Goal: Communication & Community: Answer question/provide support

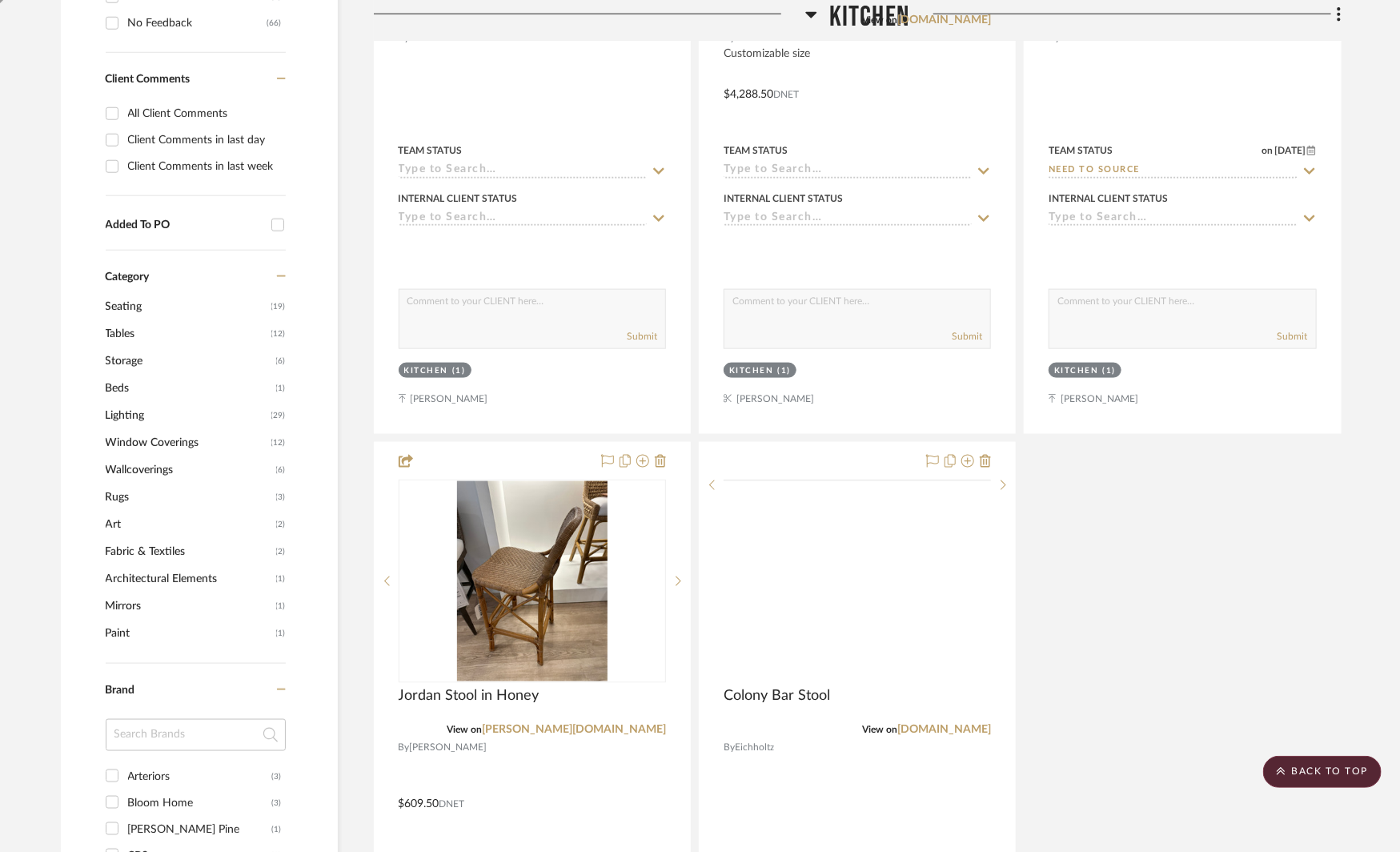
scroll to position [1111, 0]
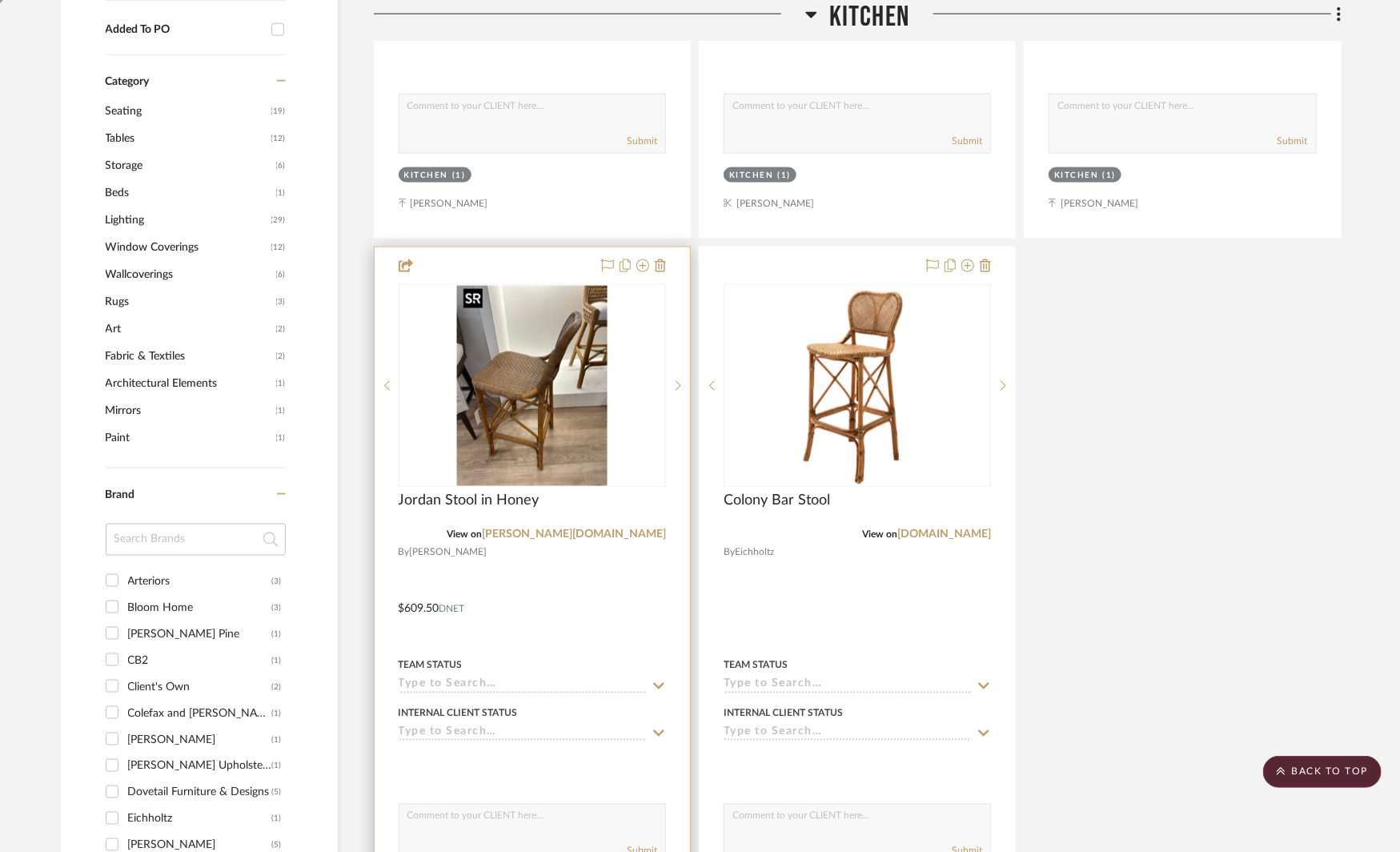
click at [0, 0] on img at bounding box center [0, 0] width 0 height 0
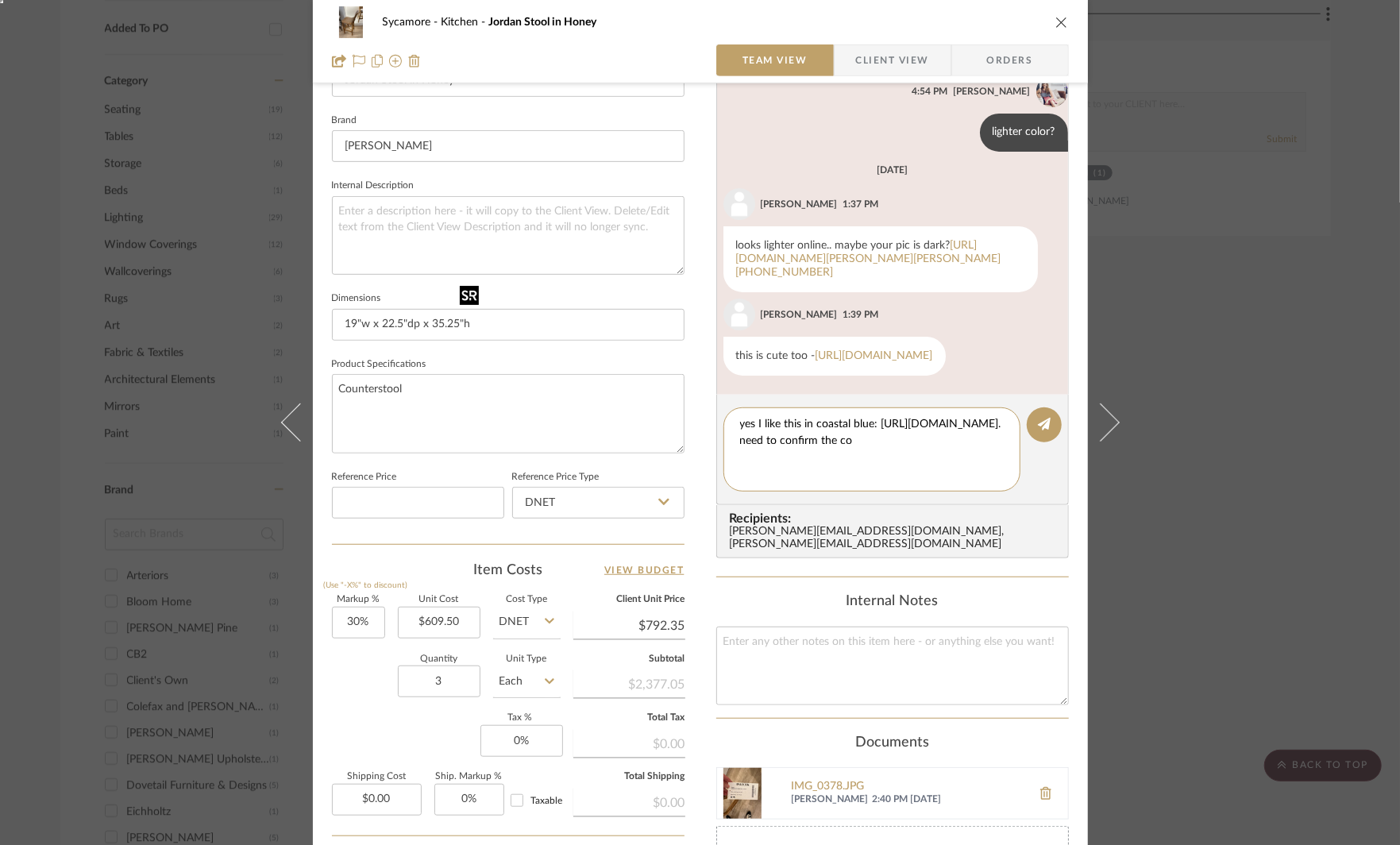
scroll to position [0, 0]
drag, startPoint x: 890, startPoint y: 461, endPoint x: 890, endPoint y: 482, distance: 21.0
click at [890, 482] on div "yes I like this in coastal blue: https://www.serenaandlily.com/products/riviera…" at bounding box center [872, 450] width 297 height 84
drag, startPoint x: 814, startPoint y: 473, endPoint x: 877, endPoint y: 473, distance: 63.0
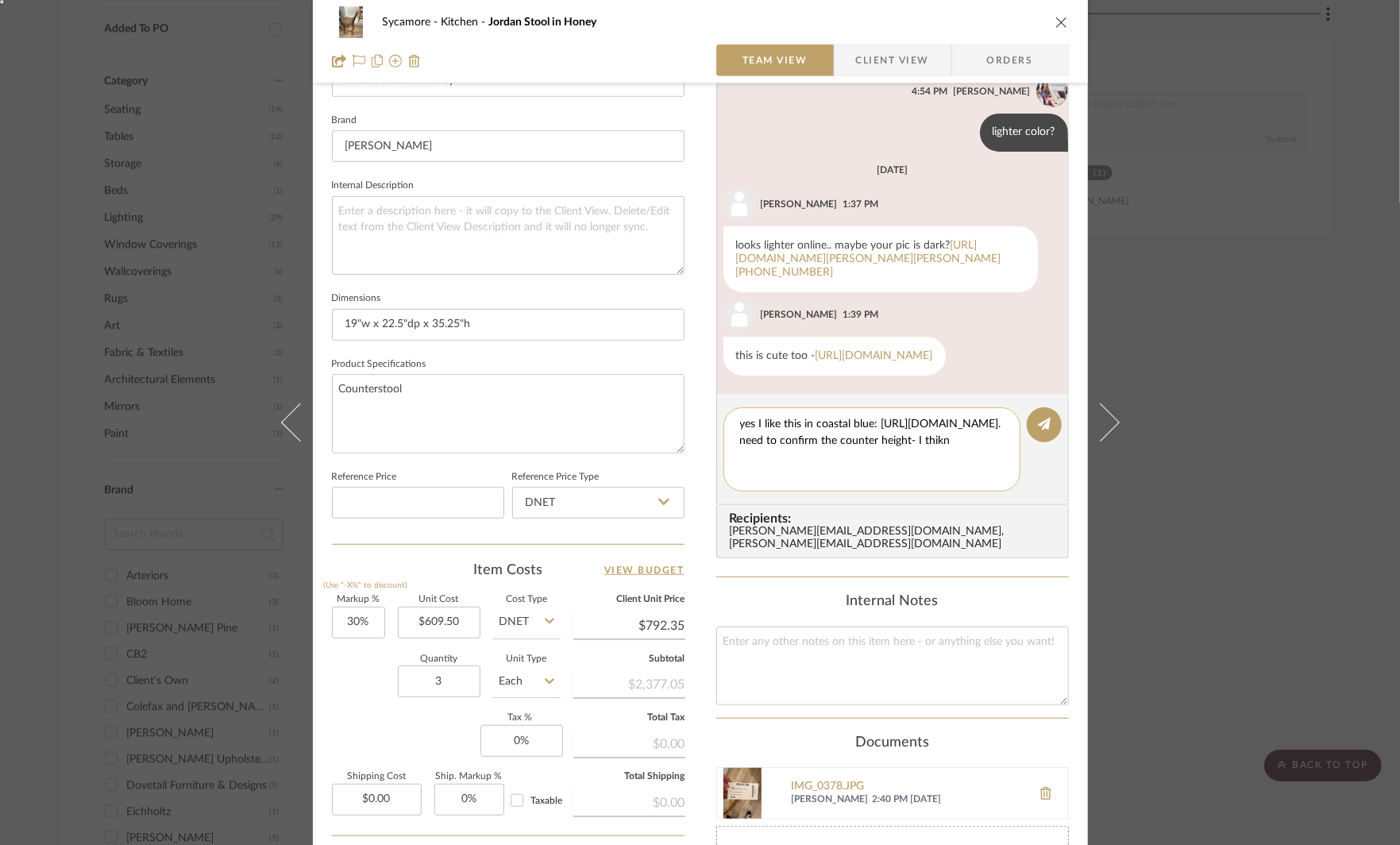
click at [859, 473] on textarea "yes I like this in coastal blue: https://www.serenaandlily.com/products/riviera…" at bounding box center [872, 450] width 264 height 67
drag, startPoint x: 889, startPoint y: 454, endPoint x: 999, endPoint y: 454, distance: 110.0
click at [999, 454] on div "yes I like this in coastal blue: https://www.serenaandlily.com/products/riviera…" at bounding box center [872, 450] width 297 height 84
click at [859, 473] on textarea "yes I like this in coastal blue: https://www.serenaandlily.com/products/riviera…" at bounding box center [872, 450] width 264 height 67
type textarea "yes I like this in coastal blue: https://www.serenaandlily.com/products/riviera…"
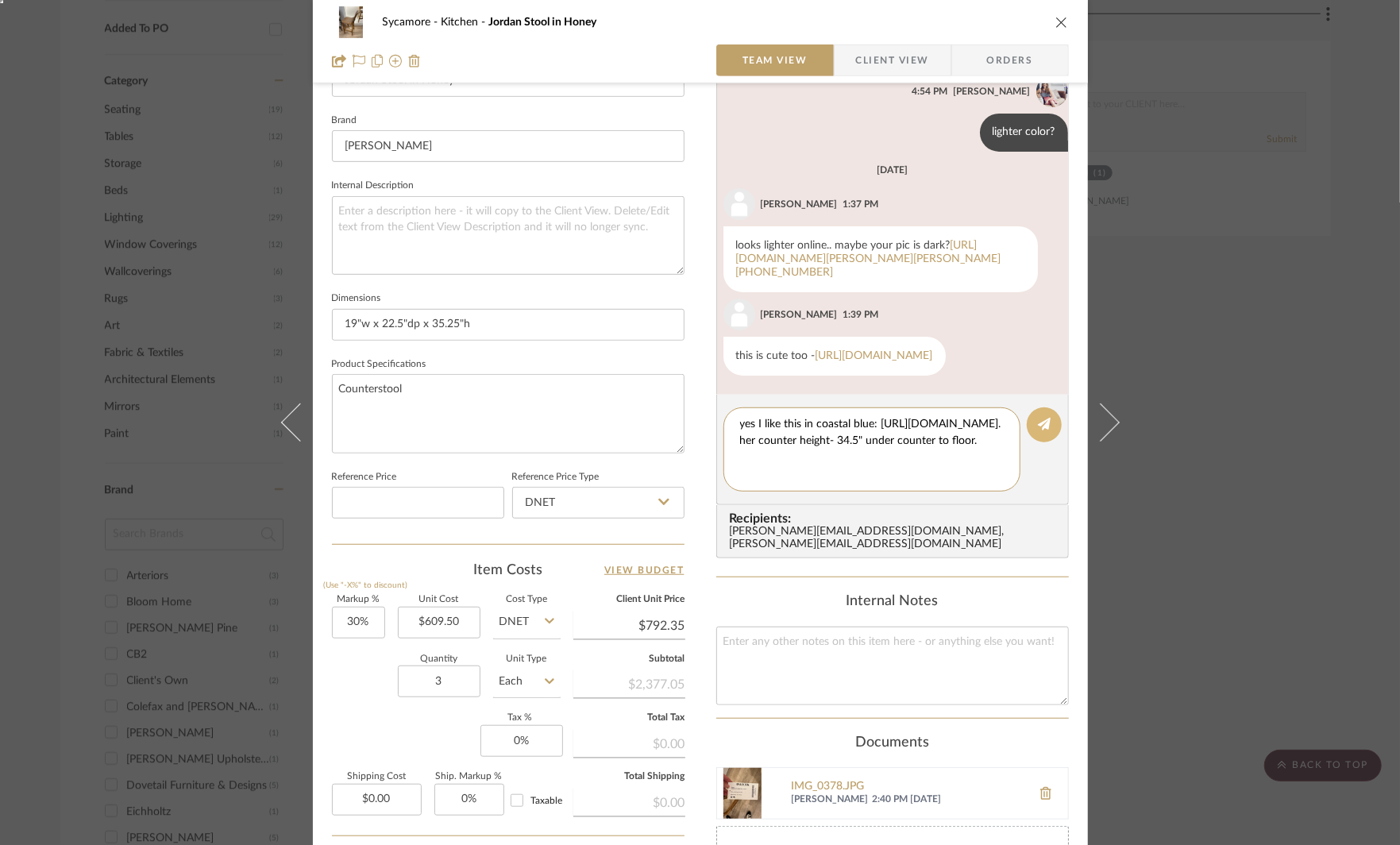
click at [1038, 428] on icon at bounding box center [1044, 424] width 13 height 13
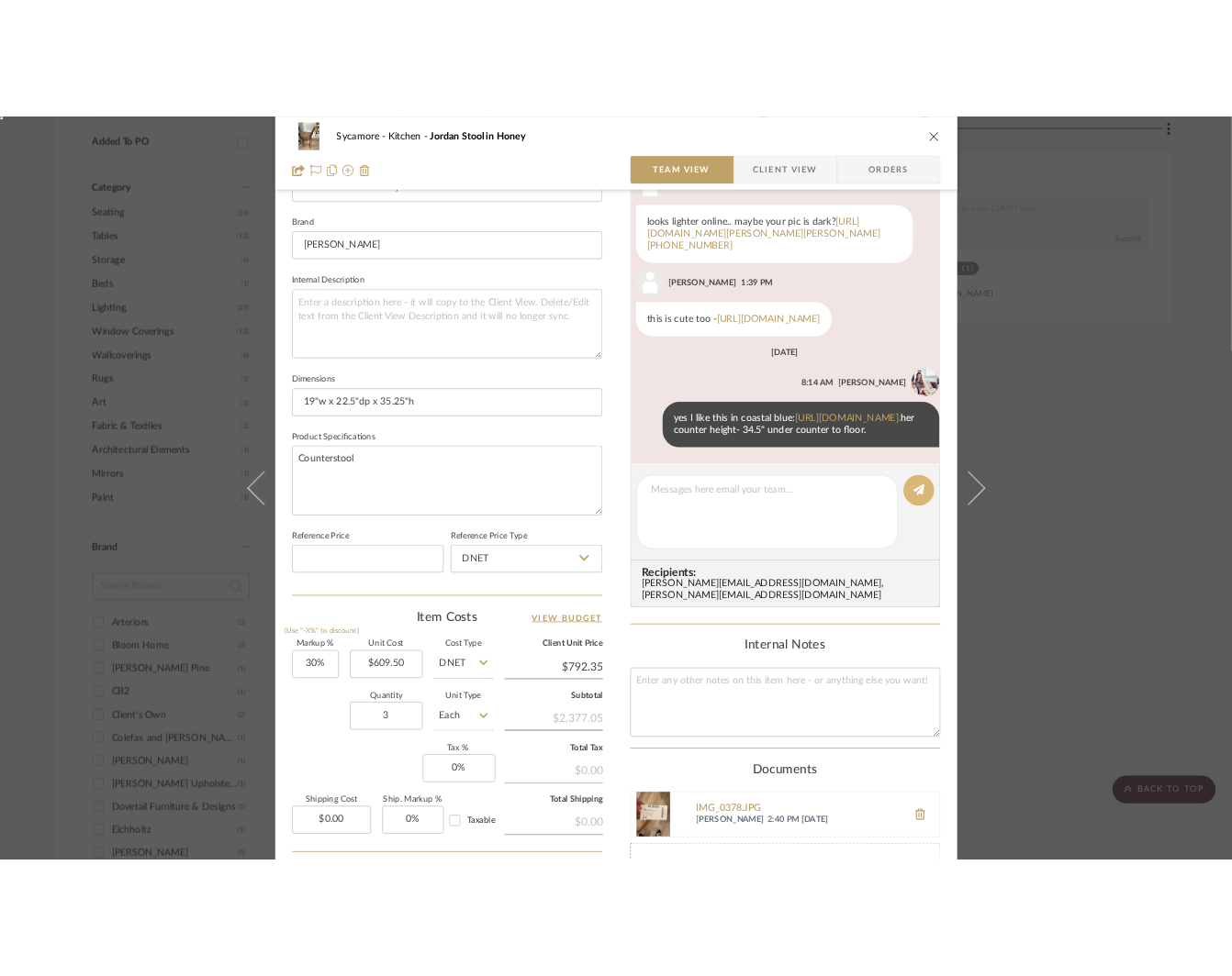
scroll to position [382, 0]
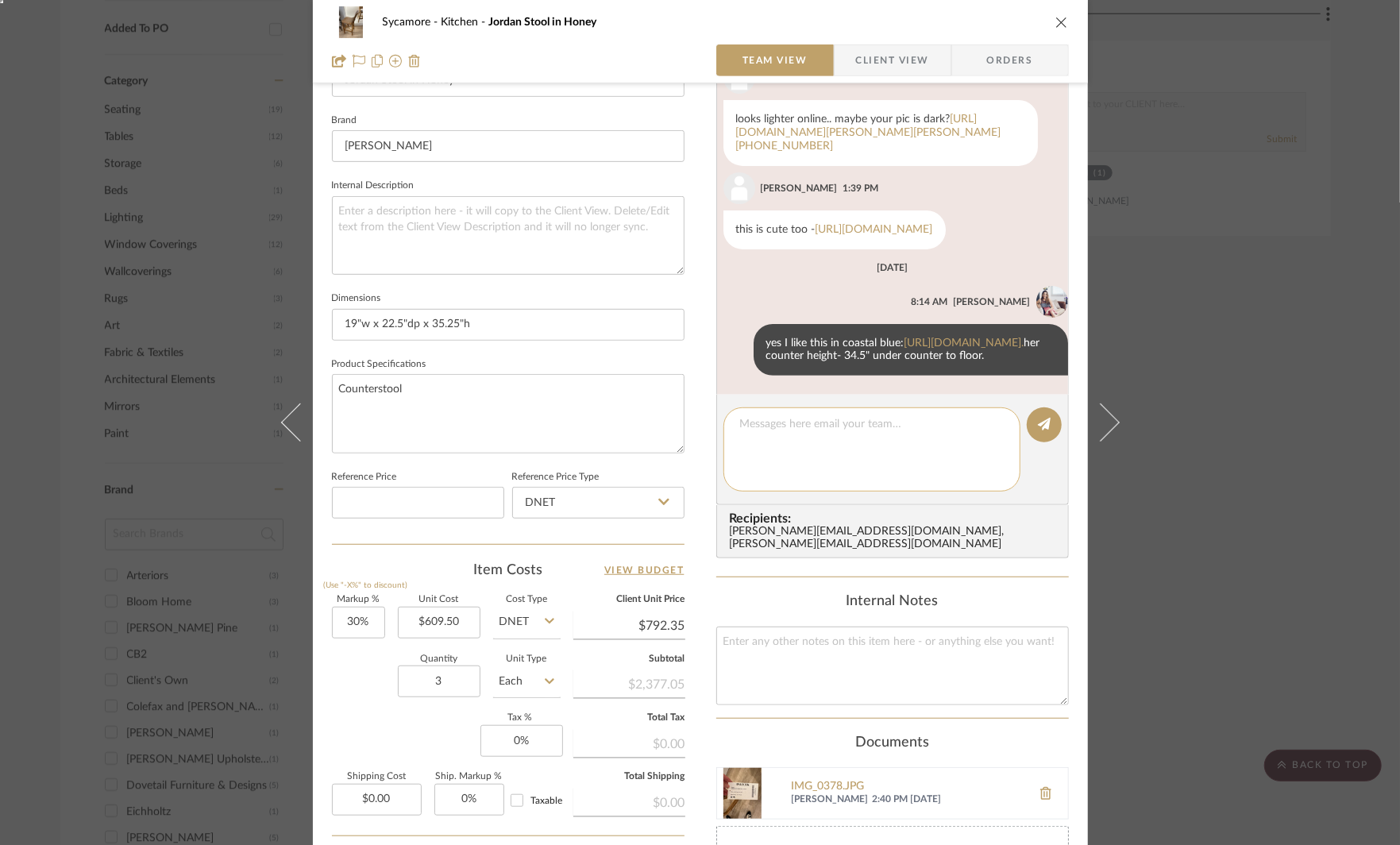
click at [819, 440] on editor-of-message at bounding box center [893, 450] width 353 height 111
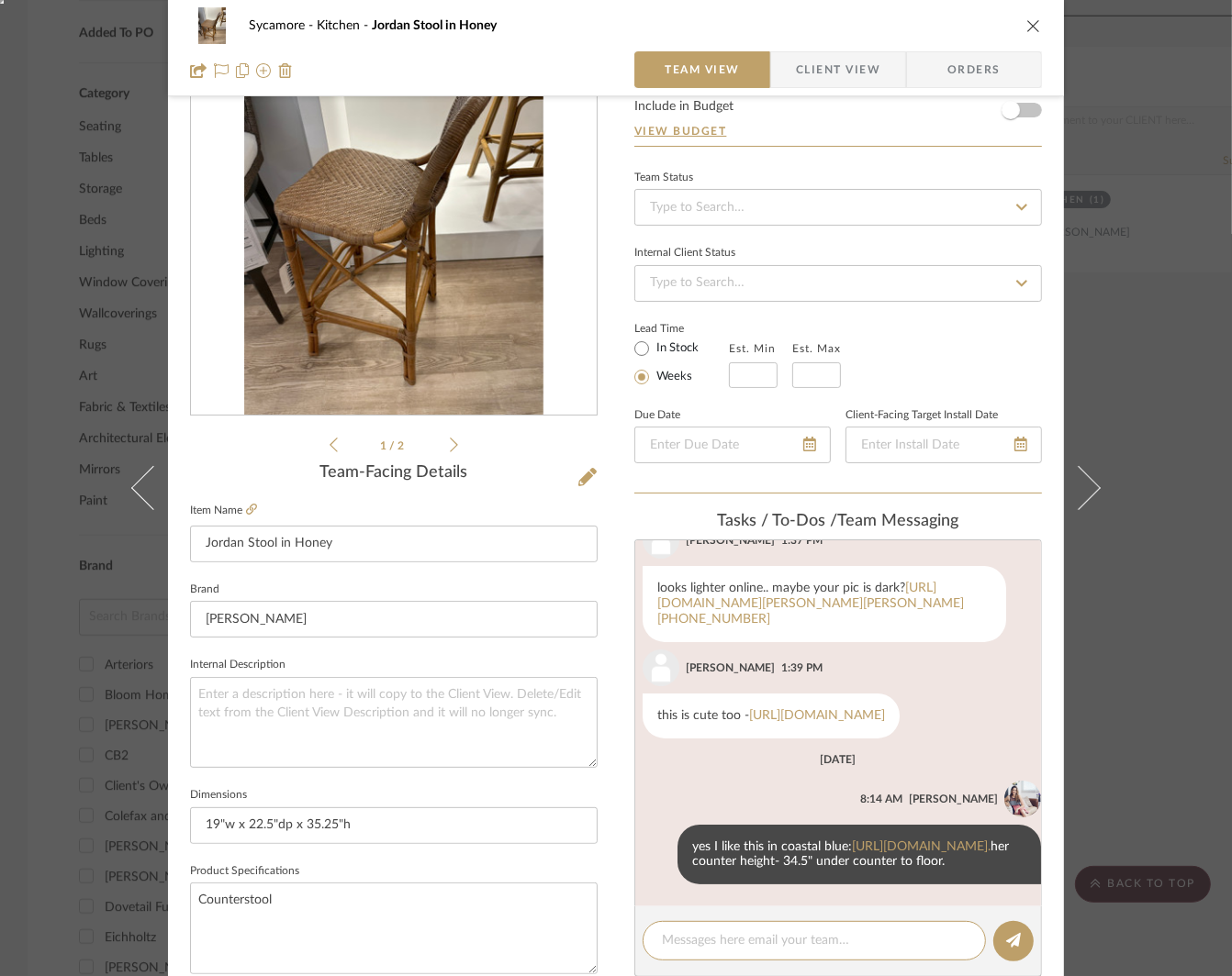
scroll to position [107, 0]
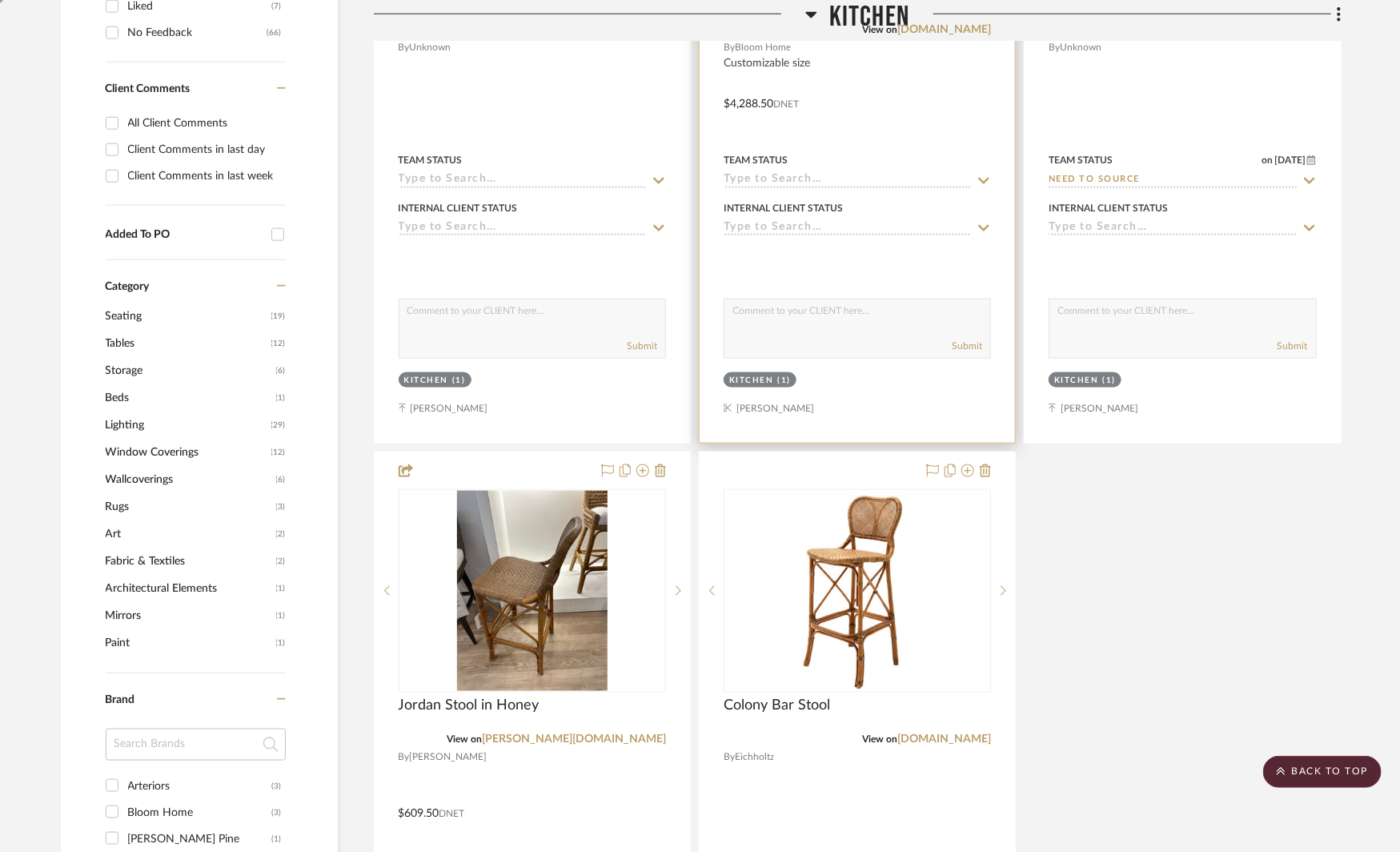
scroll to position [919, 0]
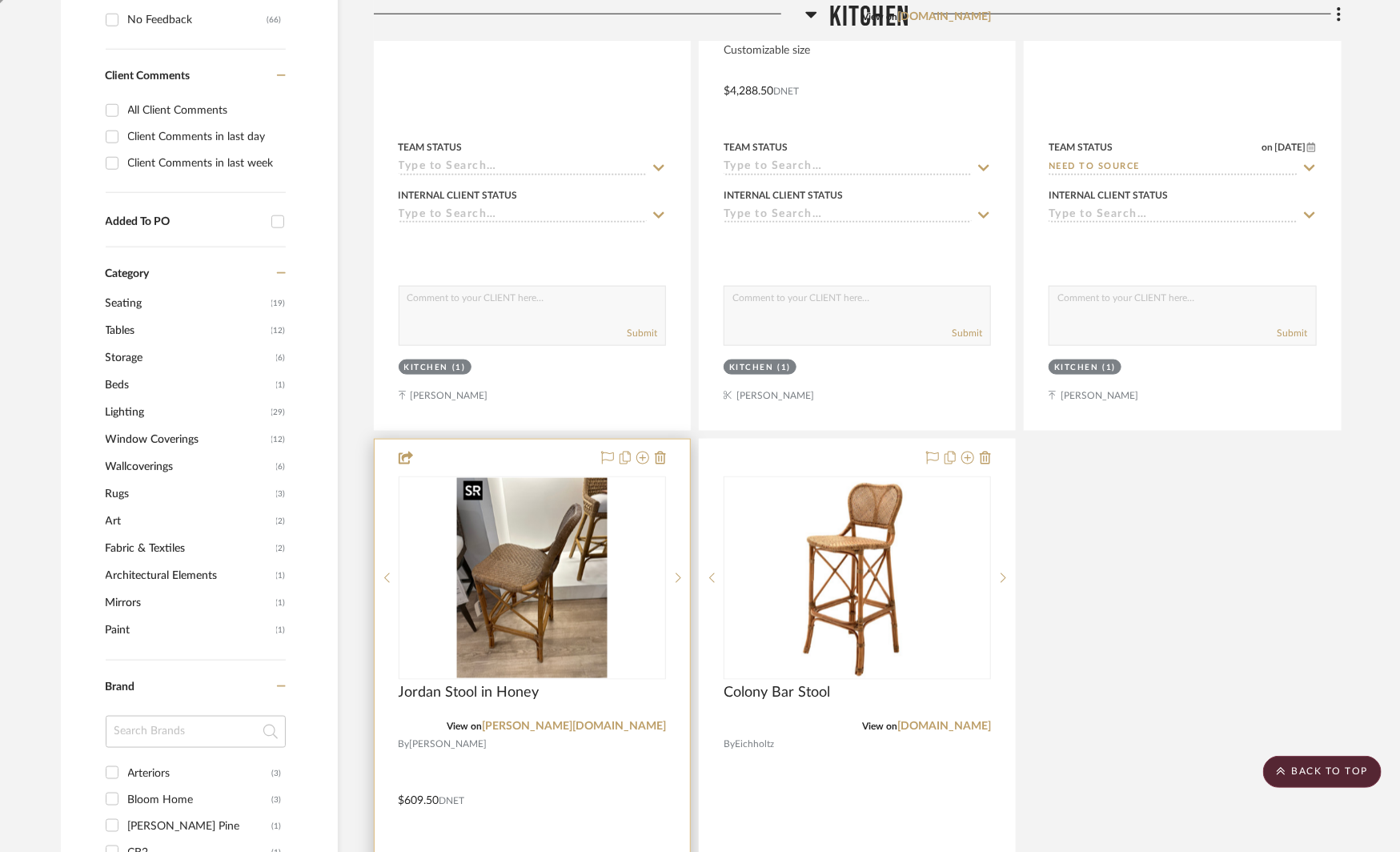
click at [473, 608] on img "0" at bounding box center [532, 578] width 150 height 200
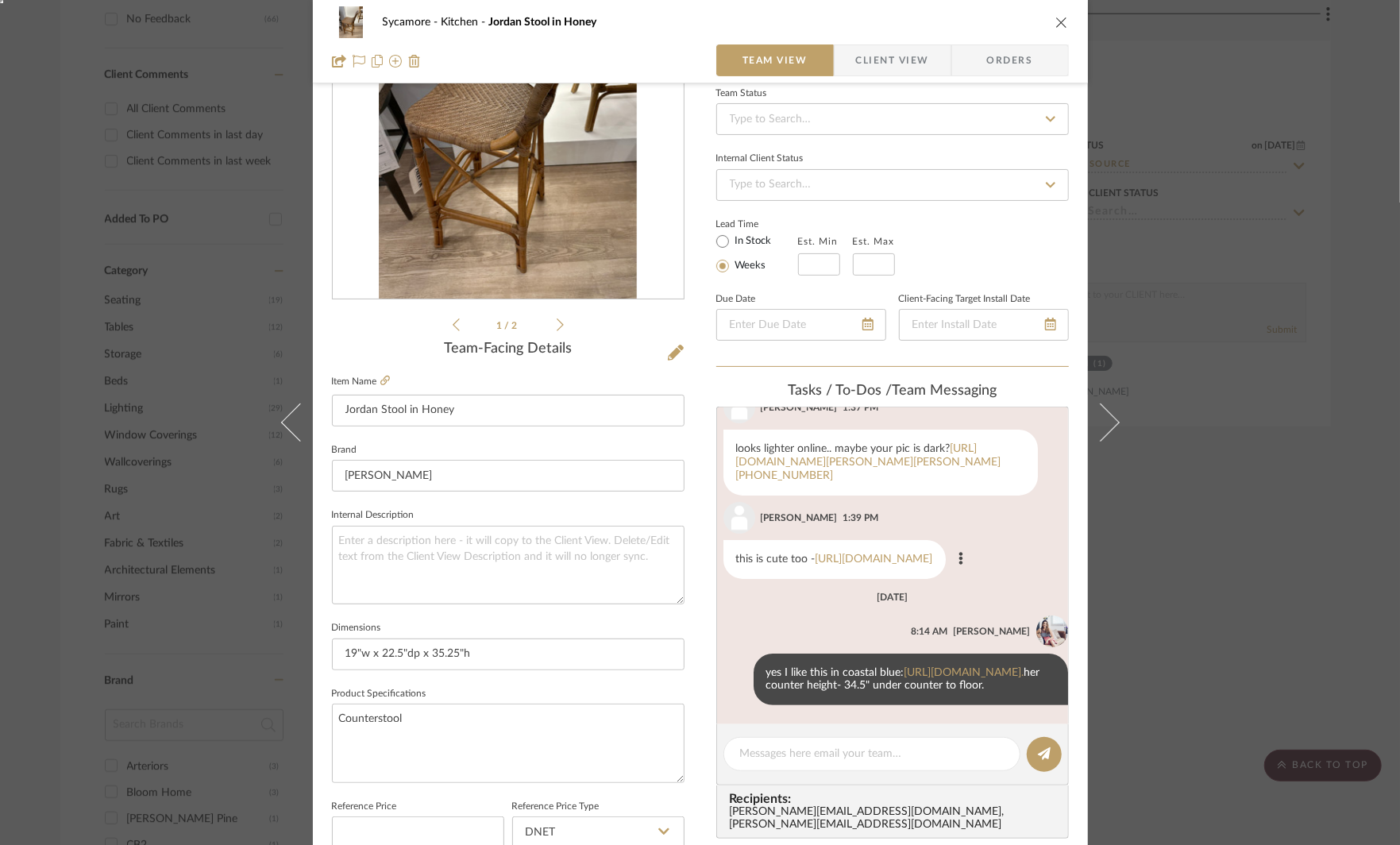
scroll to position [175, 0]
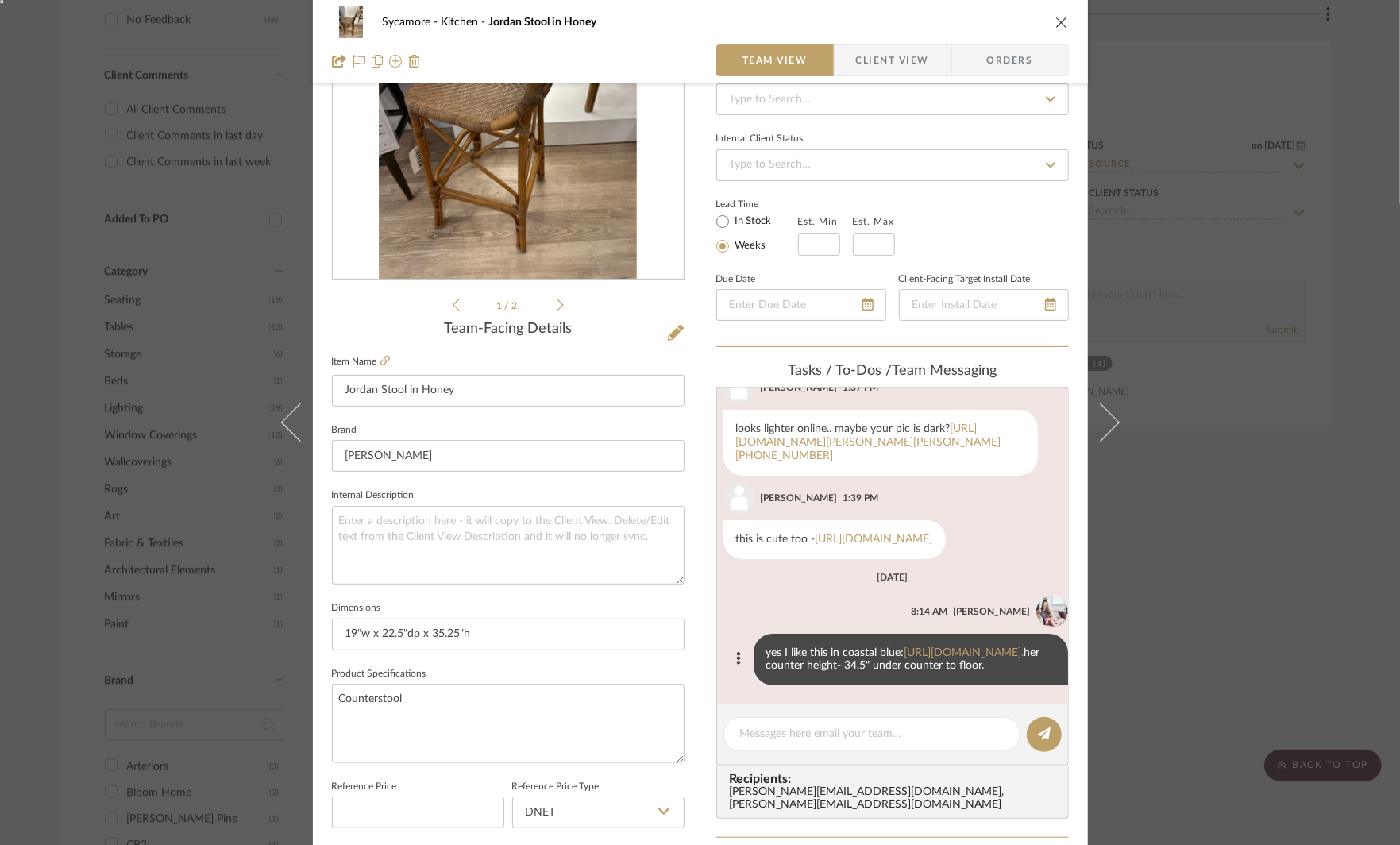
drag, startPoint x: 873, startPoint y: 655, endPoint x: 745, endPoint y: 617, distance: 133.5
click at [754, 634] on div "yes I like this in coastal blue: https://www.serenaandlily.com/products/riviera…" at bounding box center [911, 660] width 314 height 51
copy div "yes I like this in coastal blue: https://www.serenaandlily.com/products/riviera…"
click at [872, 66] on span "Client View" at bounding box center [892, 60] width 73 height 32
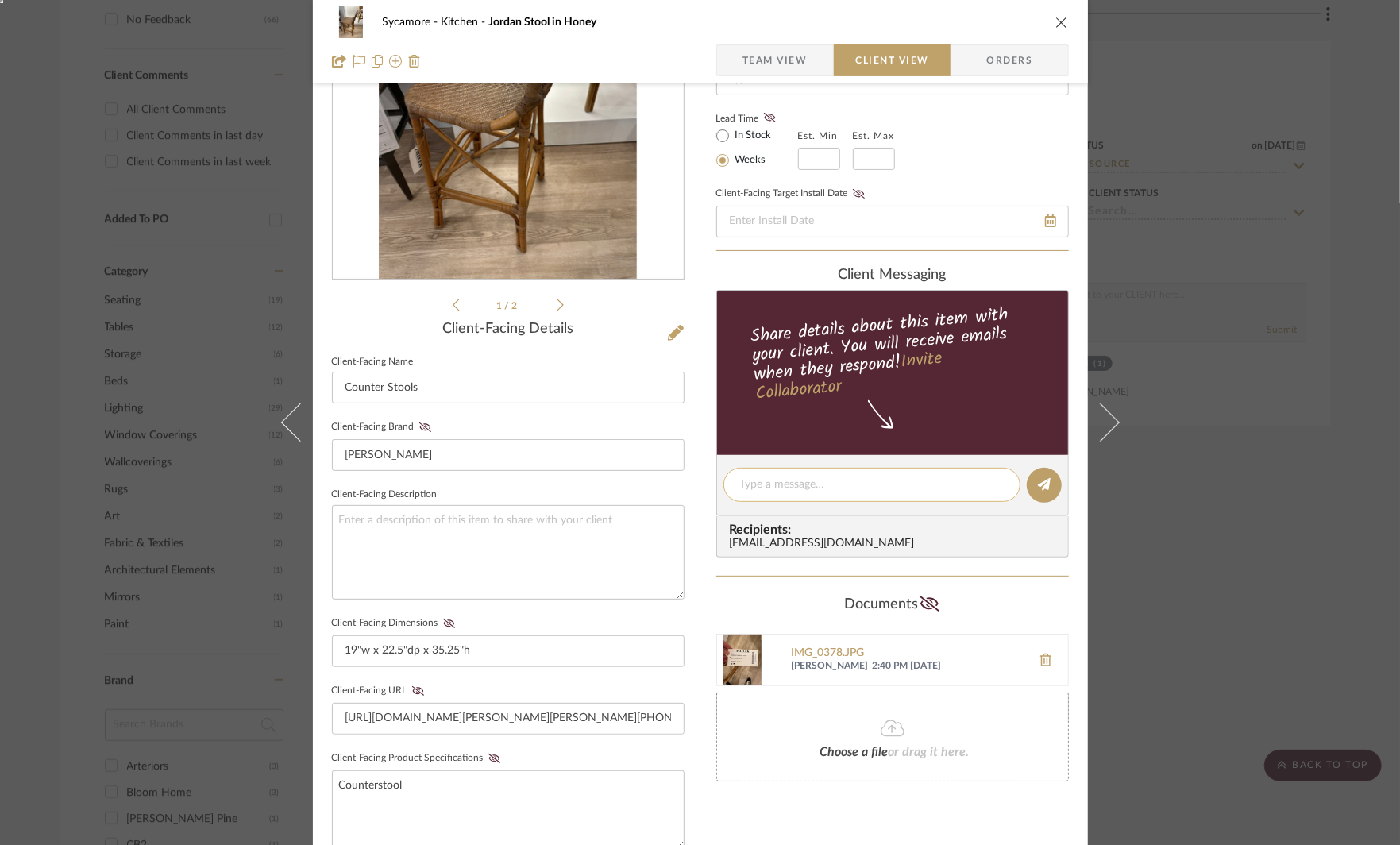
click at [773, 476] on textarea at bounding box center [872, 484] width 264 height 16
type textarea "H"
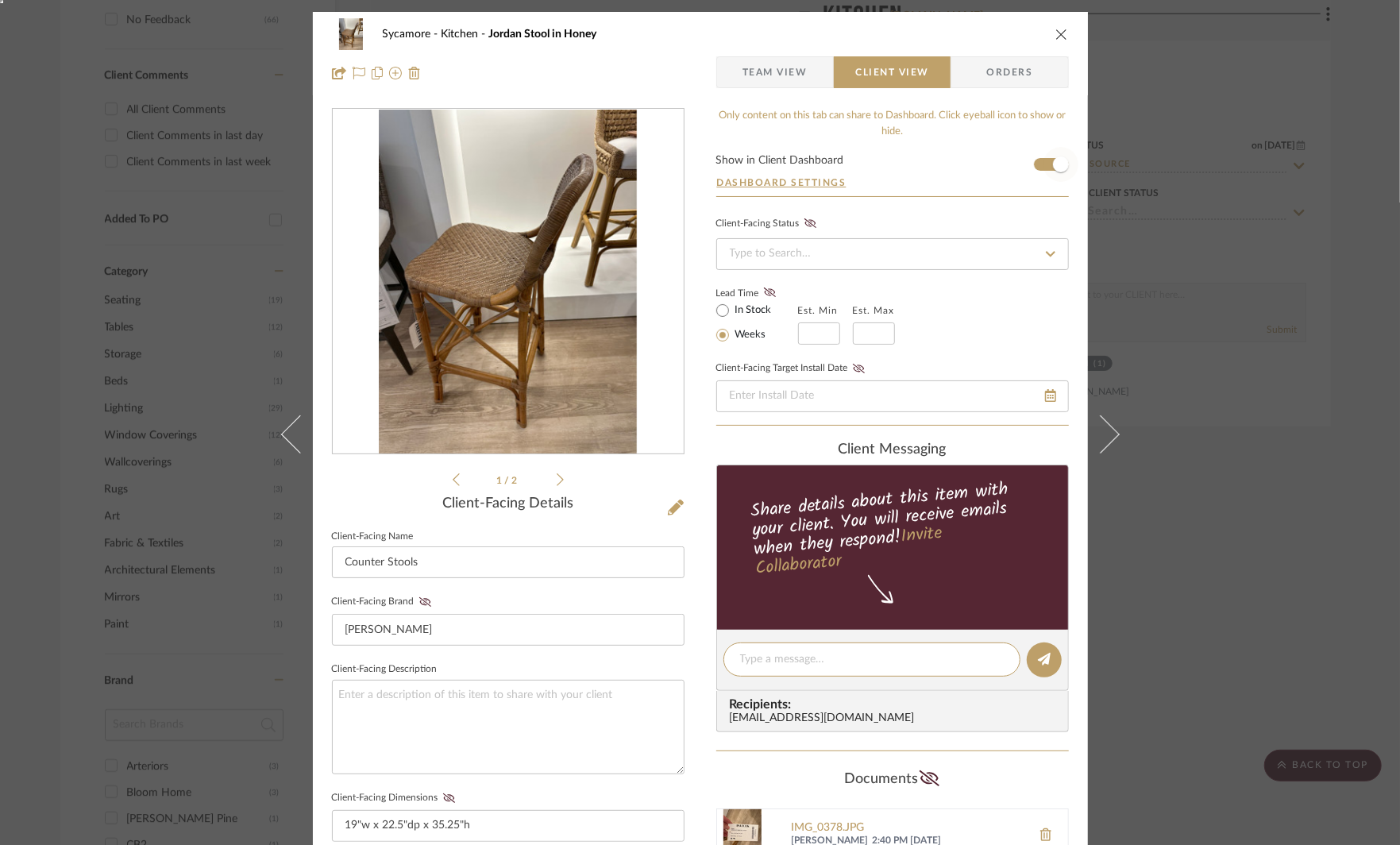
click at [1044, 165] on span "button" at bounding box center [1061, 164] width 35 height 35
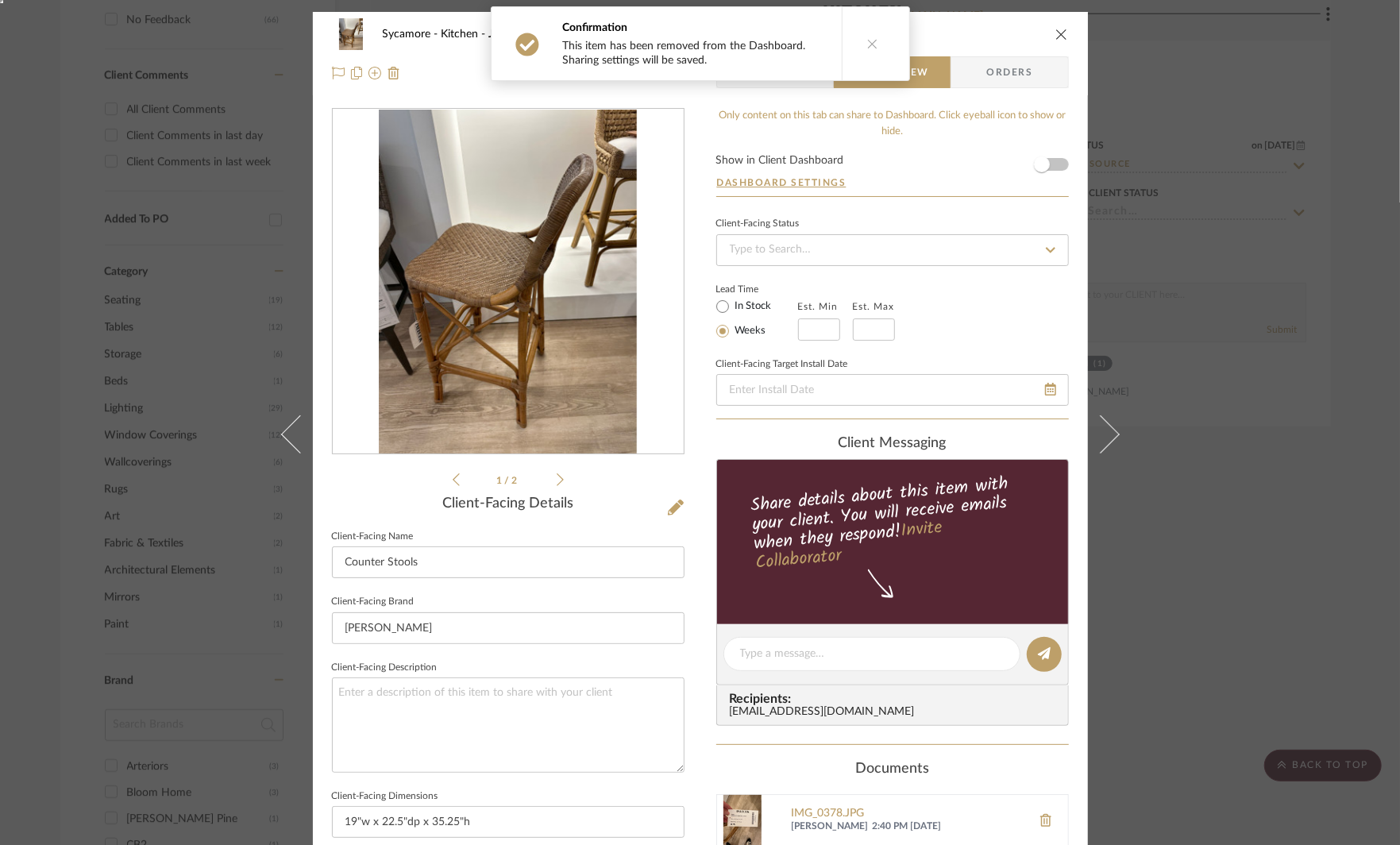
click at [1205, 299] on div "Sycamore Kitchen Jordan Stool in Honey Team View Client View Orders 1 / 2 Clien…" at bounding box center [700, 422] width 1400 height 845
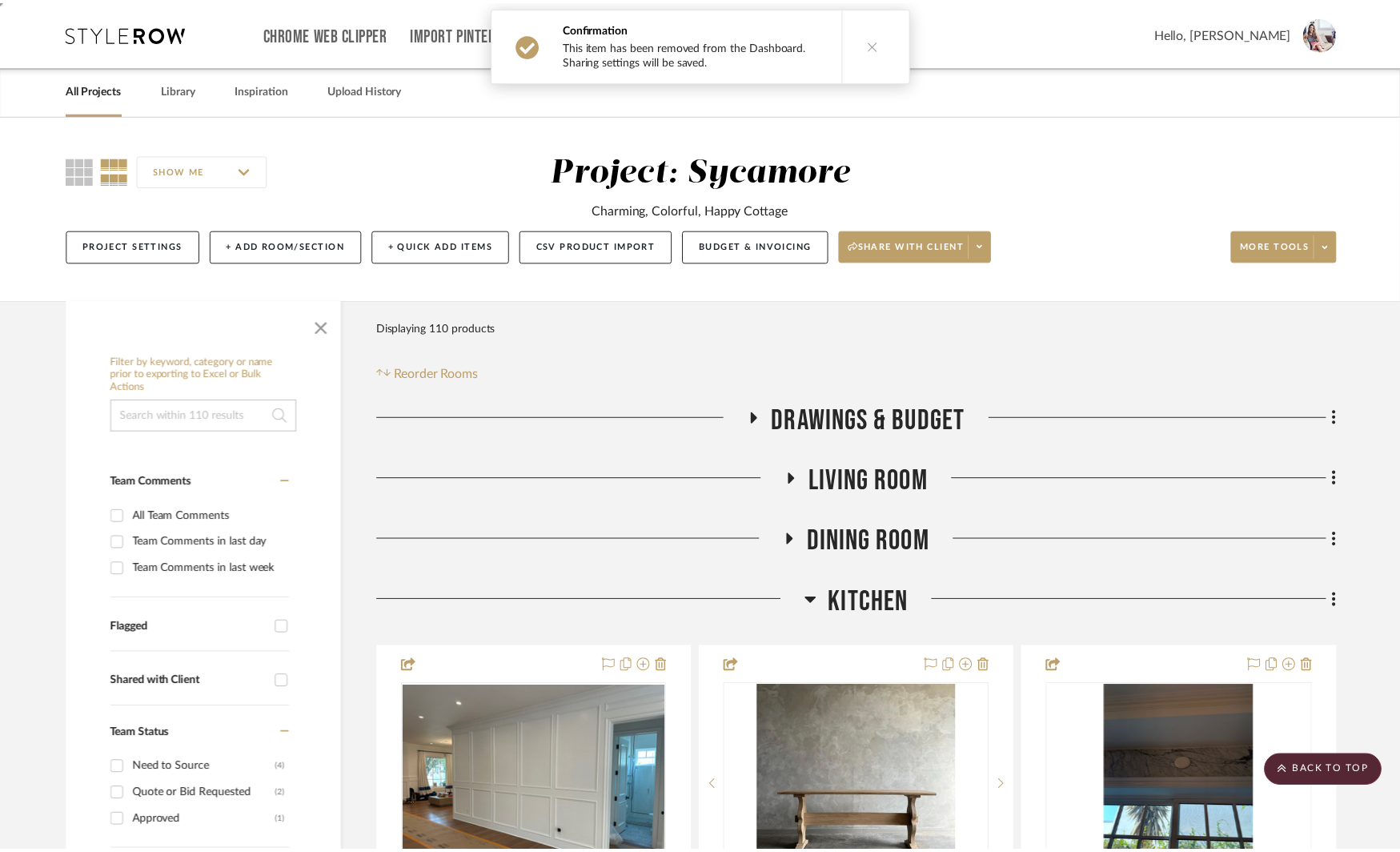
scroll to position [919, 0]
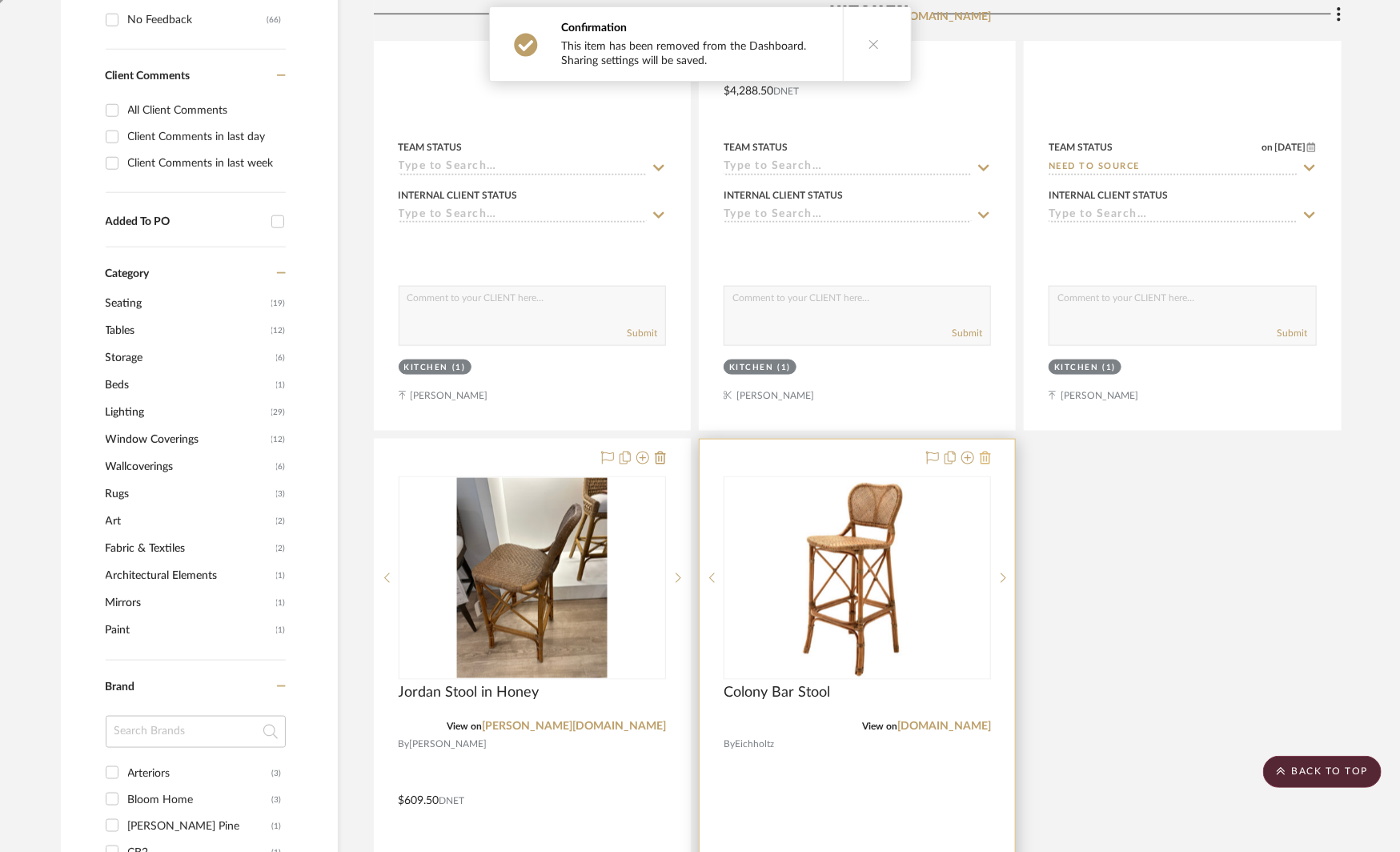
click at [985, 455] on icon at bounding box center [985, 458] width 11 height 13
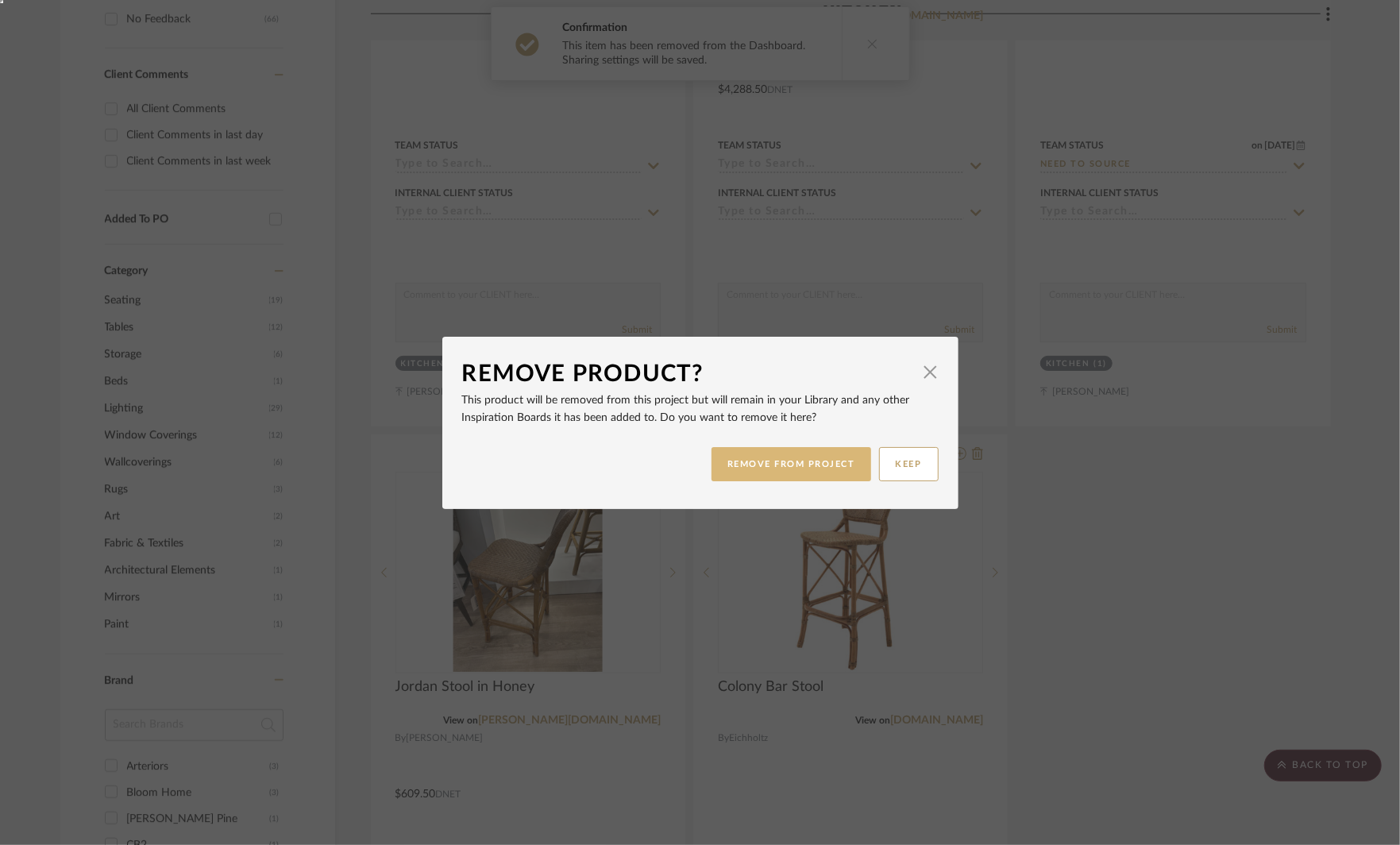
click at [774, 467] on button "REMOVE FROM PROJECT" at bounding box center [792, 464] width 159 height 34
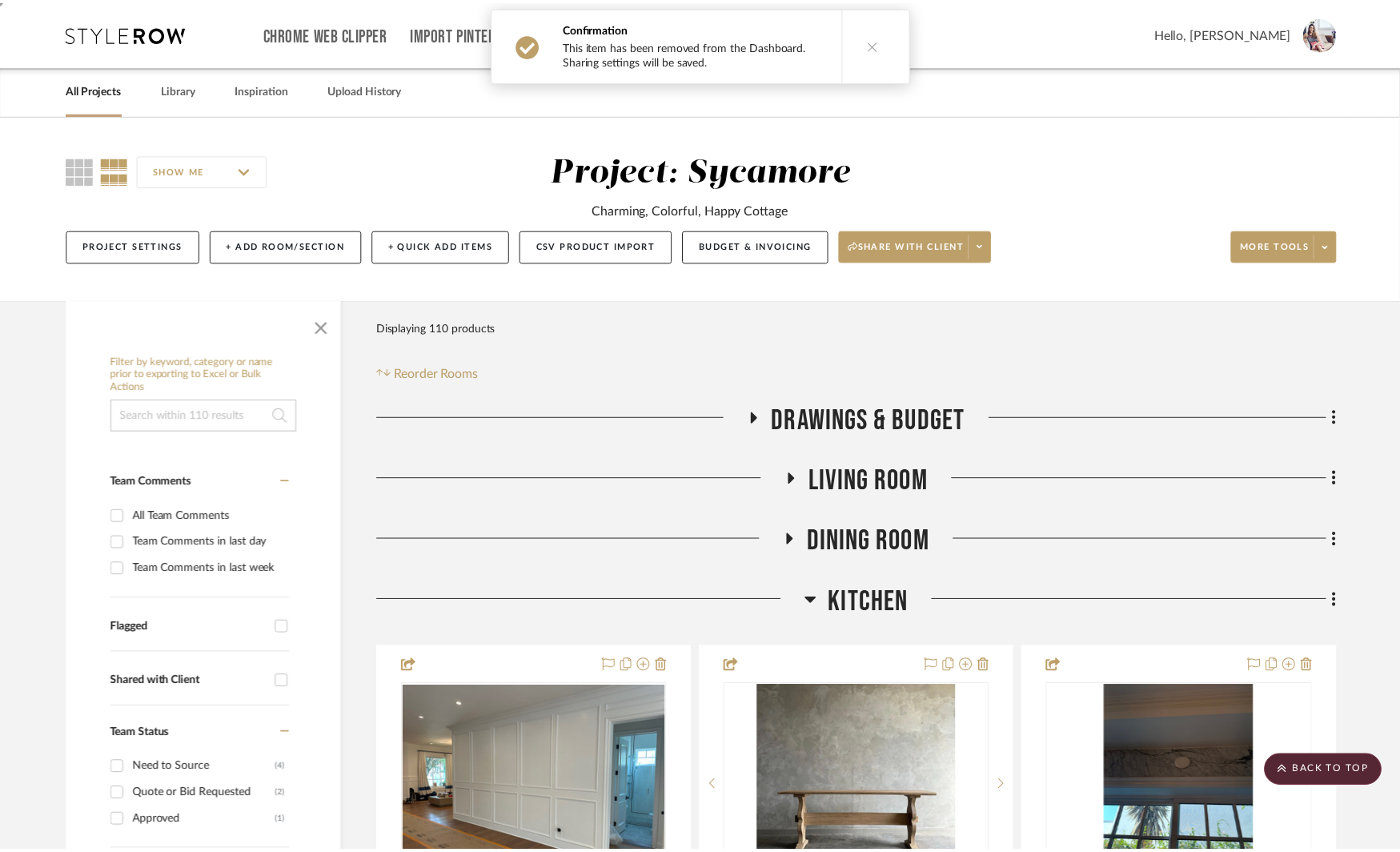
scroll to position [919, 0]
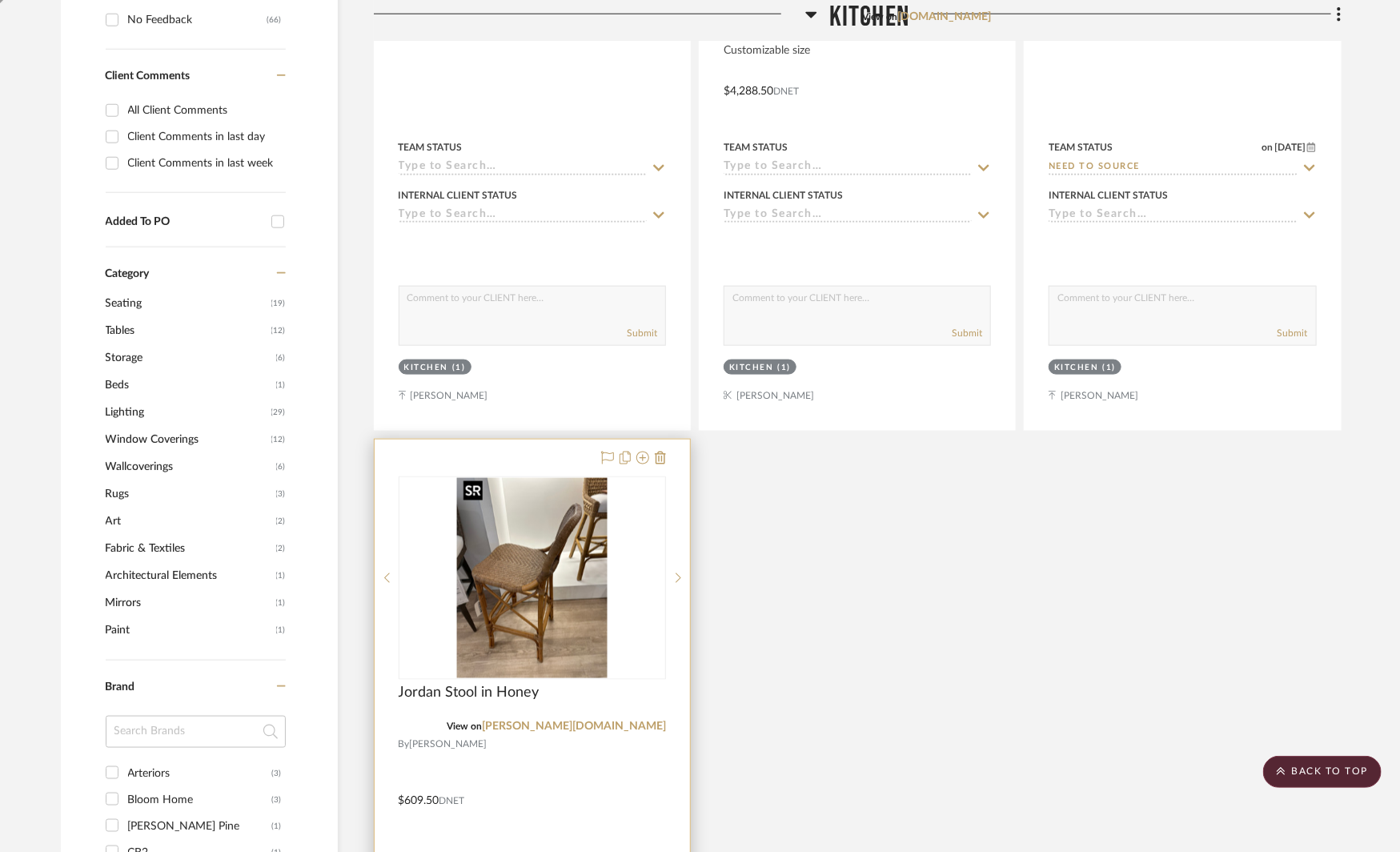
click at [554, 561] on img "0" at bounding box center [532, 578] width 150 height 200
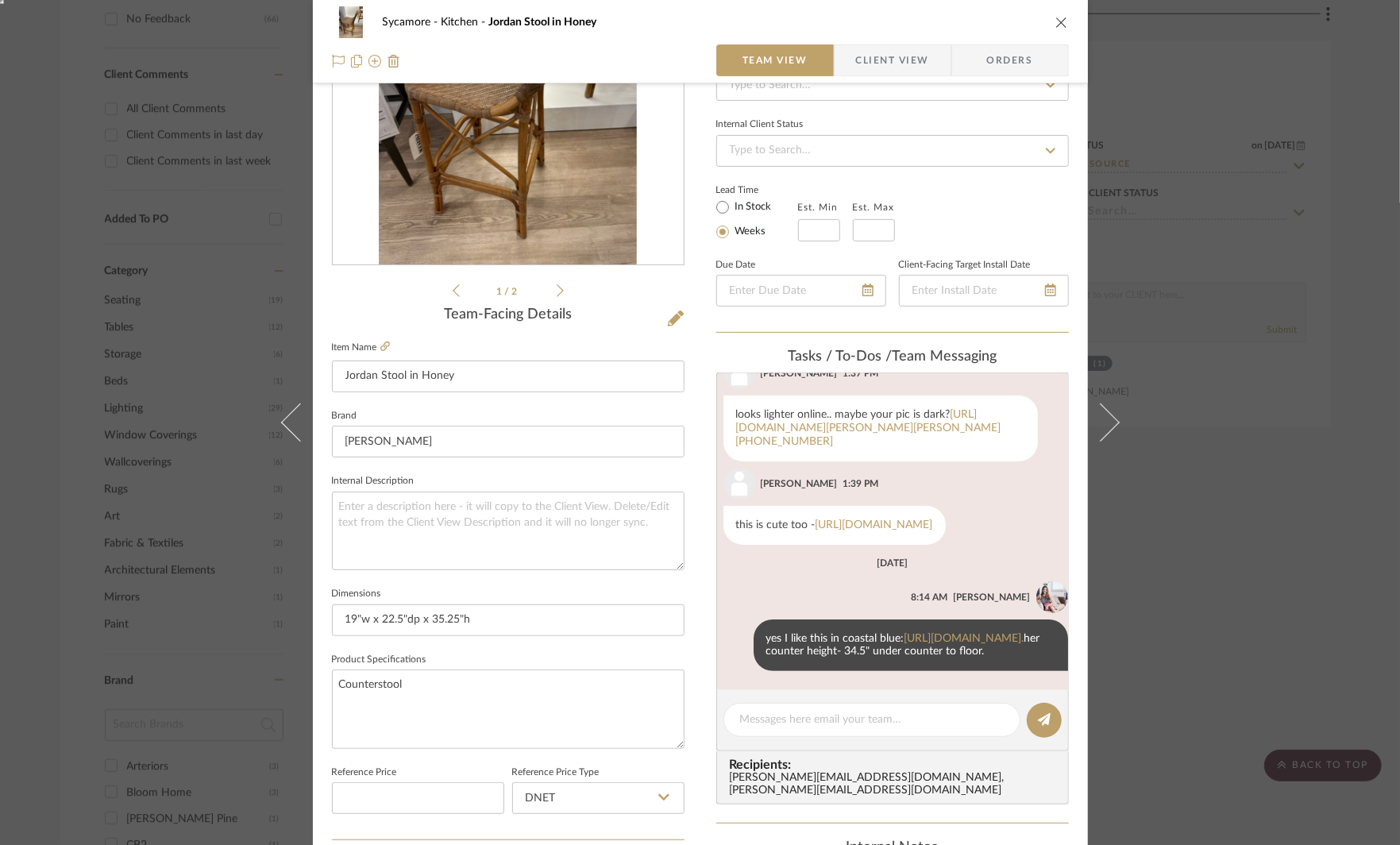
scroll to position [213, 0]
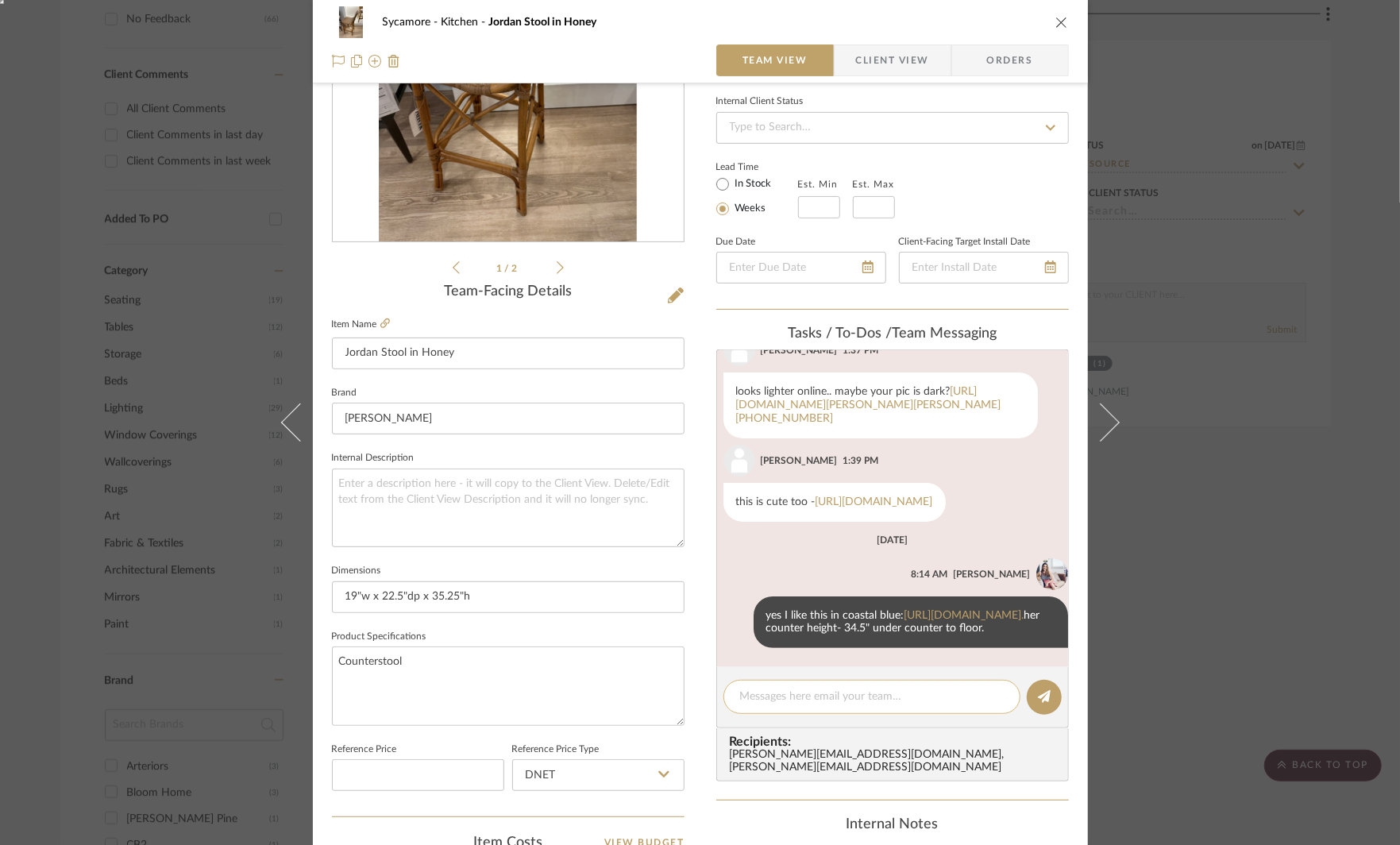
click at [763, 696] on textarea at bounding box center [872, 697] width 264 height 16
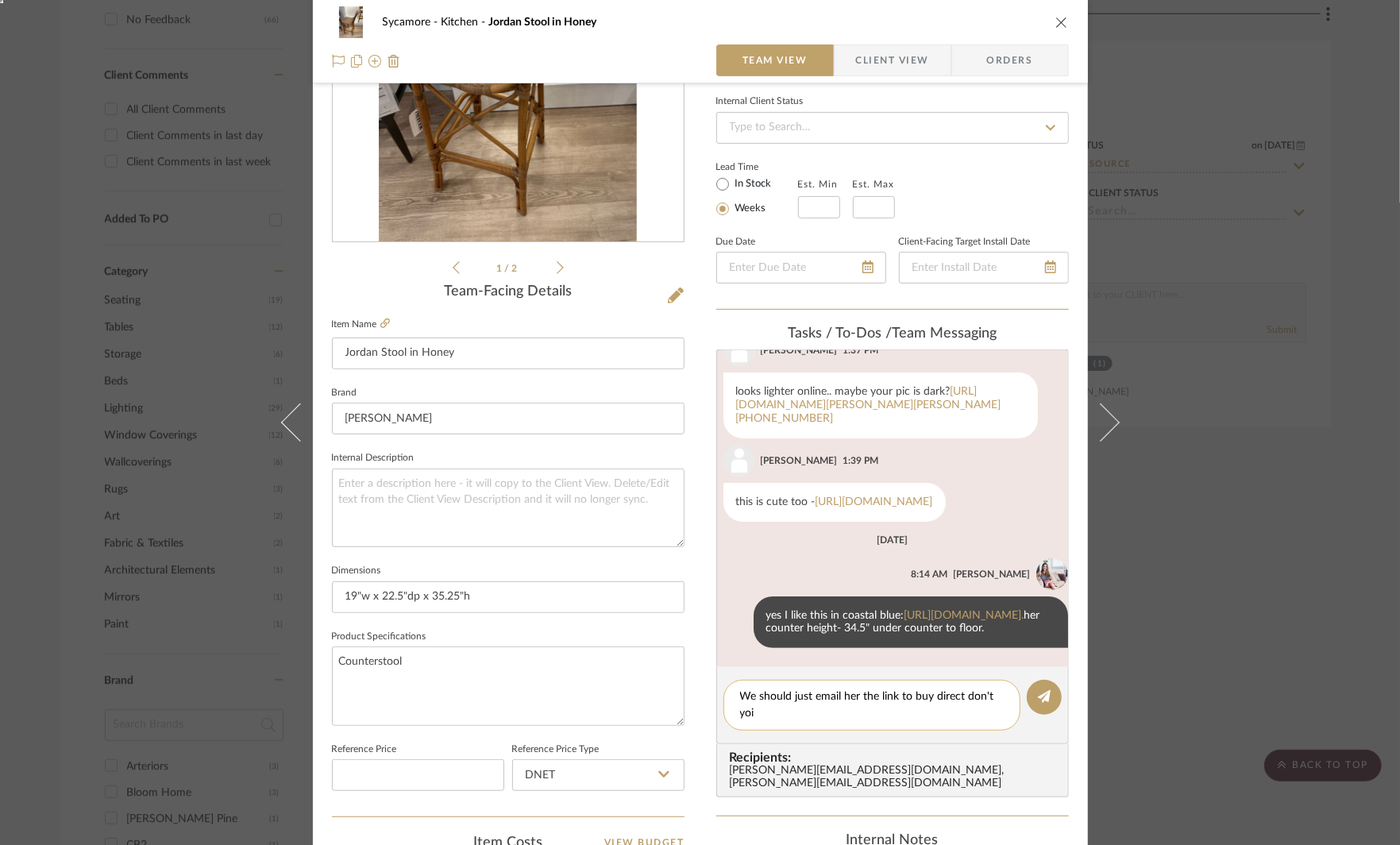
scroll to position [0, 0]
type textarea "We should just email her the link to buy direct don't you think since there is …"
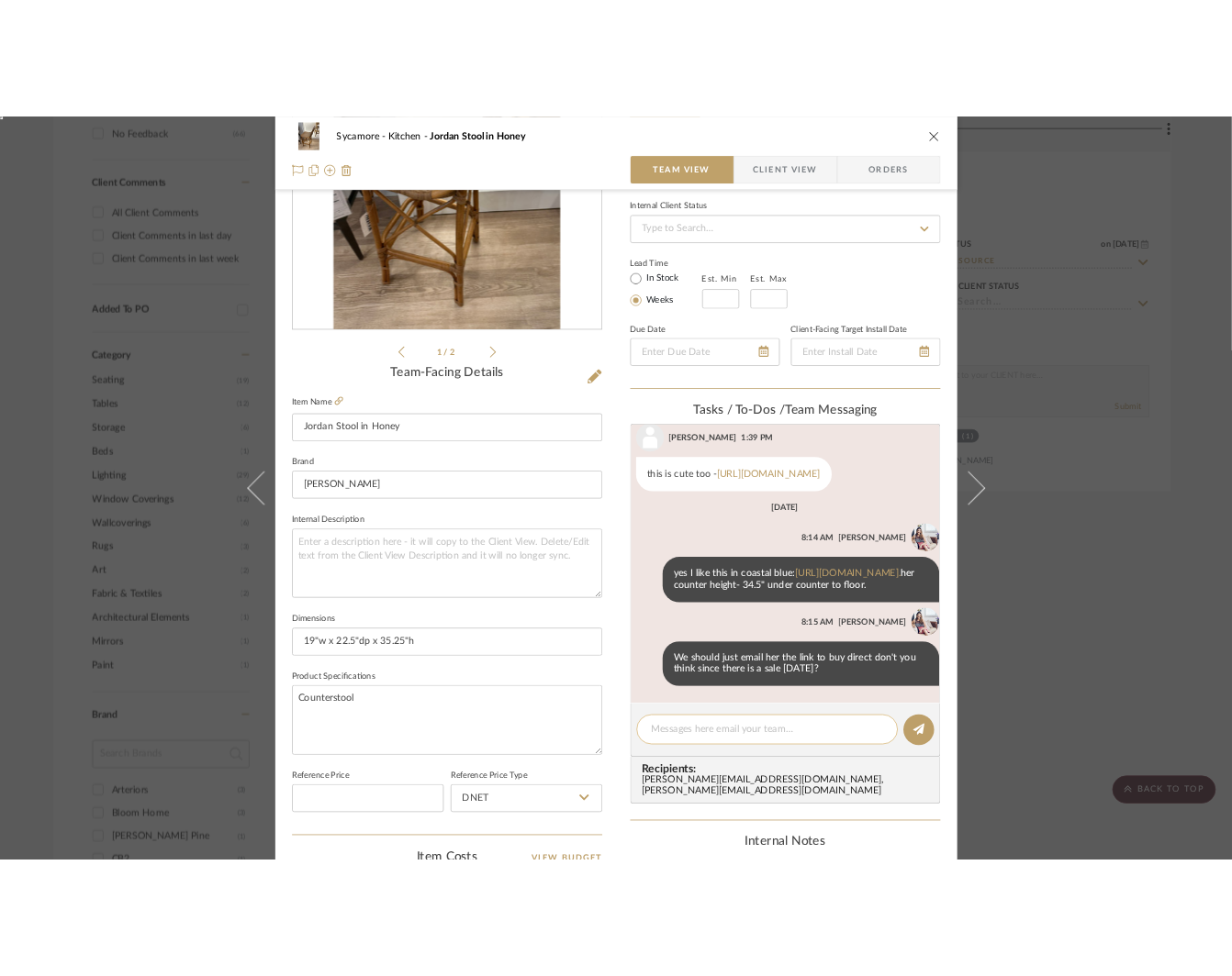
scroll to position [492, 0]
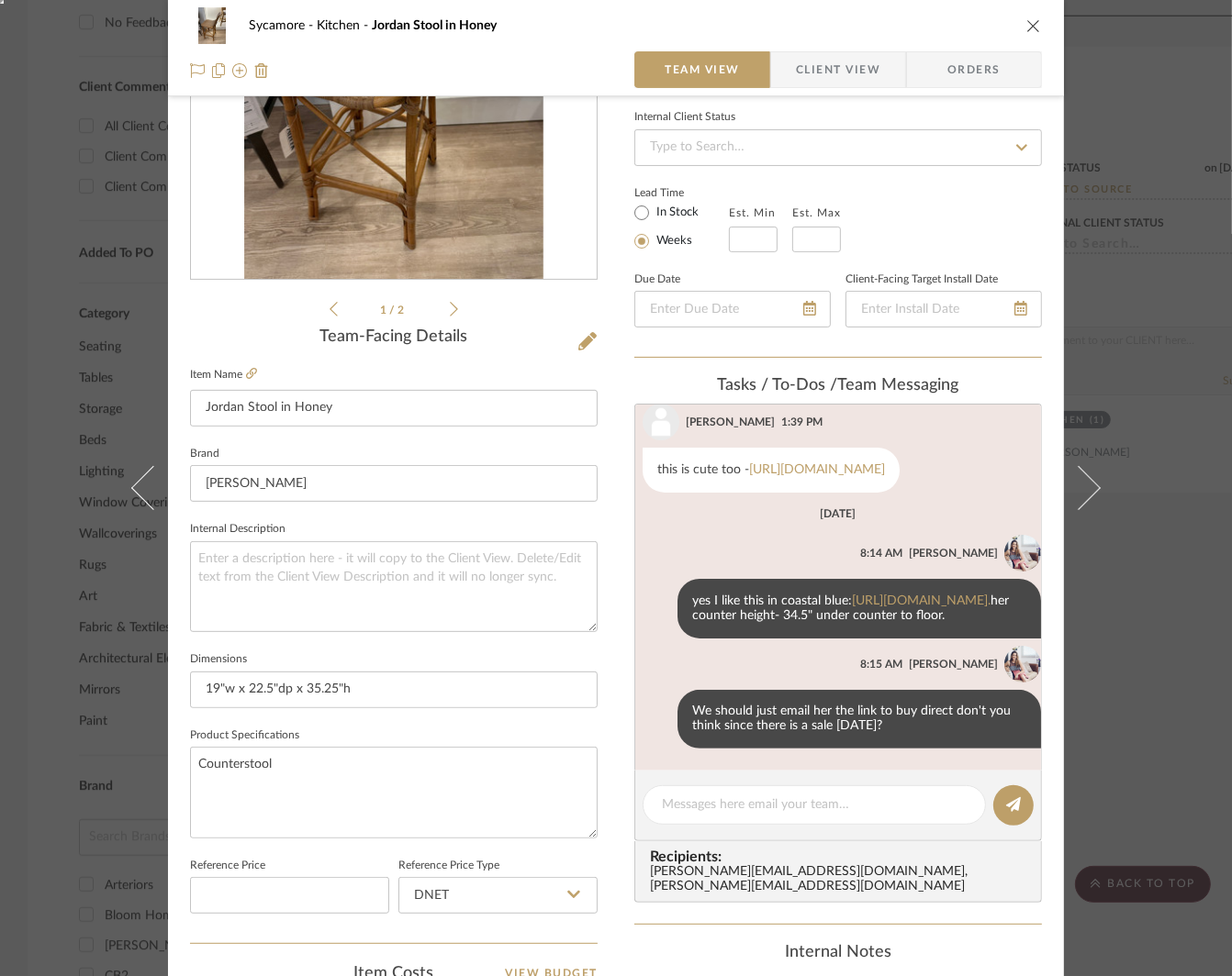
click at [1126, 270] on div "Sycamore Kitchen Jordan Stool in Honey Team View Client View Orders 1 / 2 Team-…" at bounding box center [616, 488] width 1232 height 976
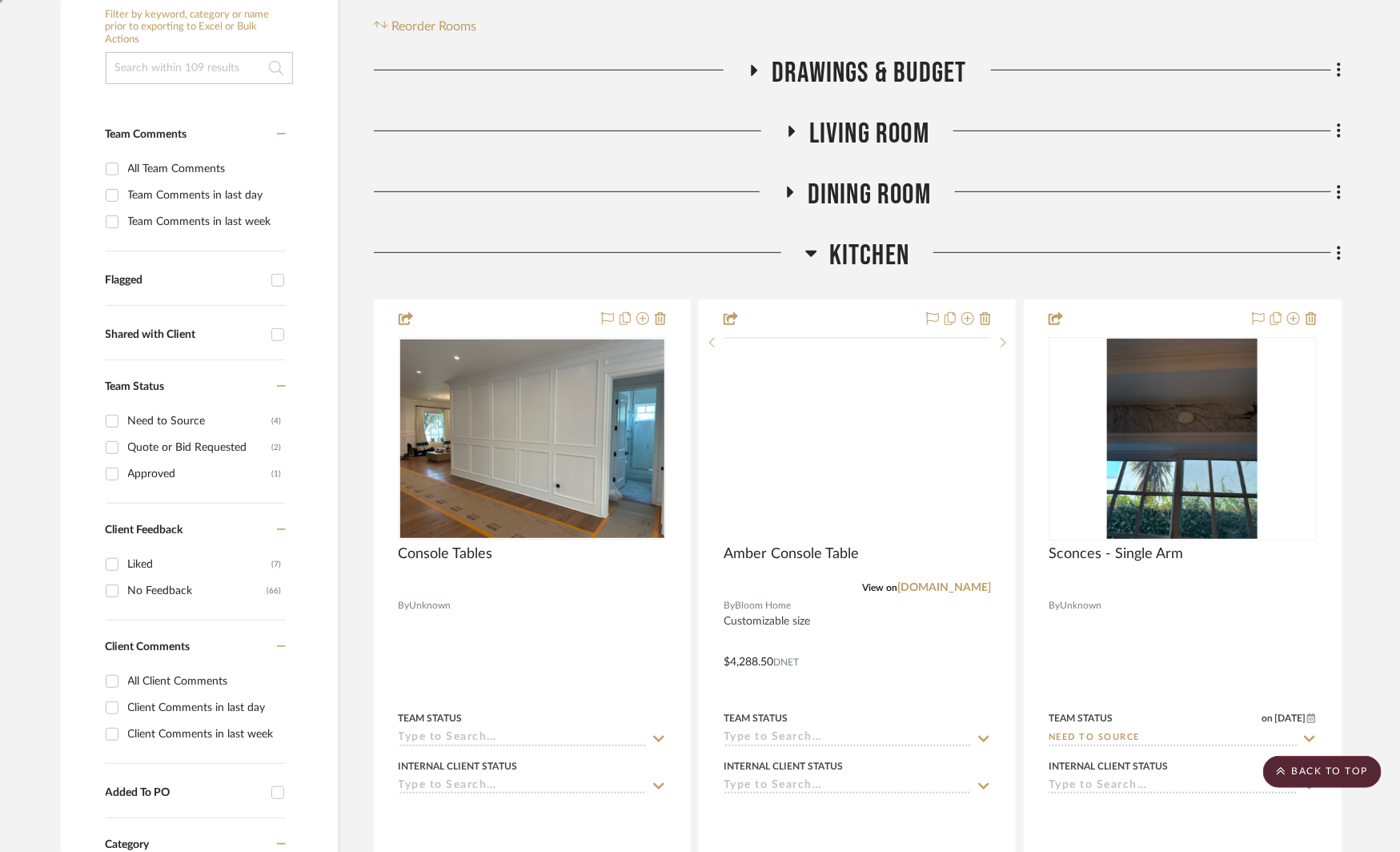
scroll to position [346, 0]
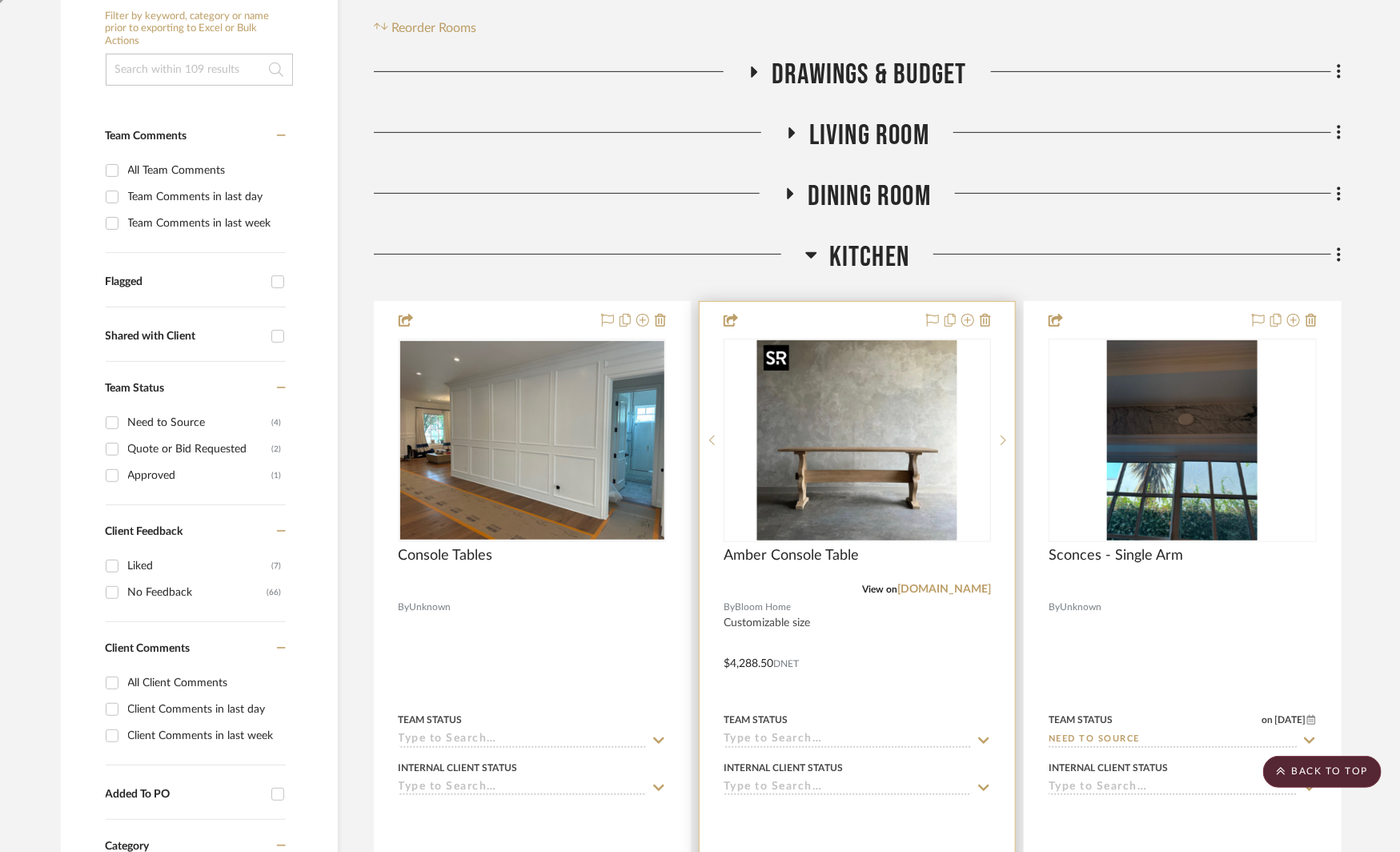
click at [0, 0] on img at bounding box center [0, 0] width 0 height 0
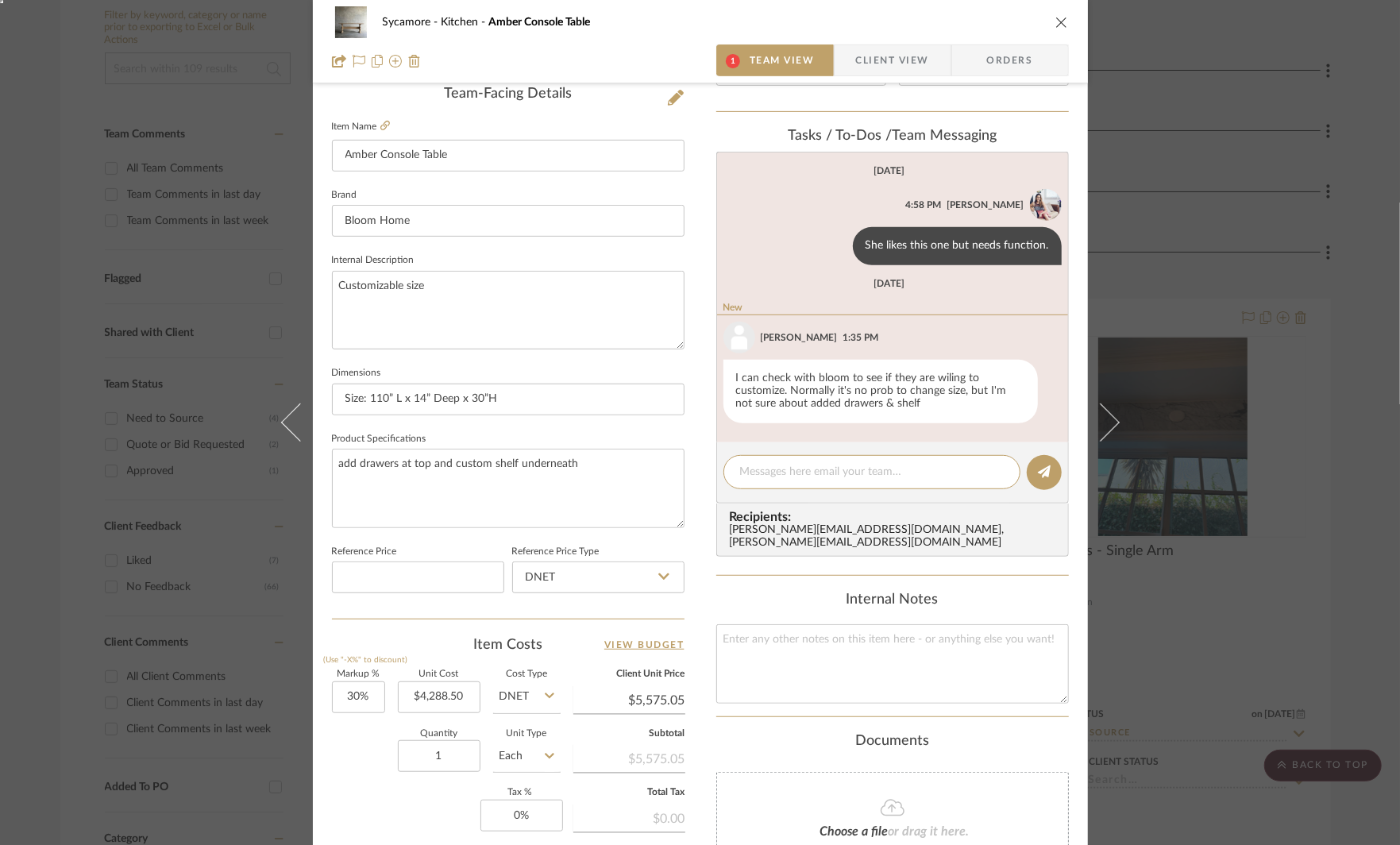
scroll to position [458, 0]
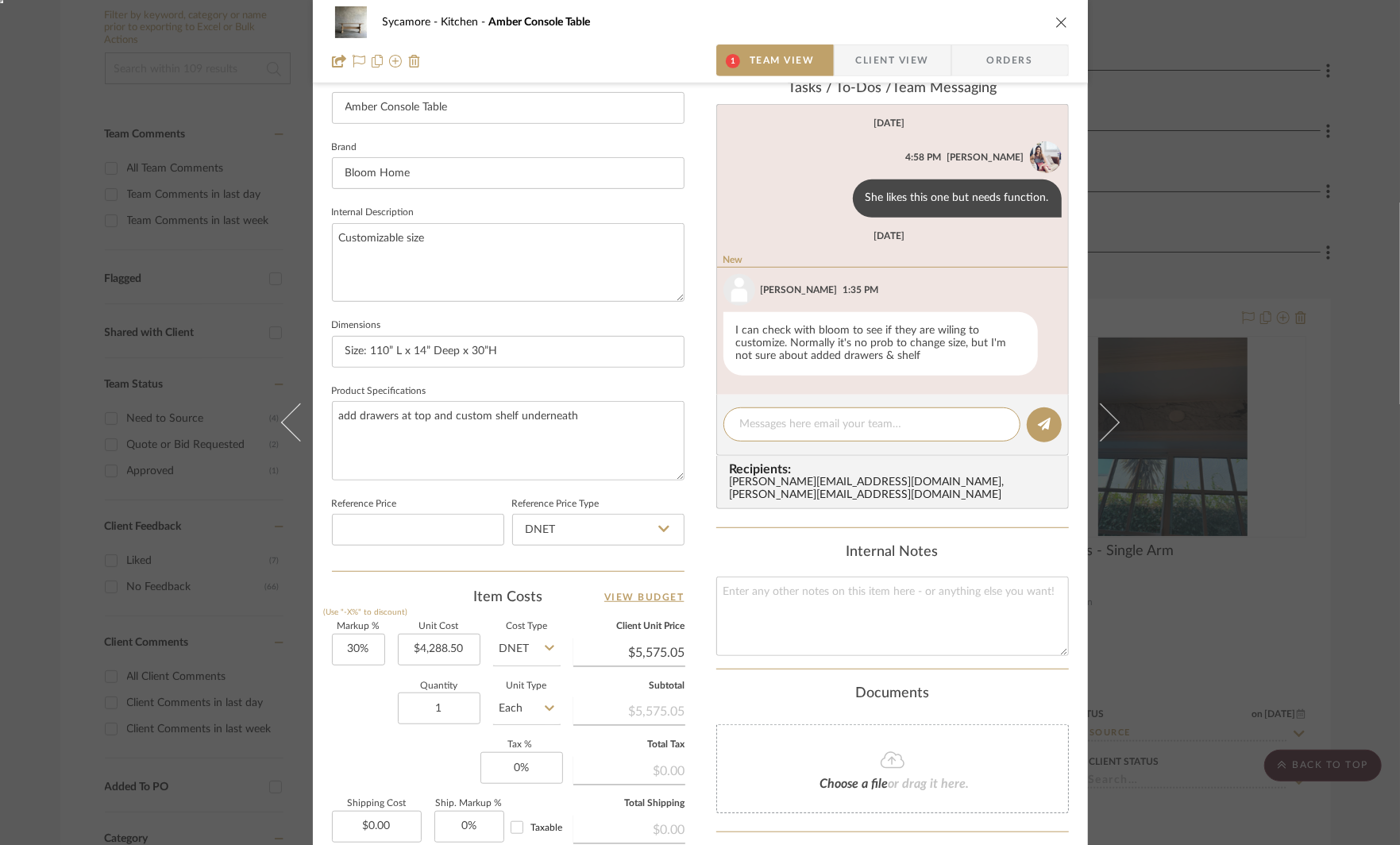
click at [1283, 154] on div "Sycamore Kitchen Amber Console Table 1 Team View Client View Orders 1 / 4 Team-…" at bounding box center [700, 422] width 1400 height 845
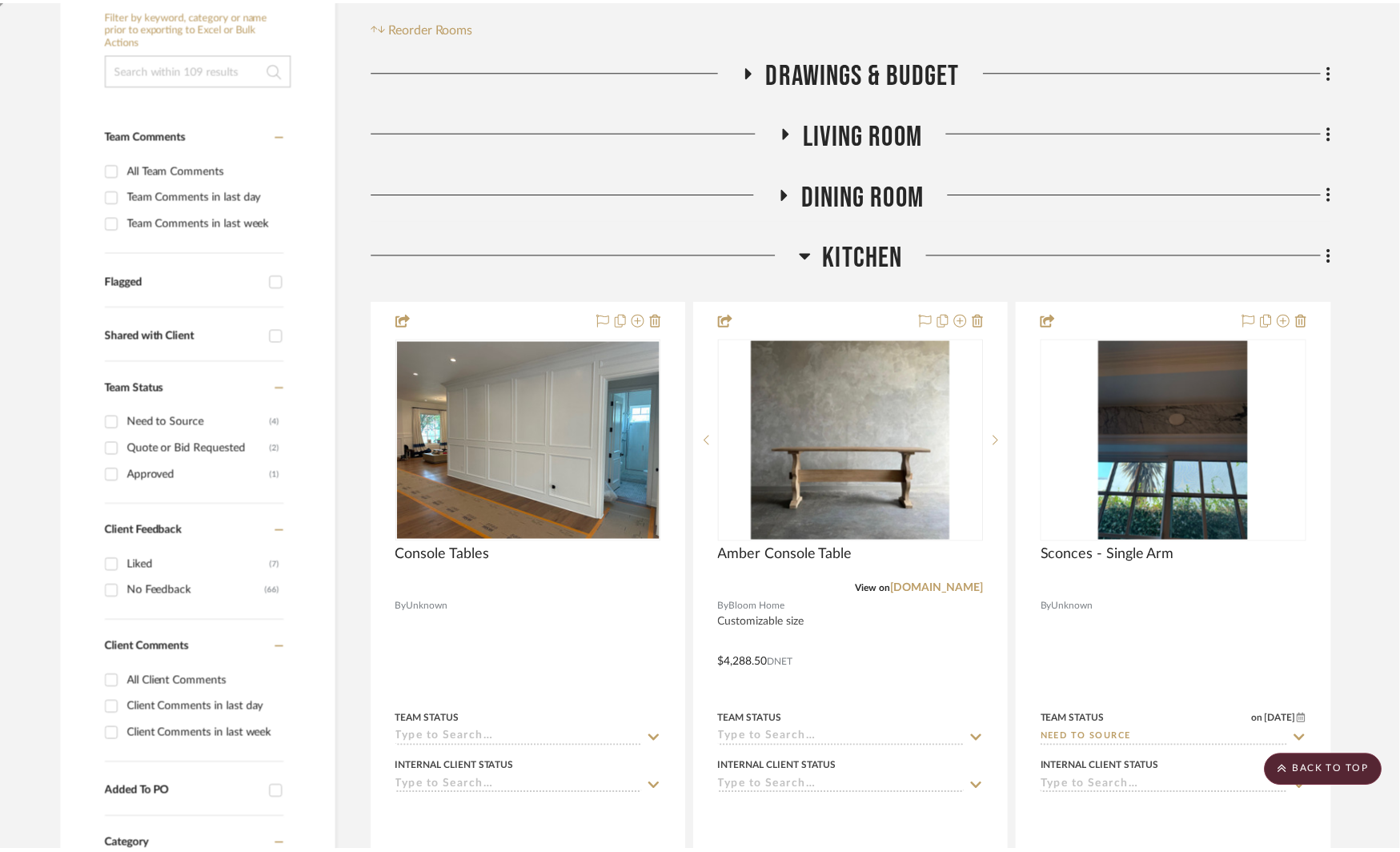
scroll to position [346, 0]
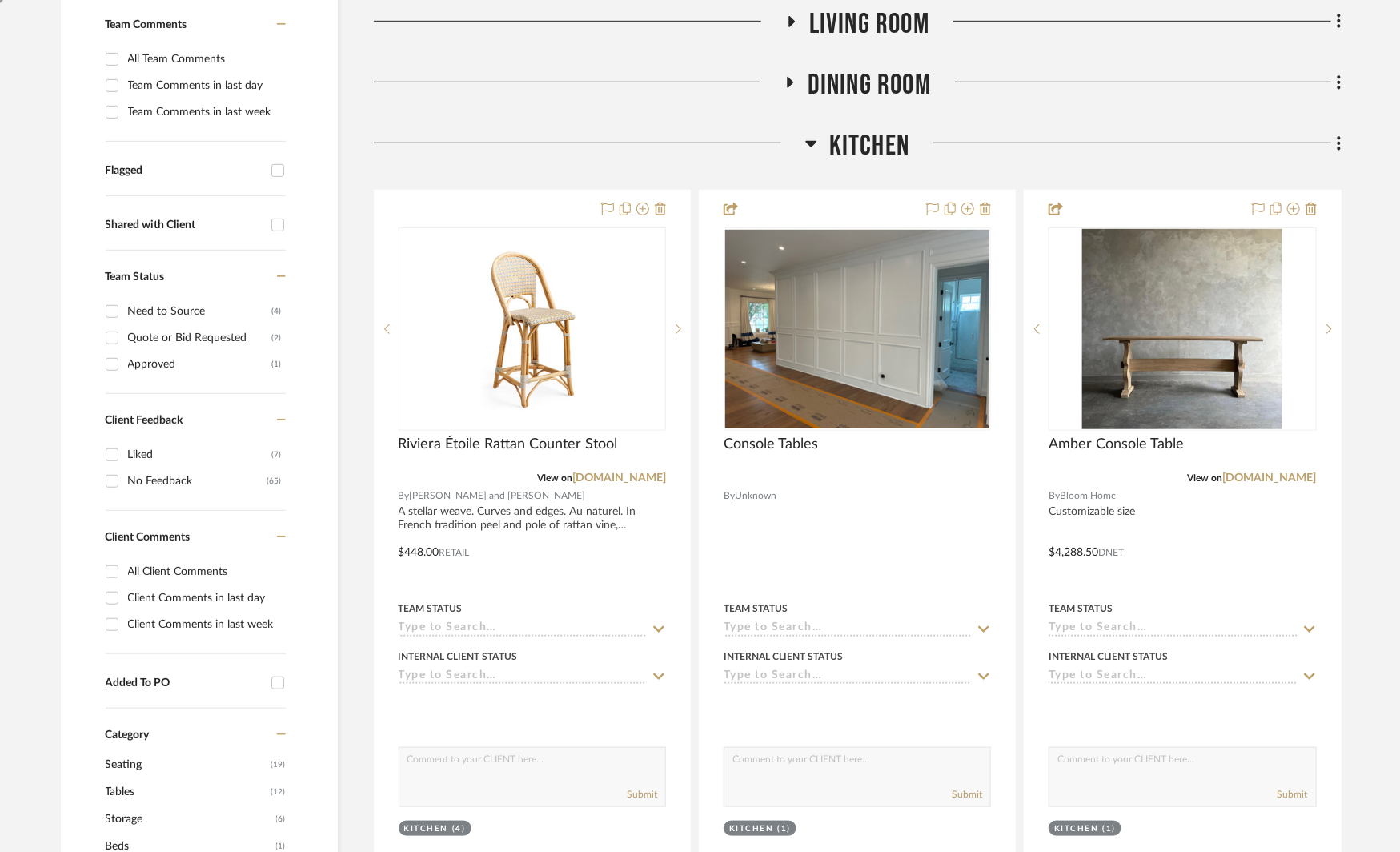
scroll to position [467, 0]
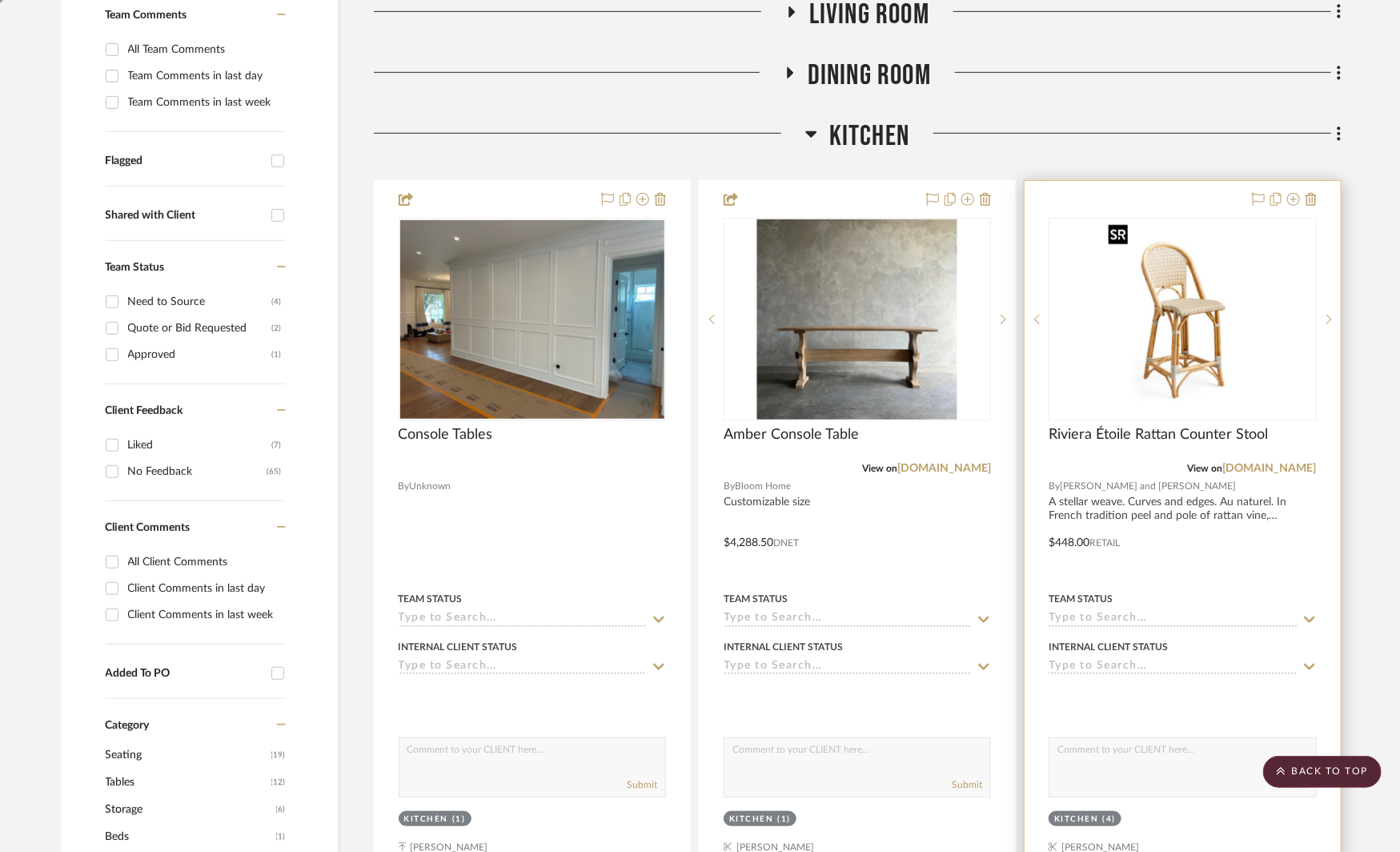
click at [1162, 337] on img "0" at bounding box center [1181, 320] width 160 height 200
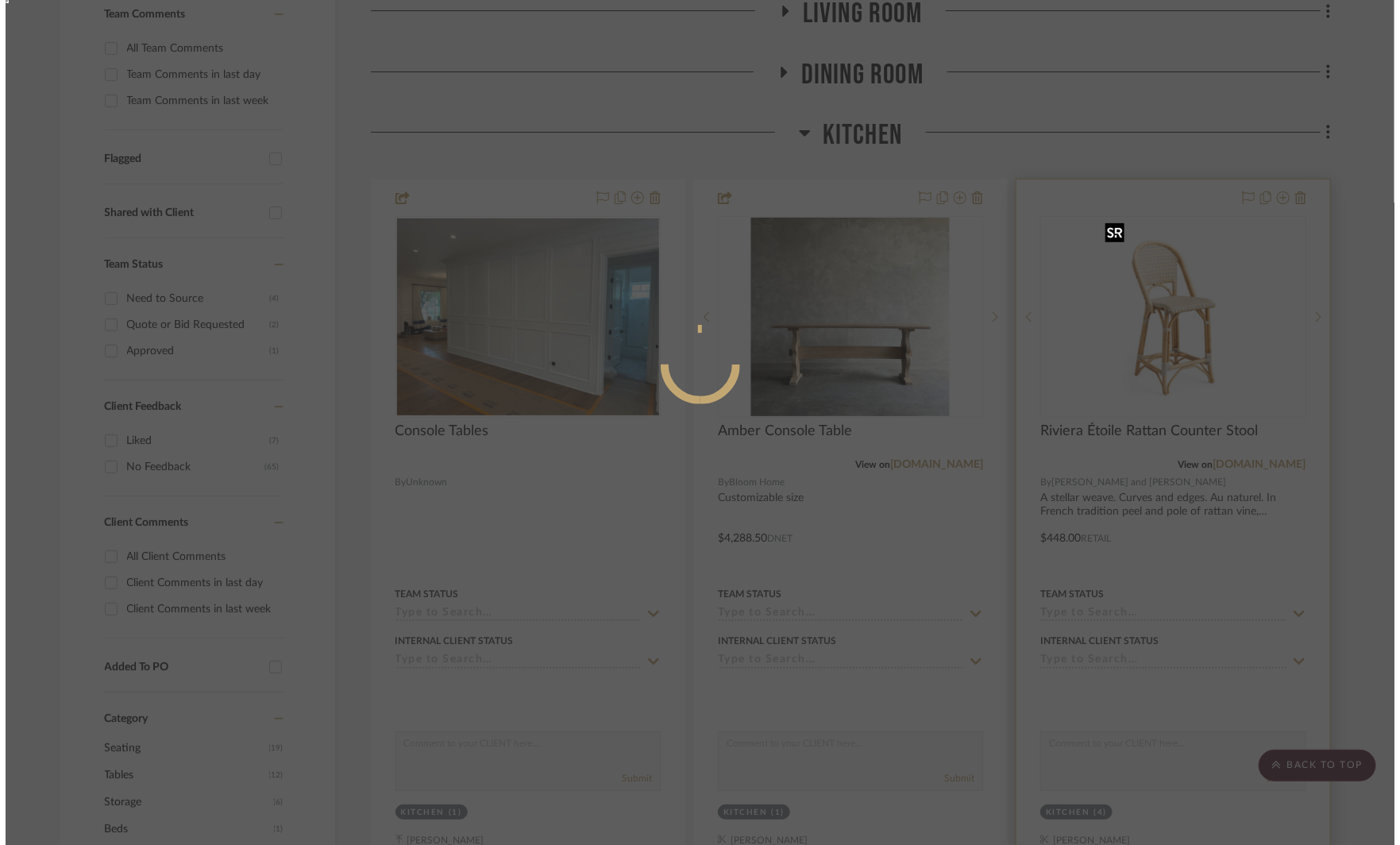
scroll to position [0, 0]
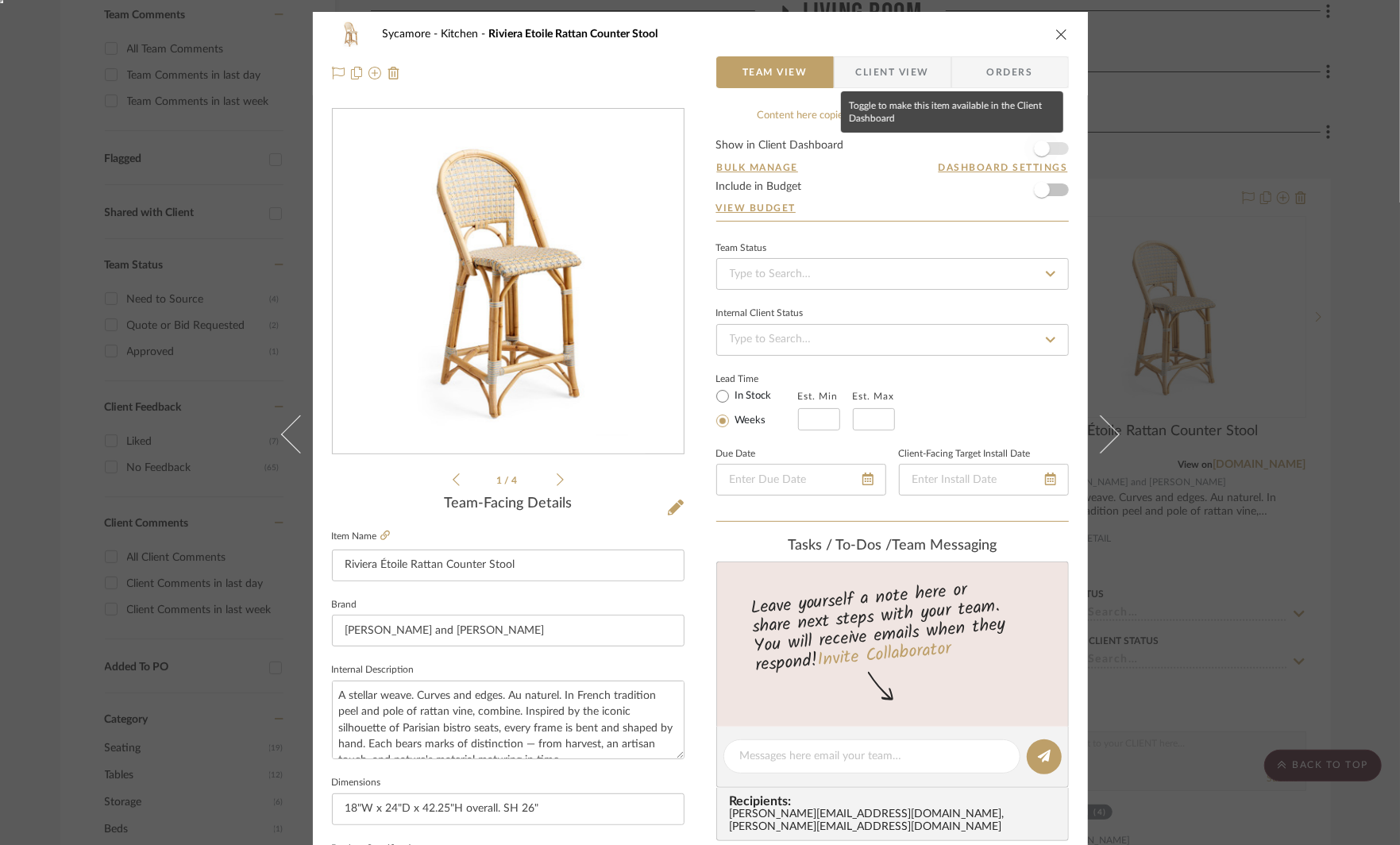
click at [1039, 143] on span "button" at bounding box center [1042, 148] width 16 height 16
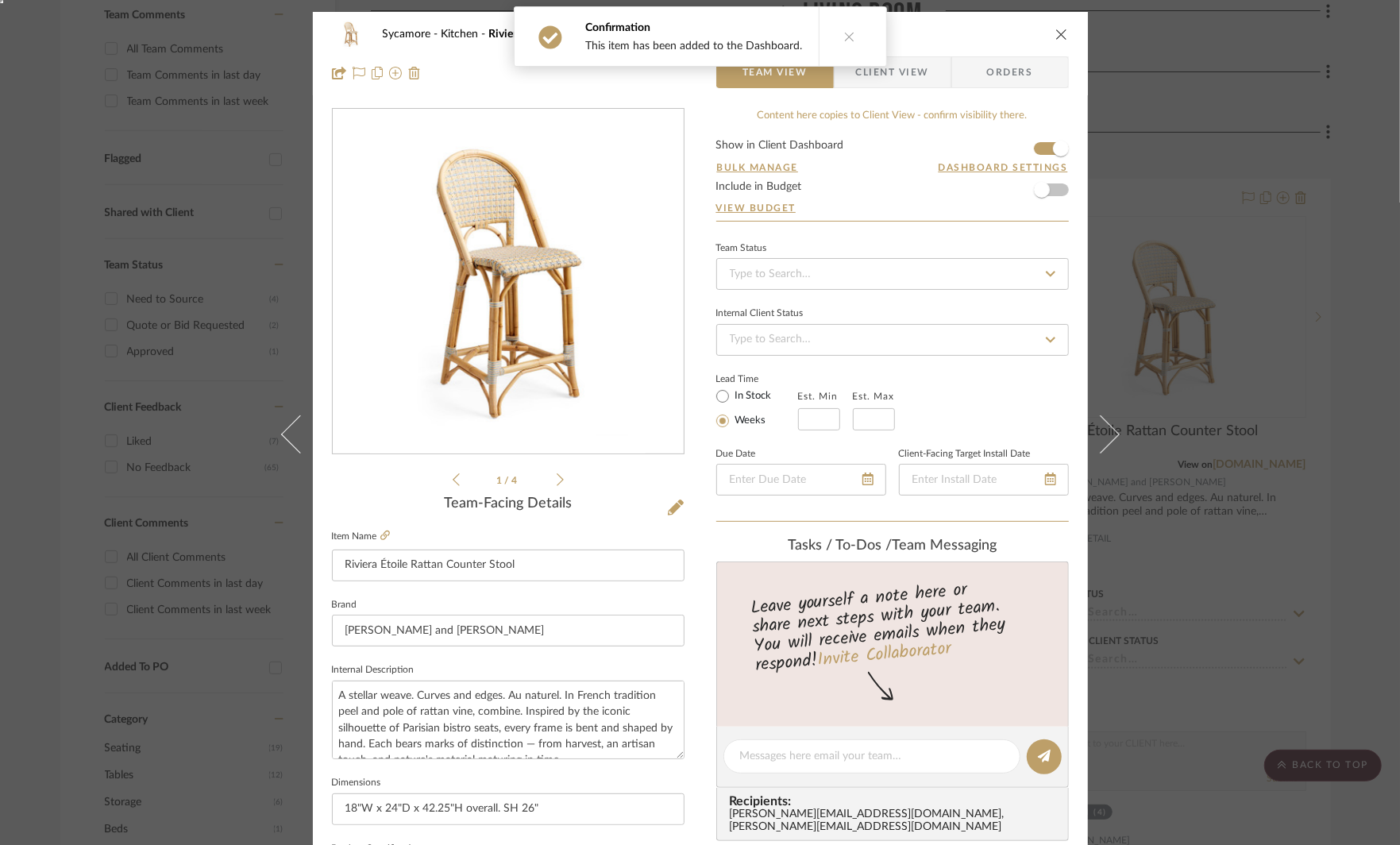
click at [856, 77] on span "Client View" at bounding box center [892, 72] width 73 height 32
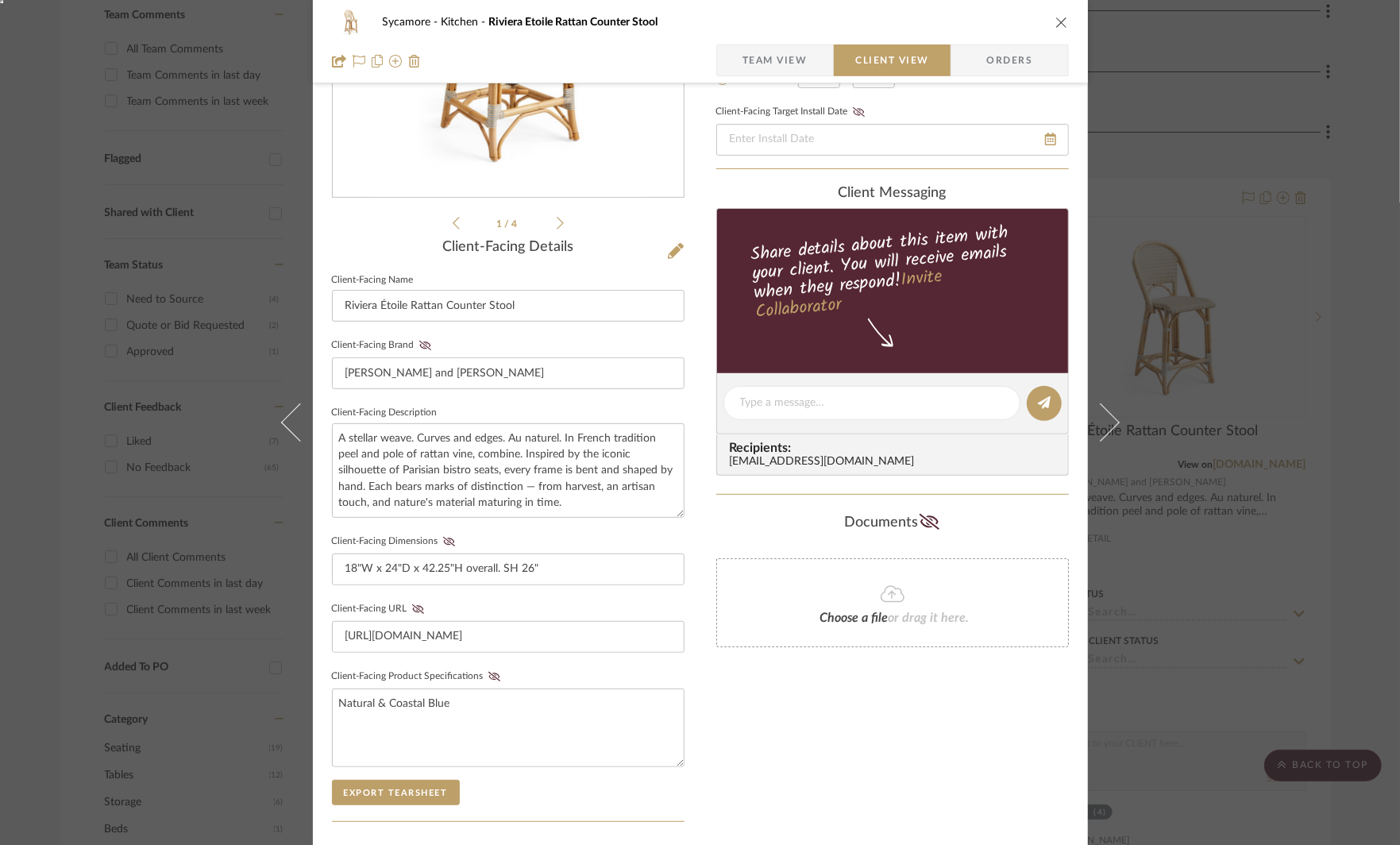
scroll to position [261, 0]
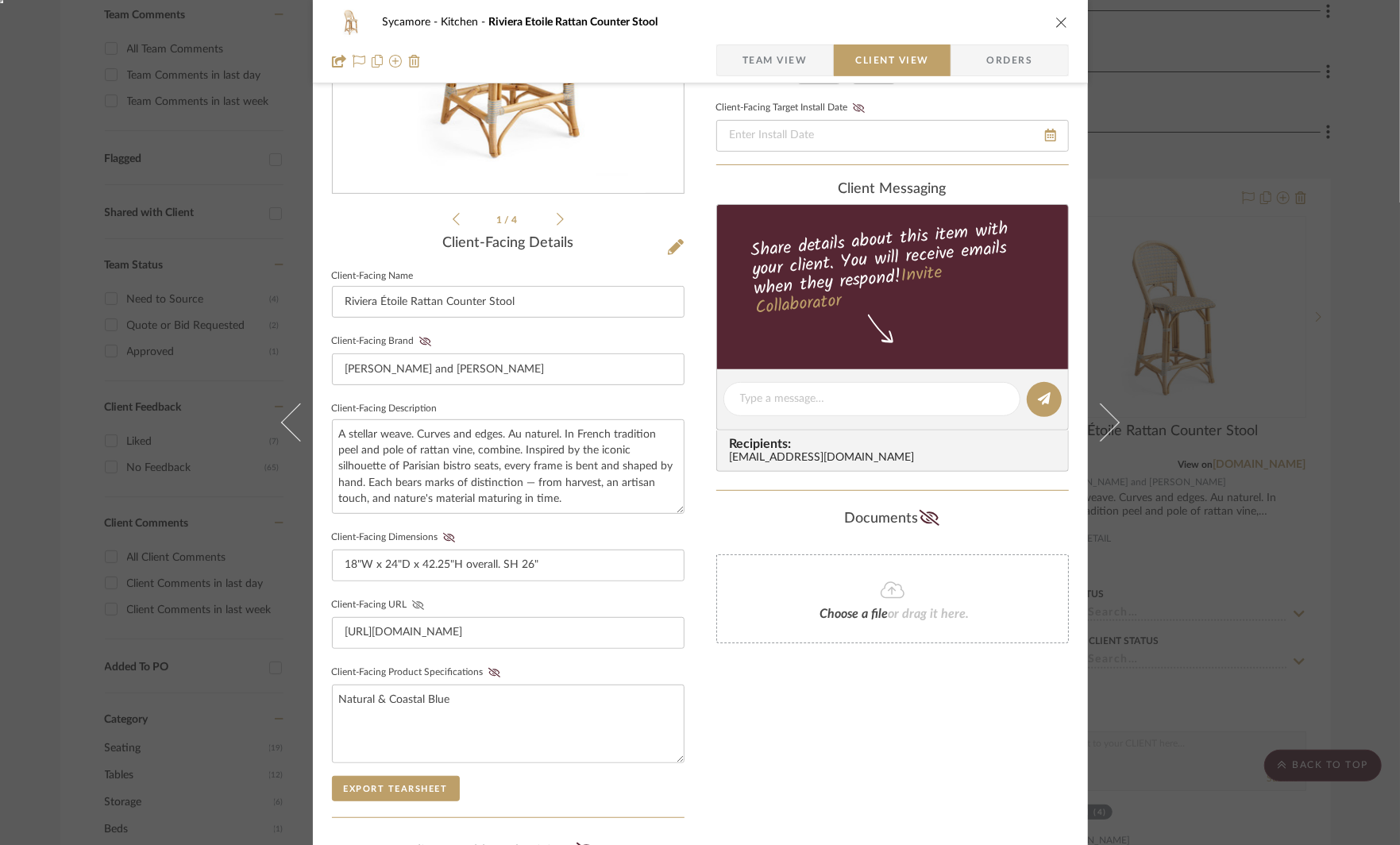
click at [412, 601] on icon at bounding box center [418, 605] width 12 height 9
click at [491, 670] on icon at bounding box center [494, 673] width 12 height 9
click at [443, 533] on icon at bounding box center [449, 537] width 12 height 9
click at [415, 336] on button "Client-Facing Brand" at bounding box center [425, 341] width 21 height 11
click at [787, 399] on textarea at bounding box center [872, 399] width 264 height 16
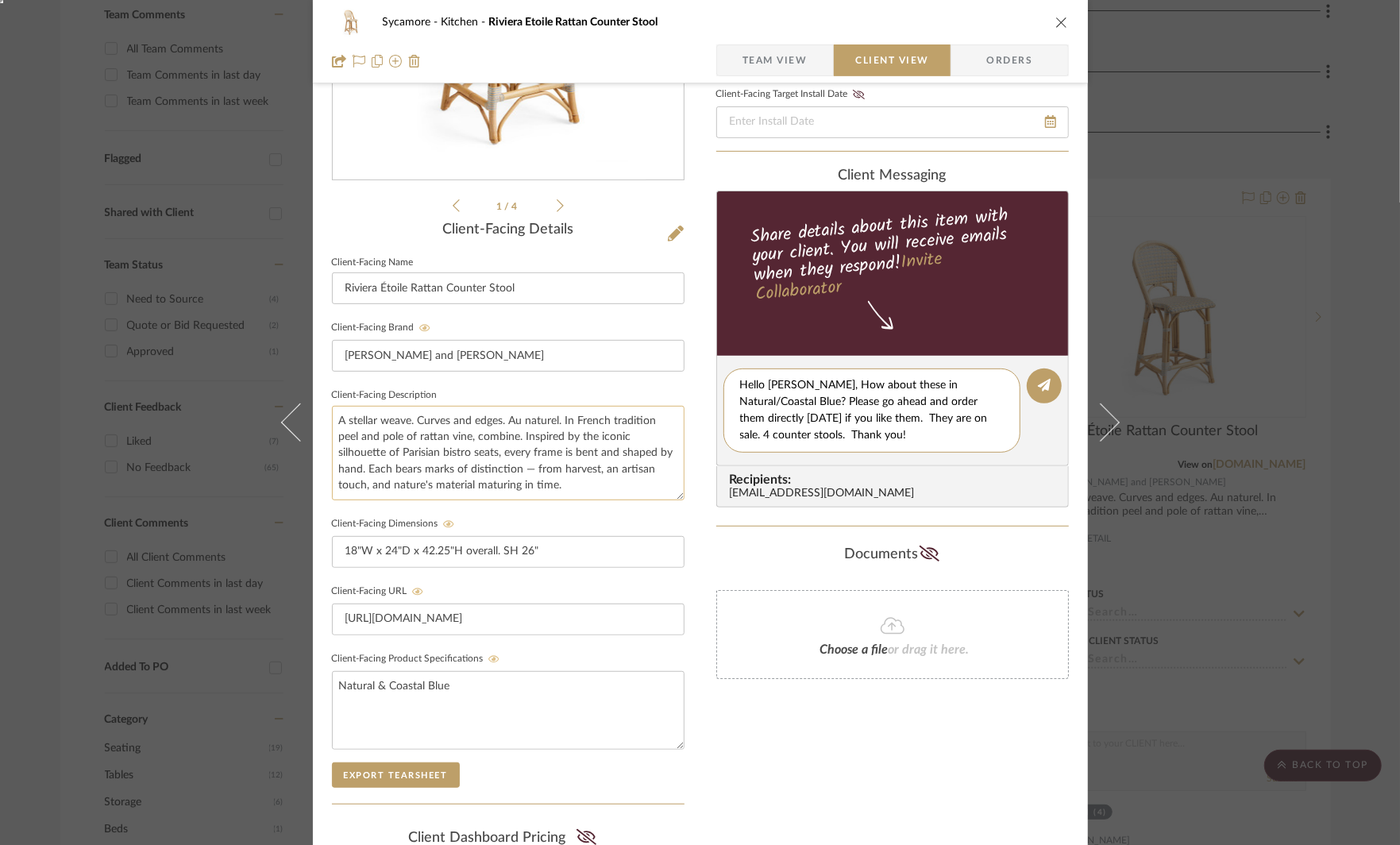
scroll to position [280, 0]
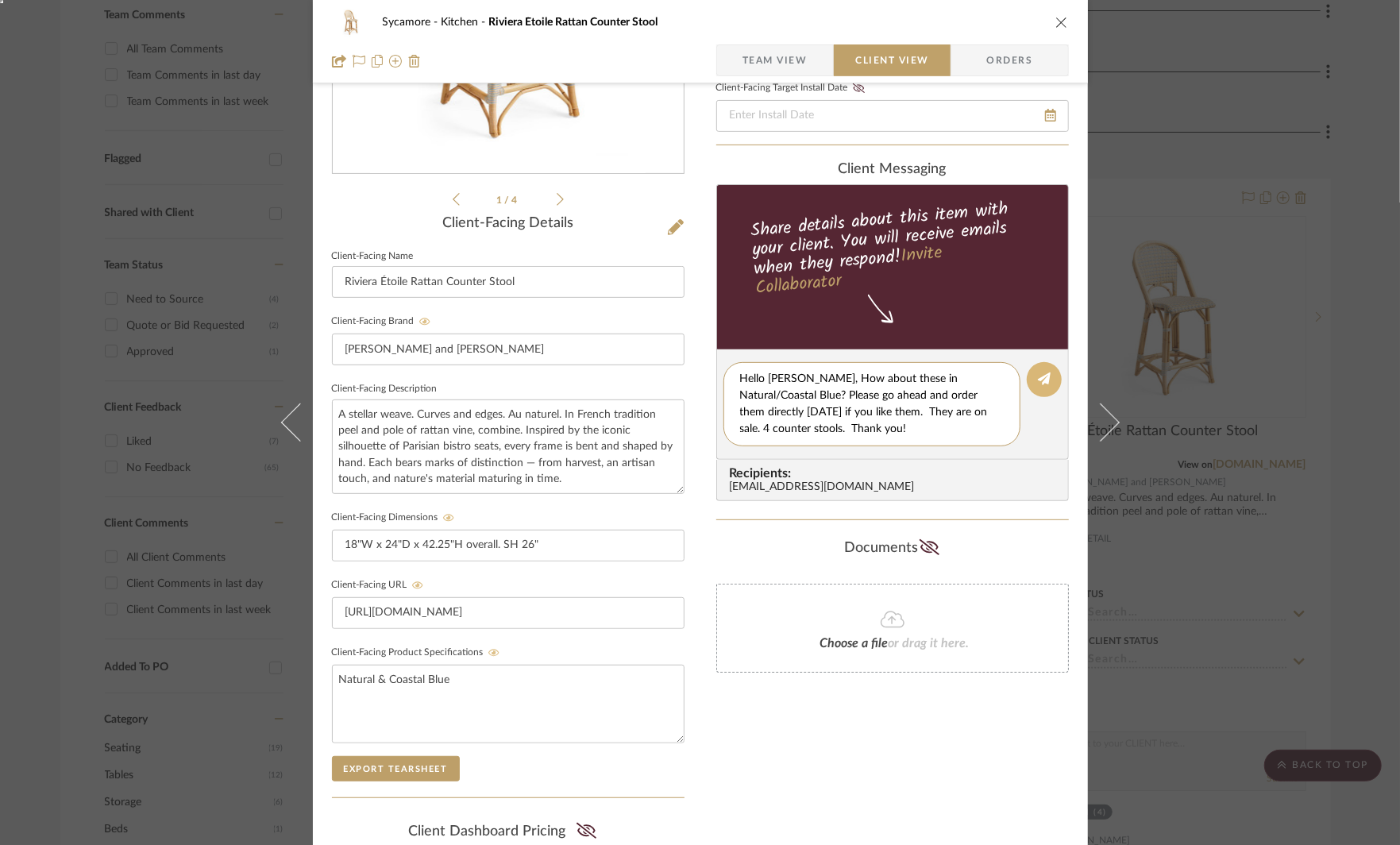
type textarea "Hello [PERSON_NAME], How about these in Natural/Coastal Blue? Please go ahead a…"
click at [1038, 375] on icon at bounding box center [1044, 379] width 13 height 13
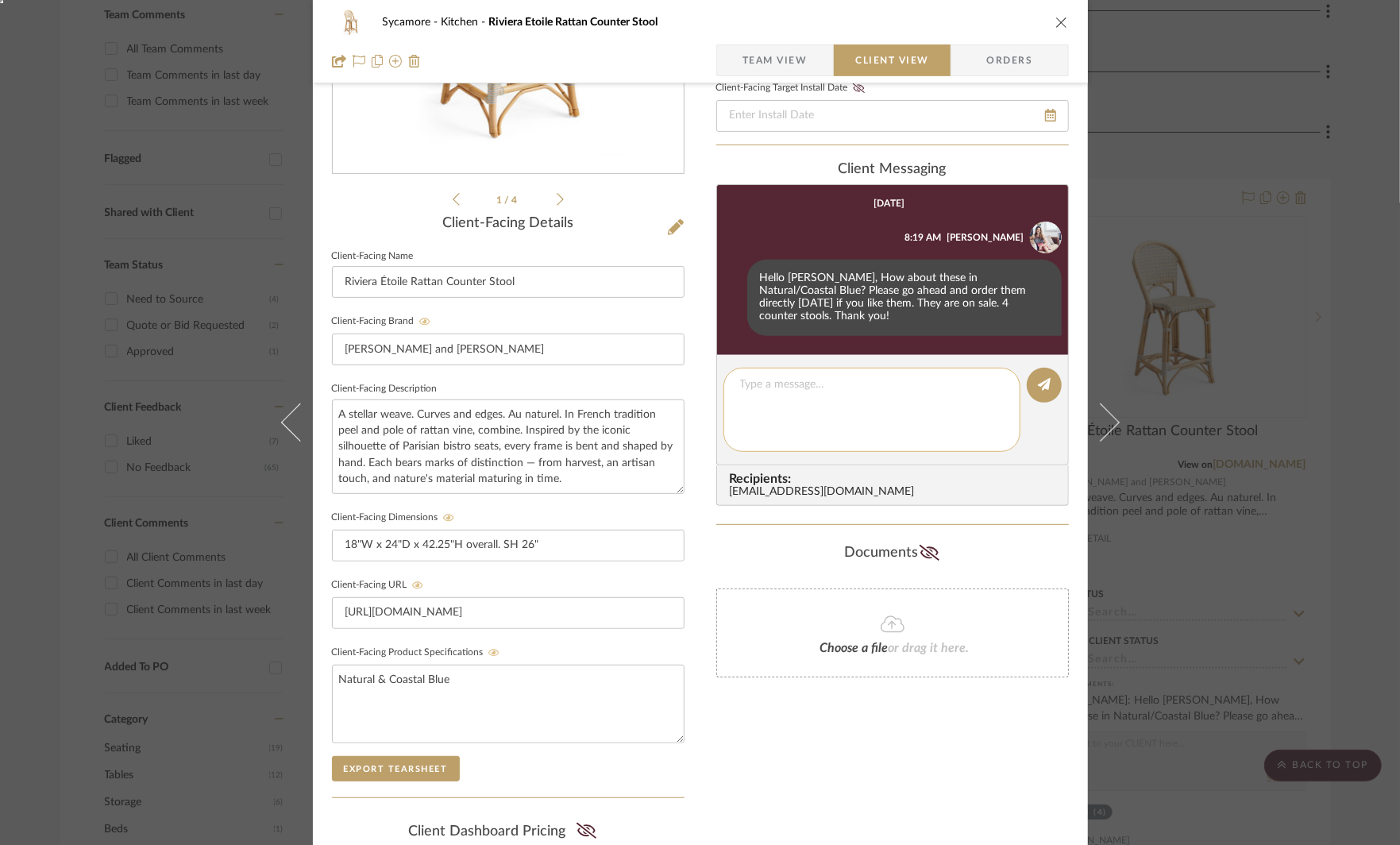
scroll to position [0, 0]
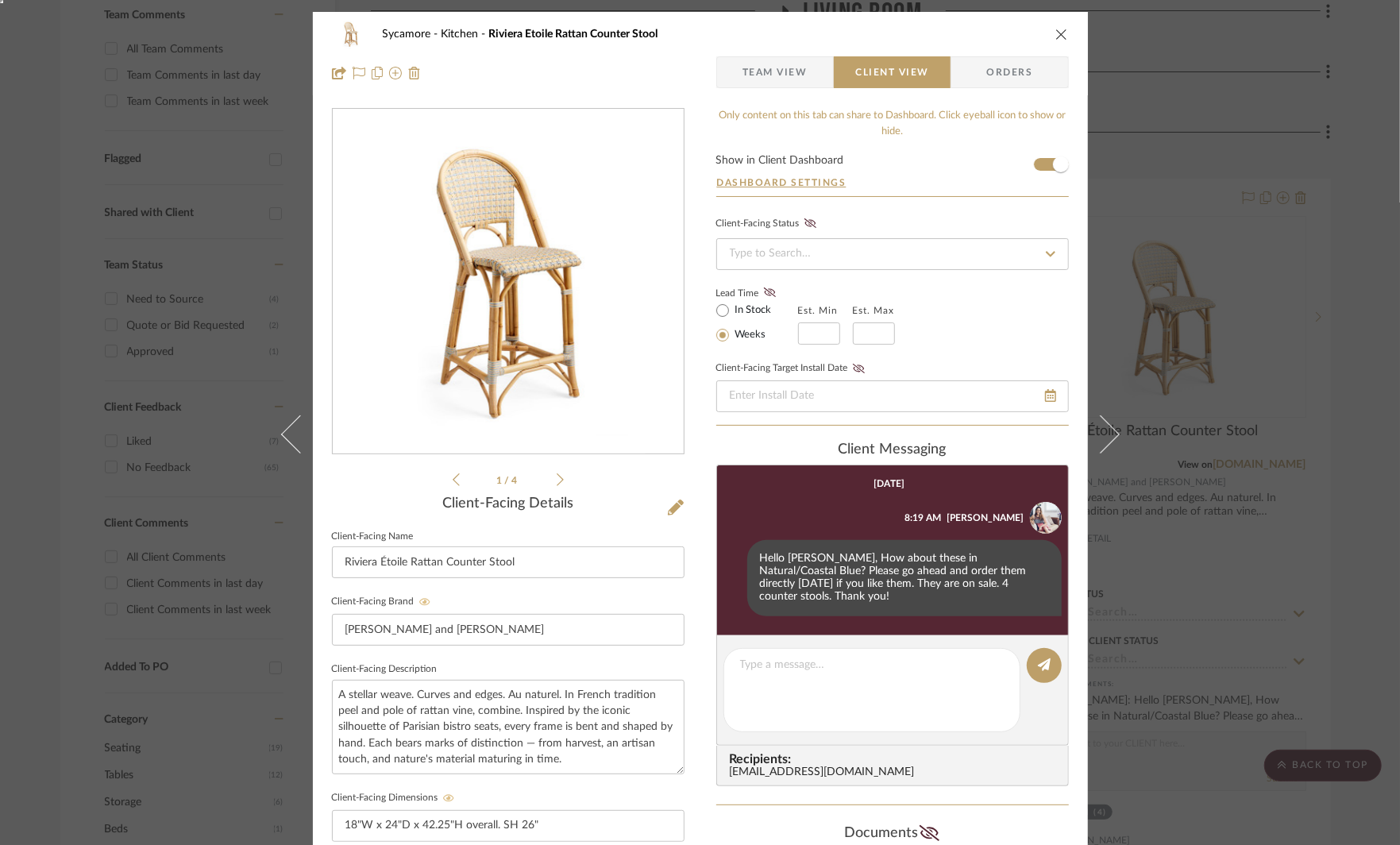
click at [745, 72] on span "Team View" at bounding box center [775, 72] width 65 height 32
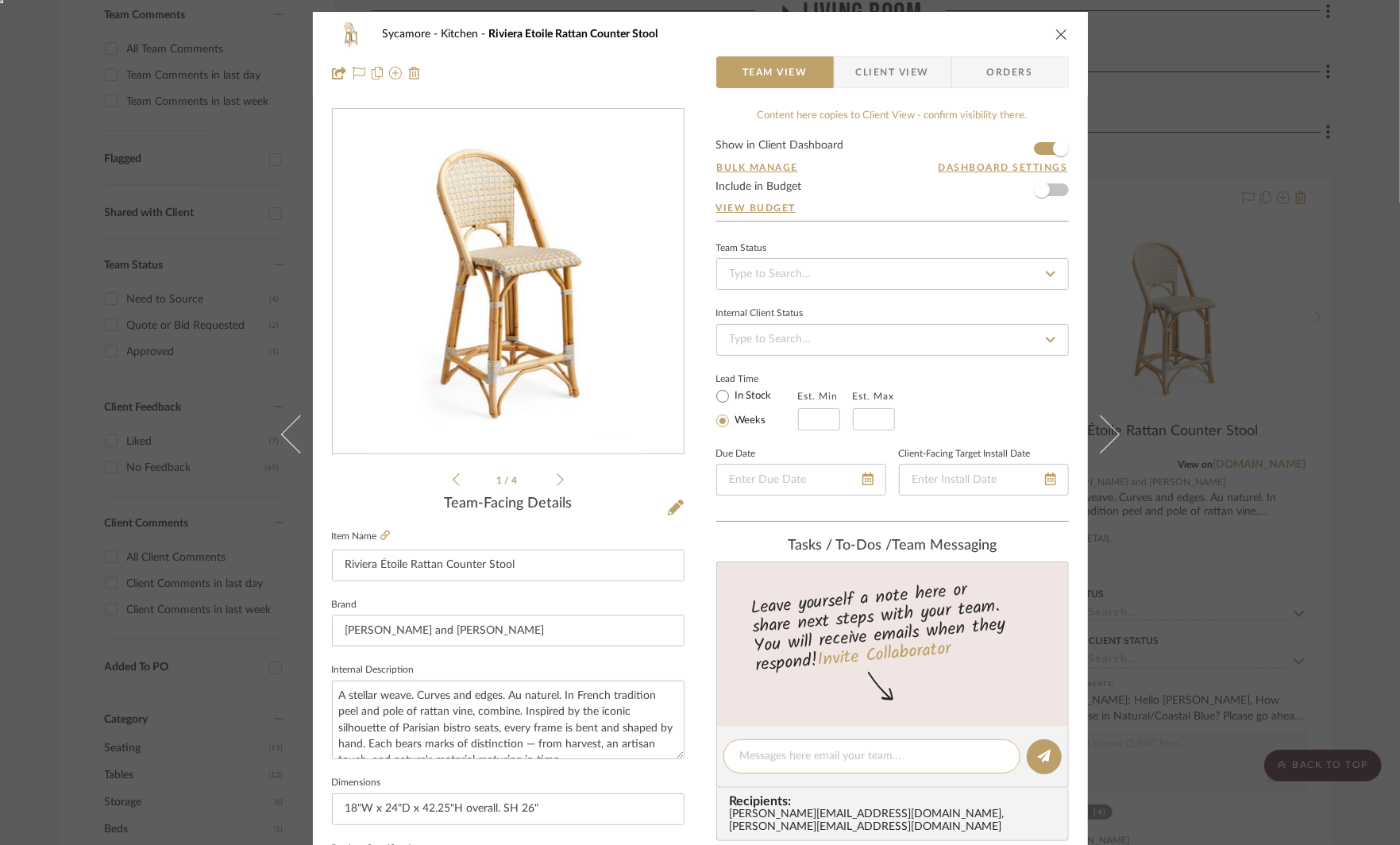
click at [755, 759] on textarea at bounding box center [872, 756] width 264 height 16
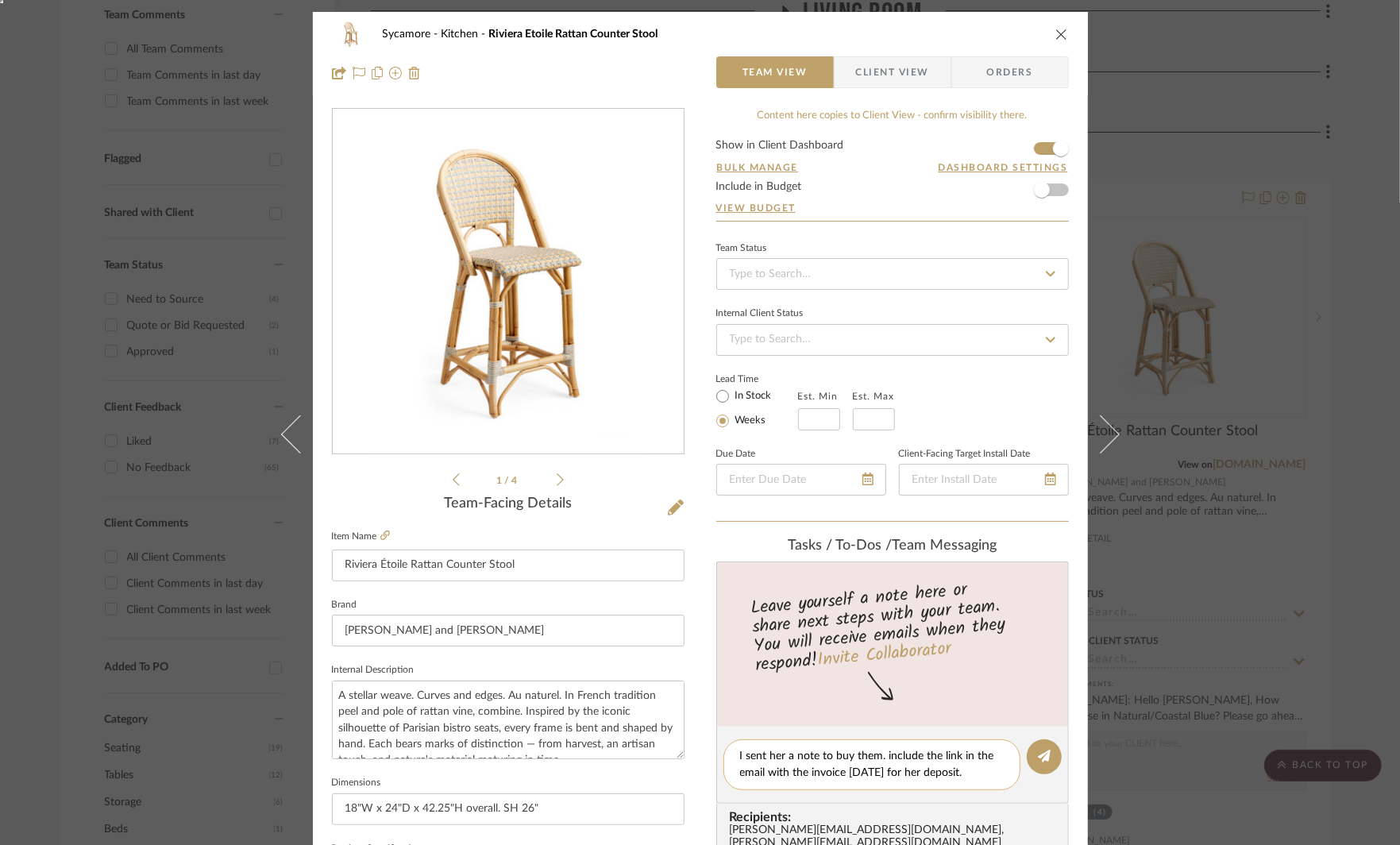
type textarea "I sent her a note to buy them. include the link in the email with the invoice […"
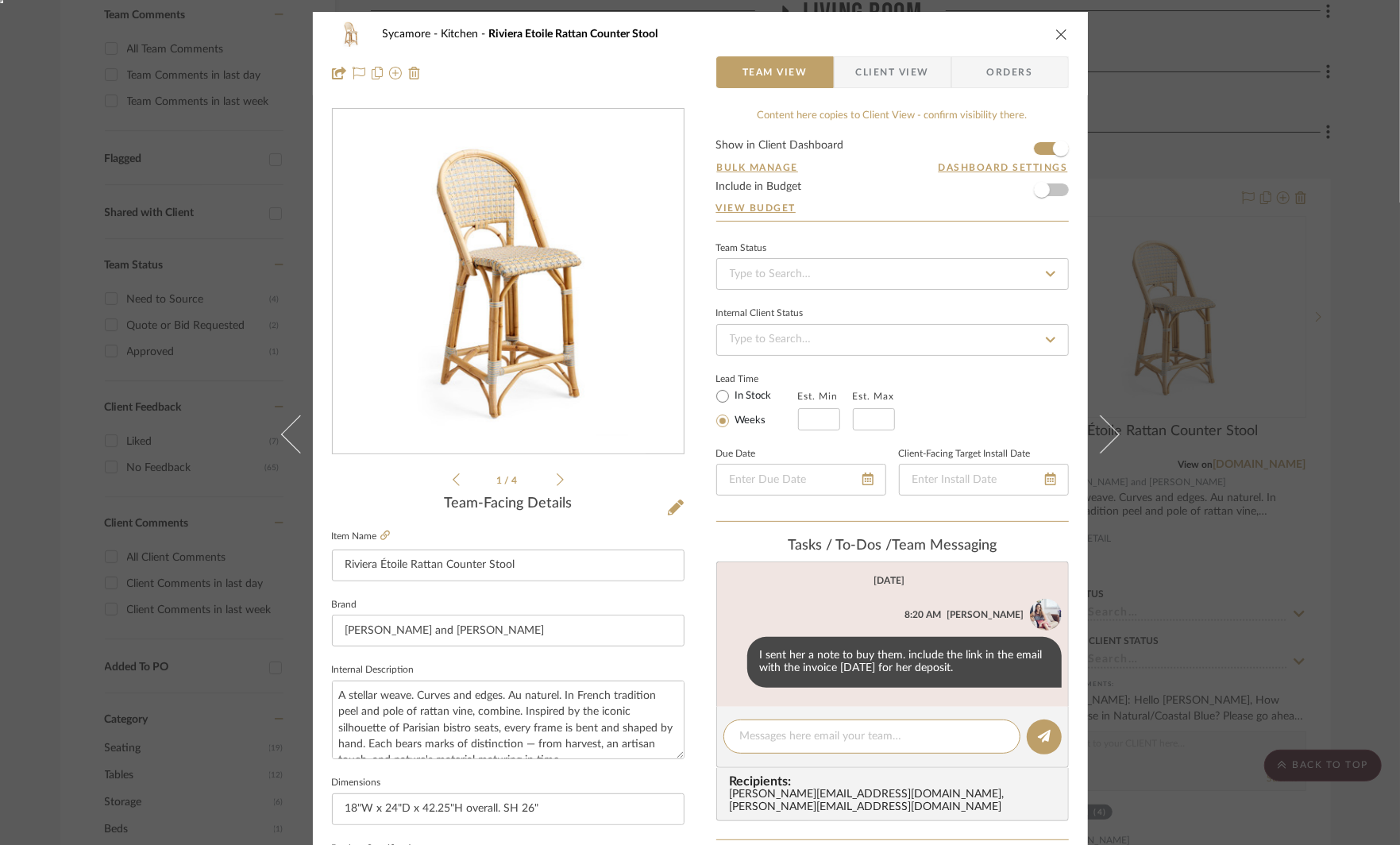
click at [557, 482] on icon at bounding box center [560, 480] width 7 height 15
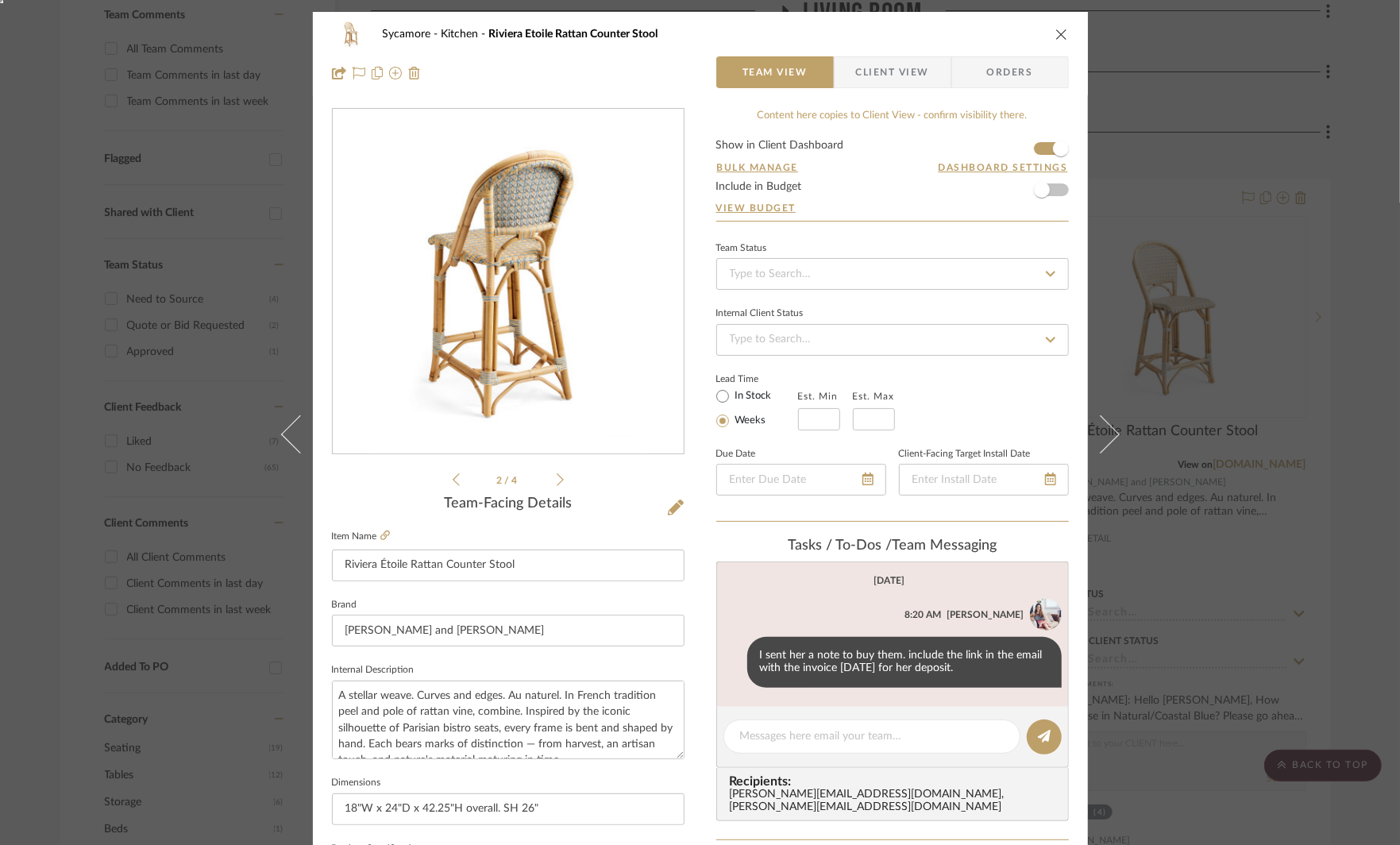
click at [1290, 484] on div "Sycamore Kitchen Riviera Étoile Rattan Counter Stool Team View Client View Orde…" at bounding box center [700, 422] width 1400 height 845
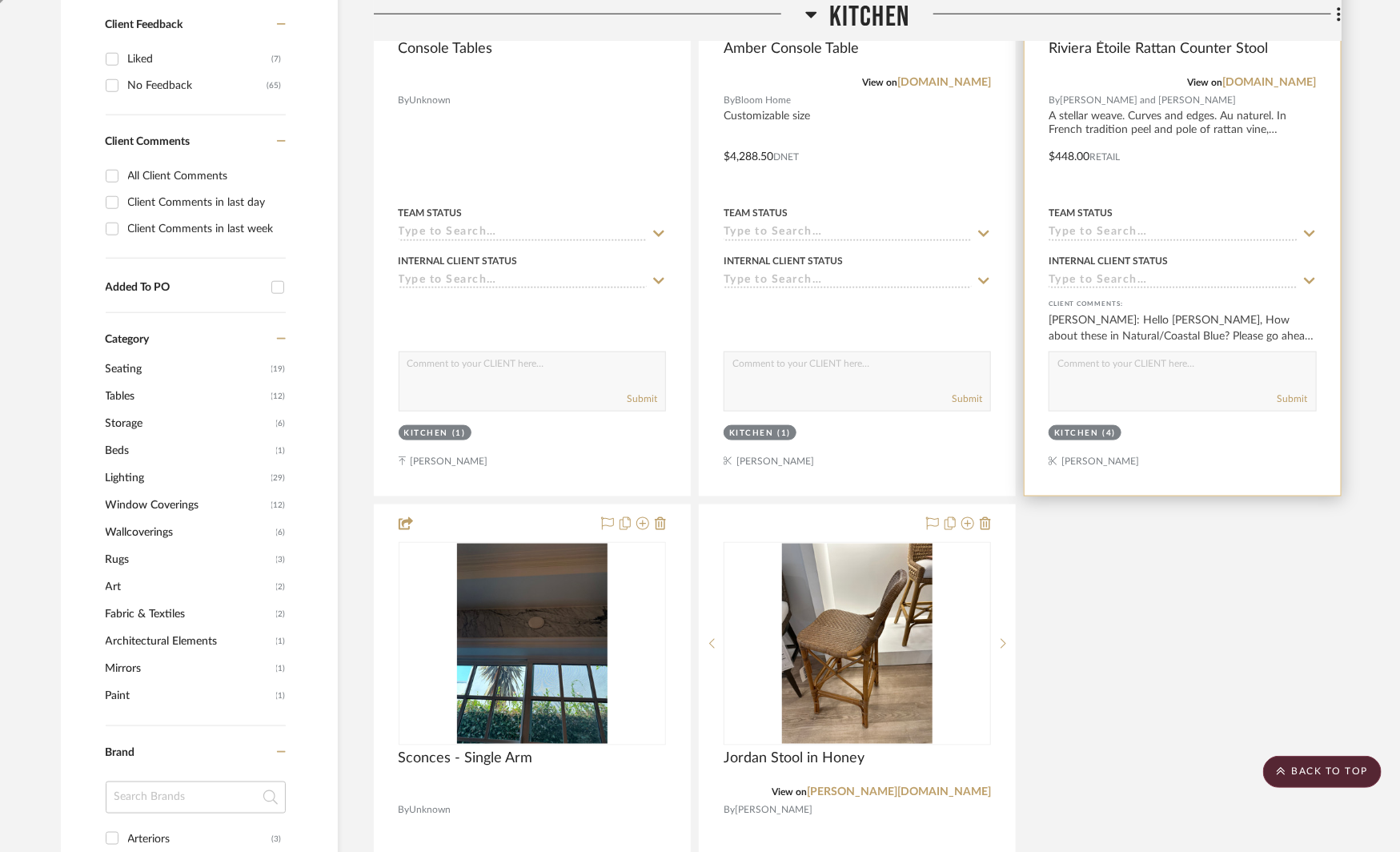
scroll to position [855, 0]
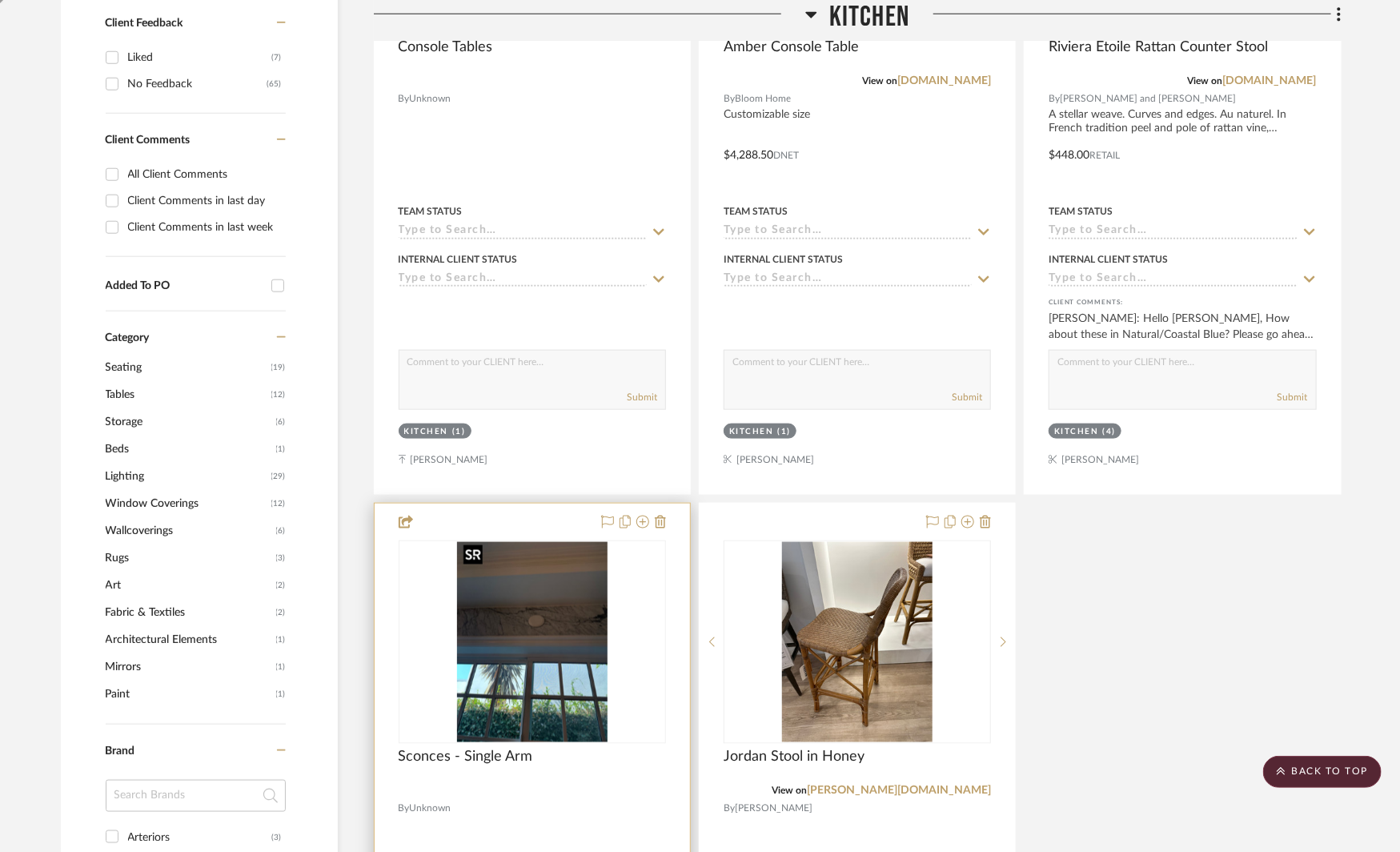
click at [0, 0] on img at bounding box center [0, 0] width 0 height 0
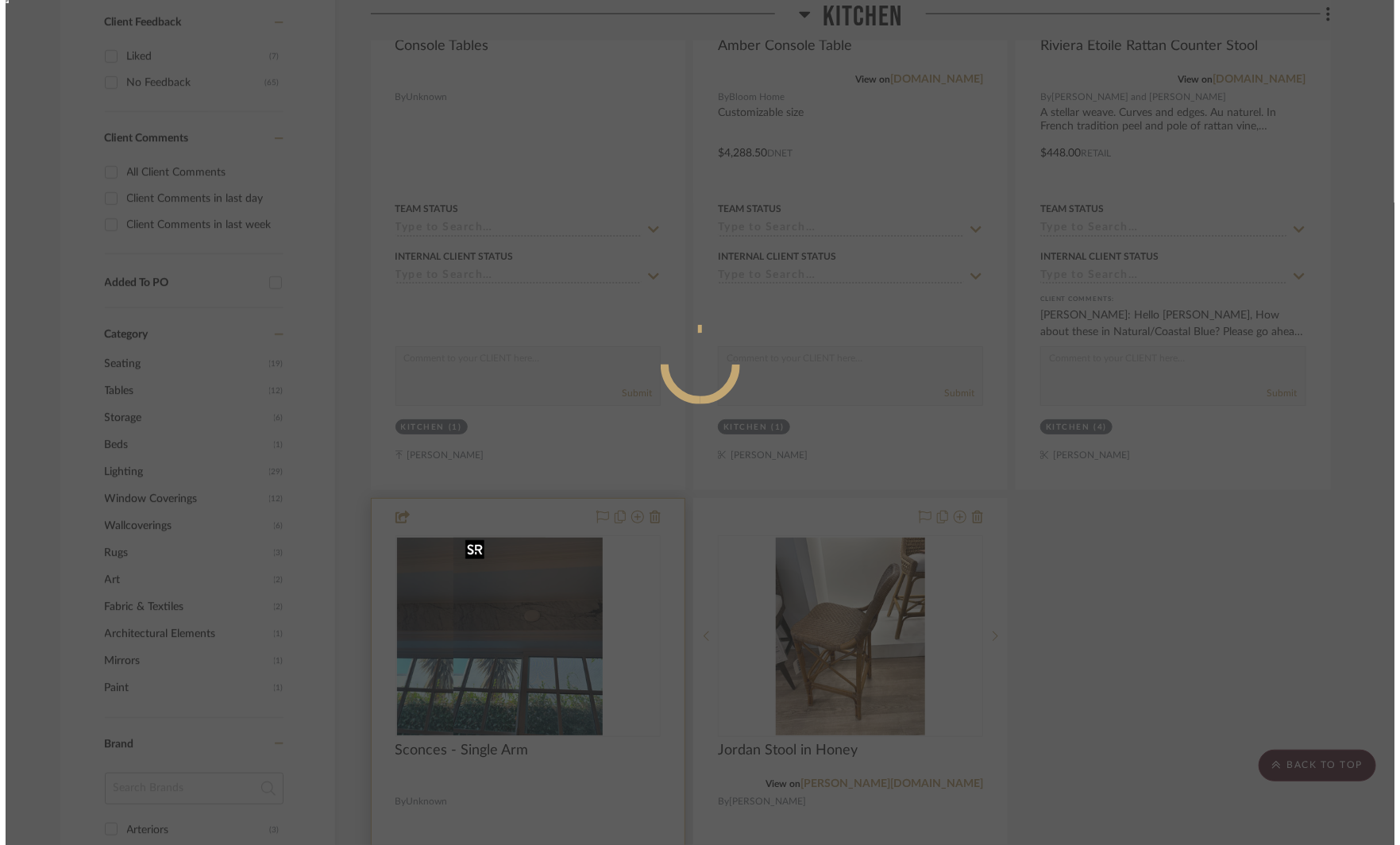
scroll to position [0, 0]
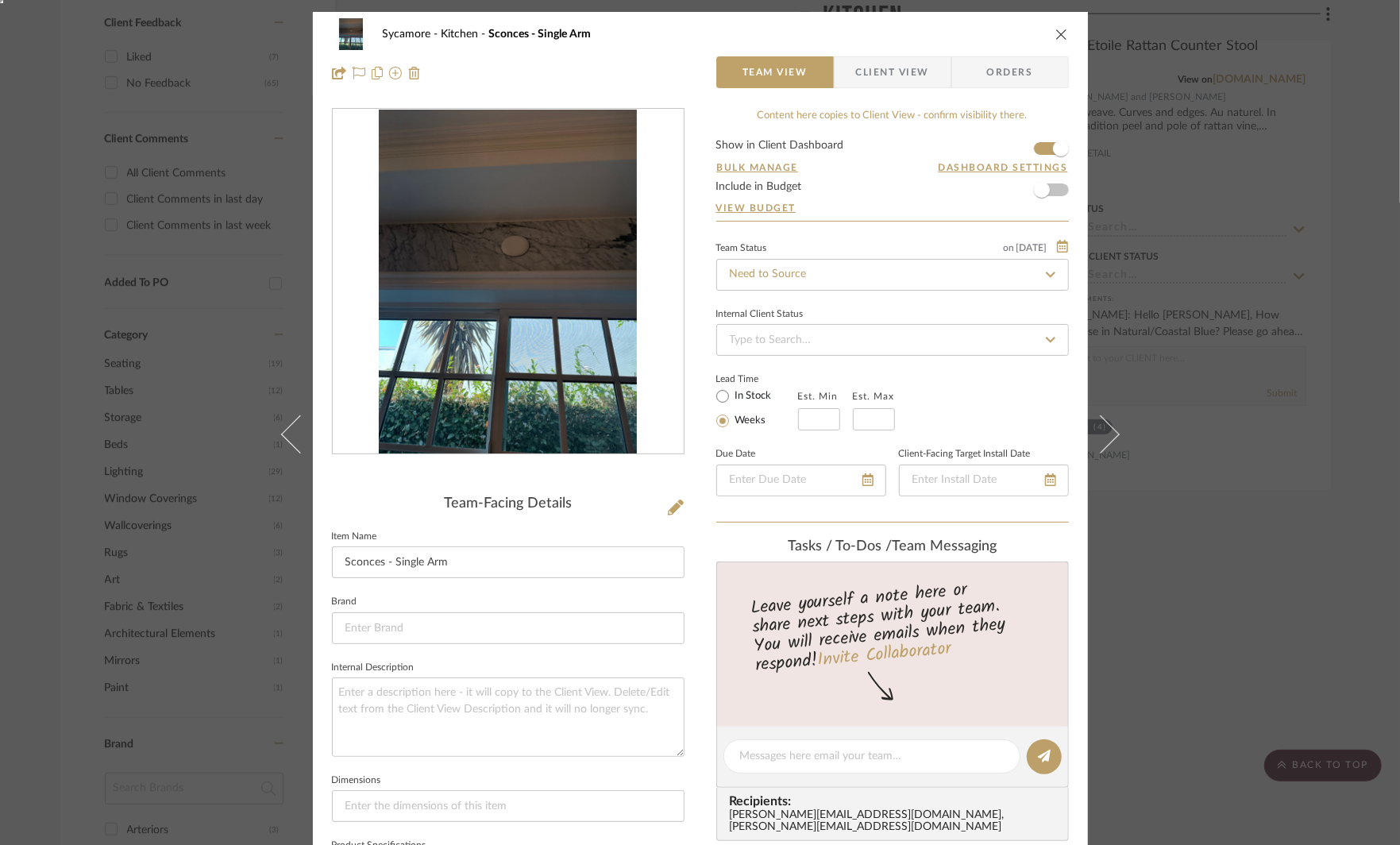
click at [1248, 706] on div "Sycamore Kitchen Sconces - Single Arm Team View Client View Orders Team-Facing …" at bounding box center [700, 422] width 1400 height 845
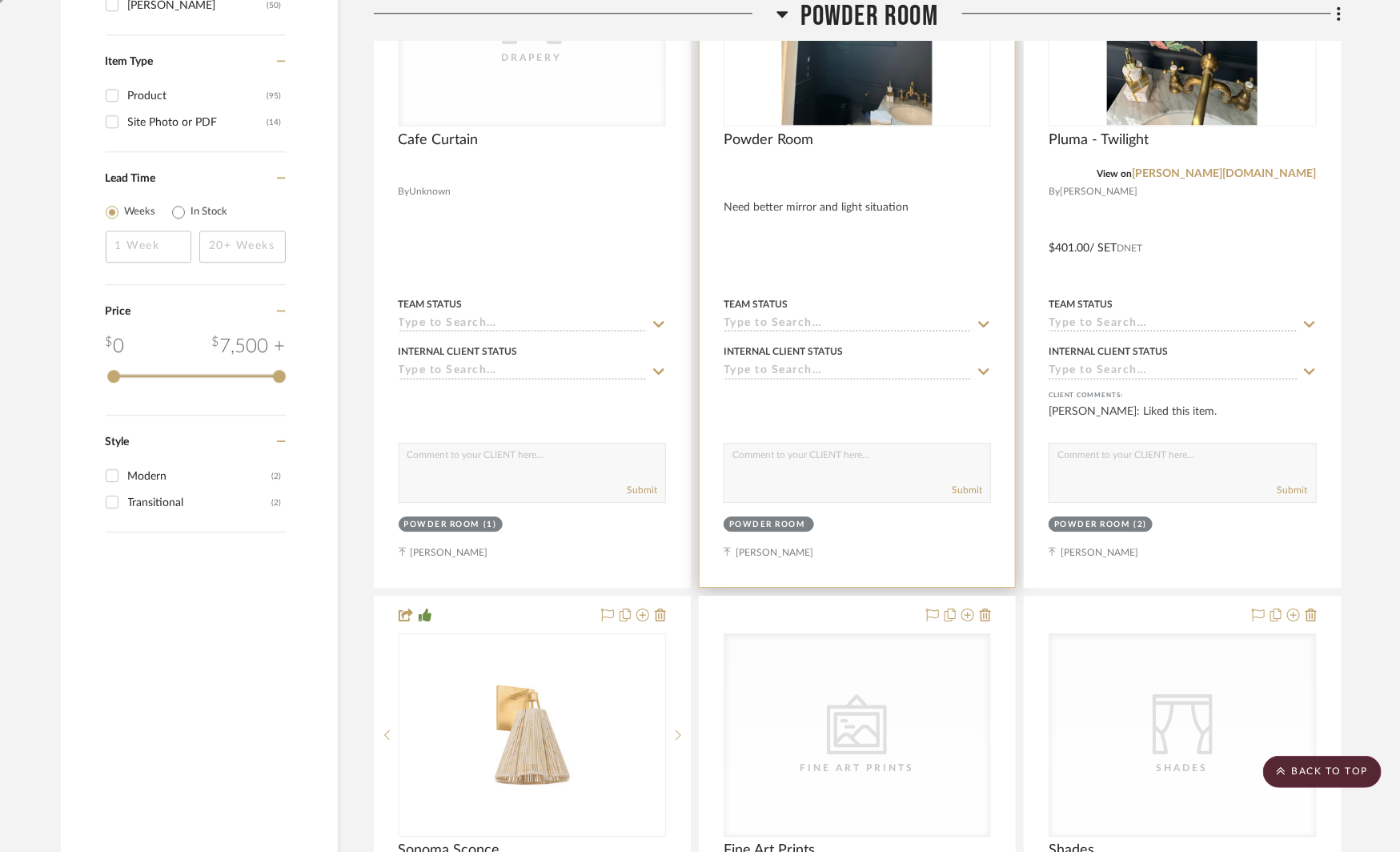
scroll to position [2354, 0]
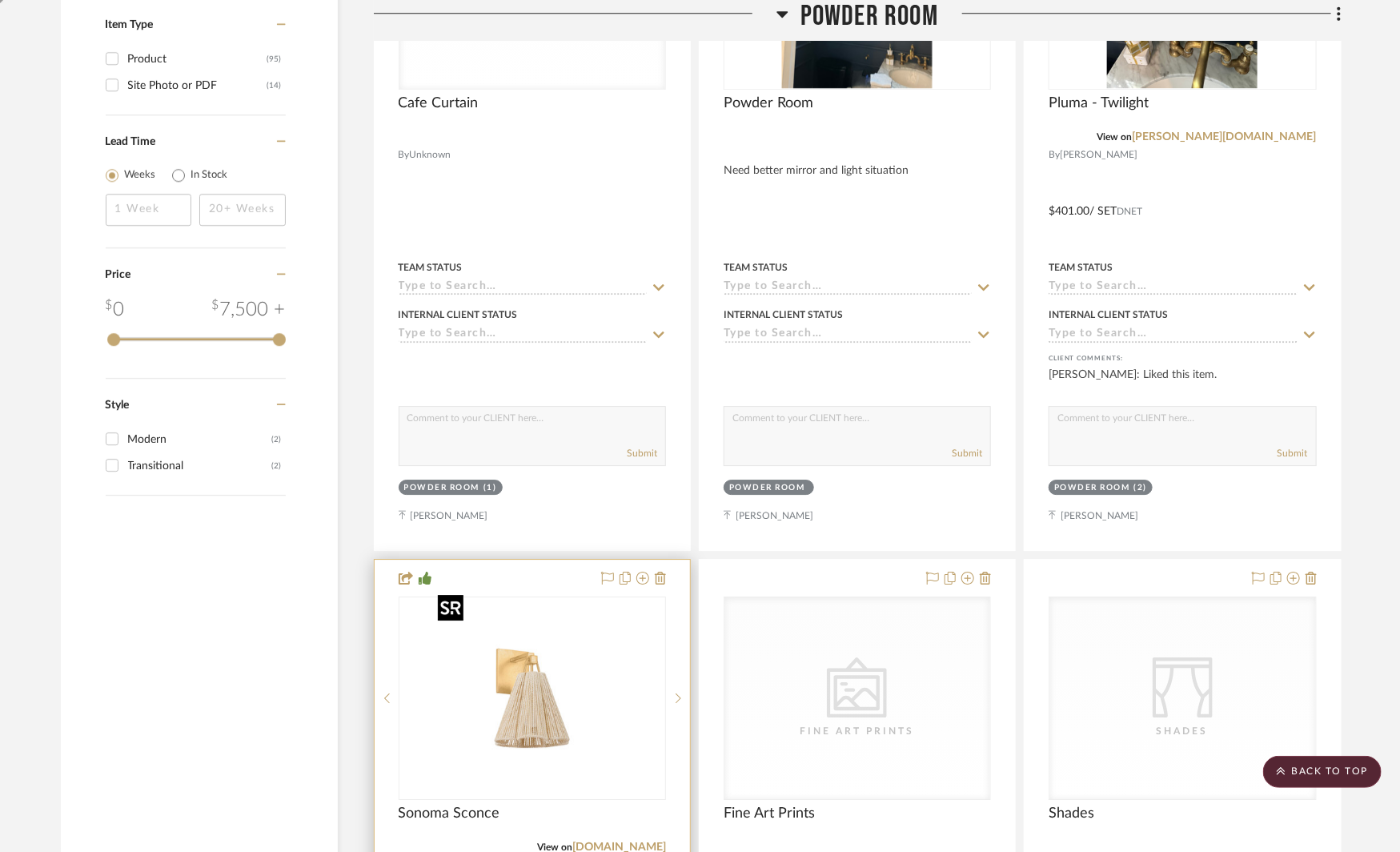
click at [0, 0] on img at bounding box center [0, 0] width 0 height 0
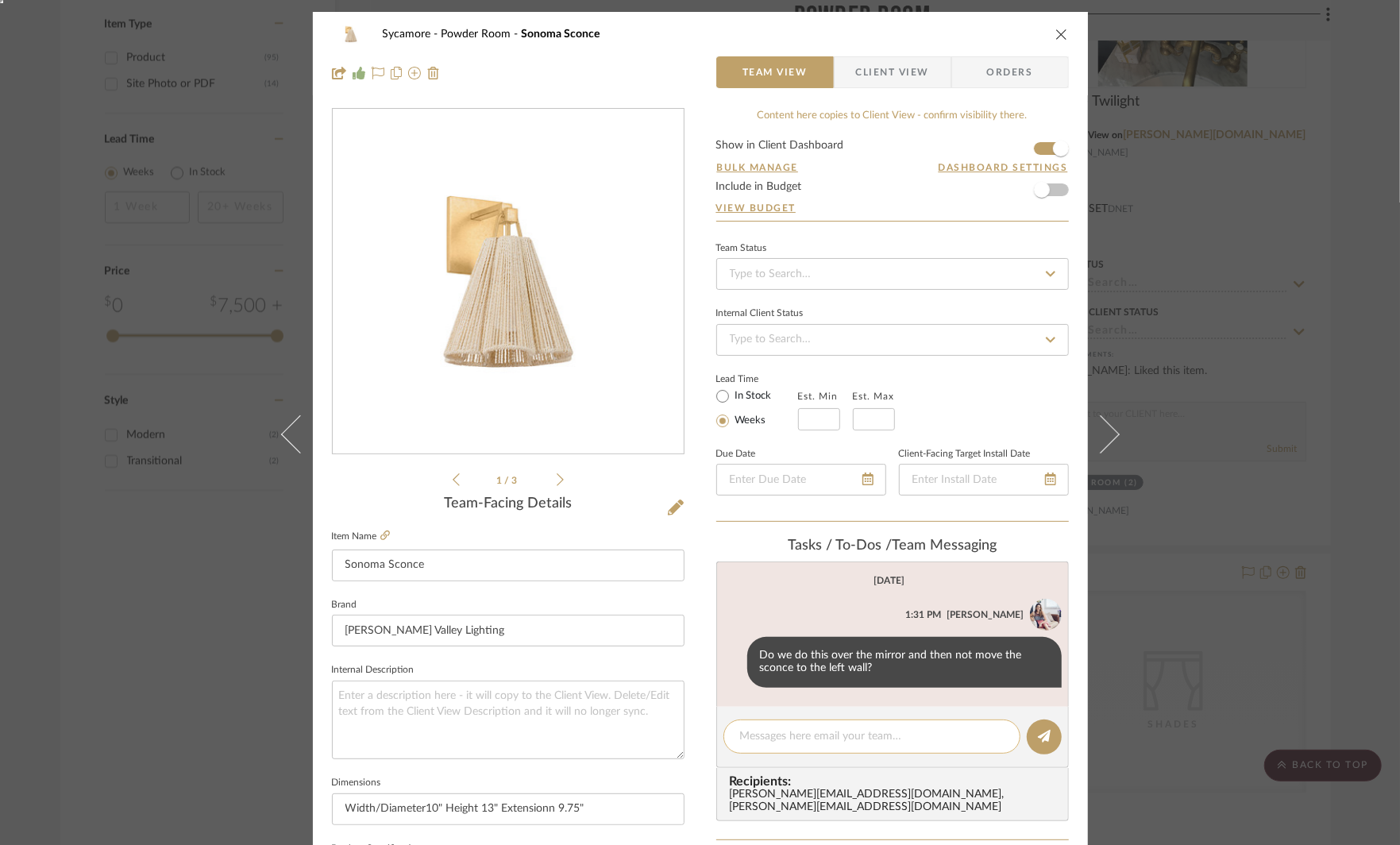
click at [786, 741] on textarea at bounding box center [872, 736] width 264 height 16
type textarea "let's do this also in the kitchen over sink"
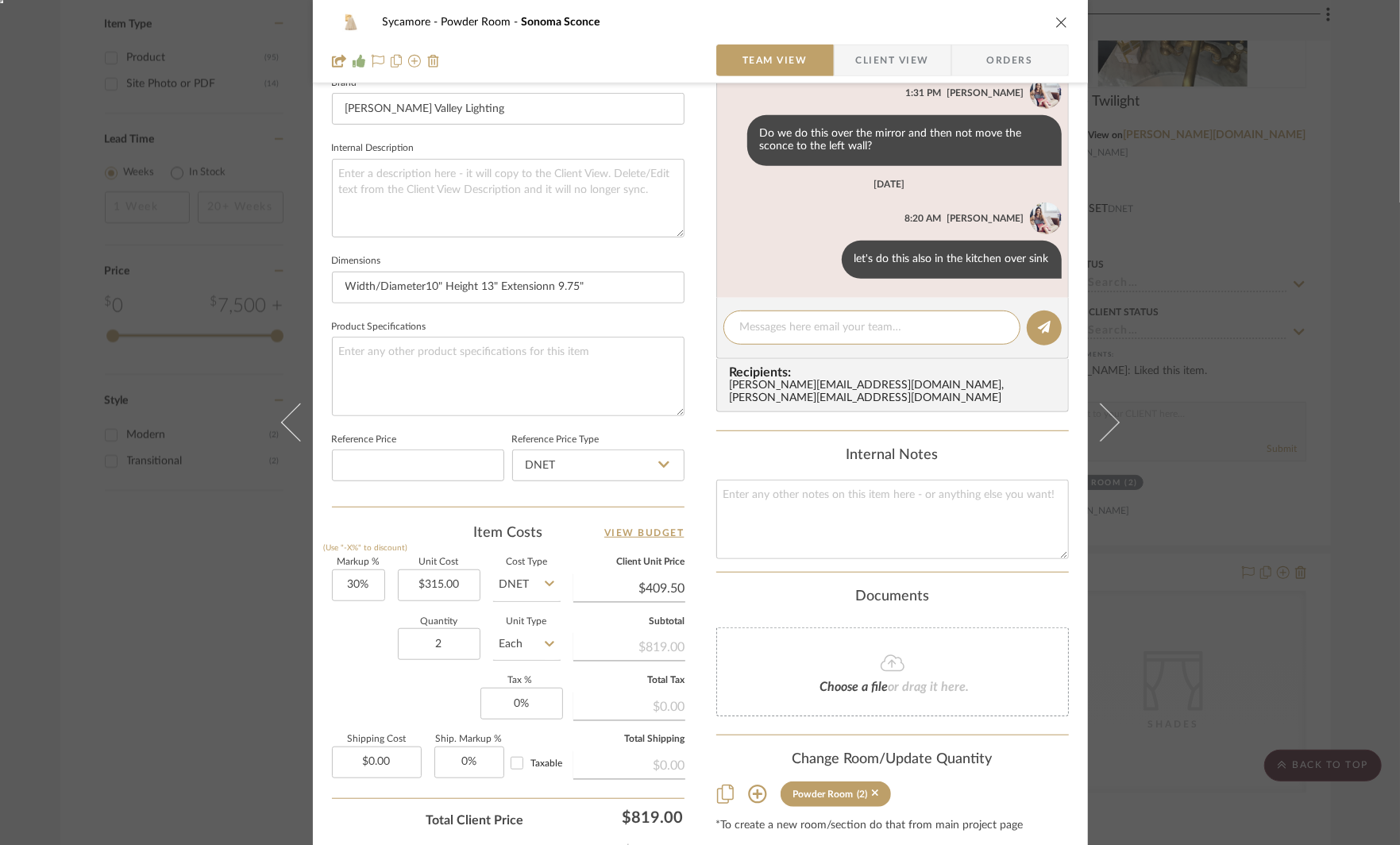
scroll to position [536, 0]
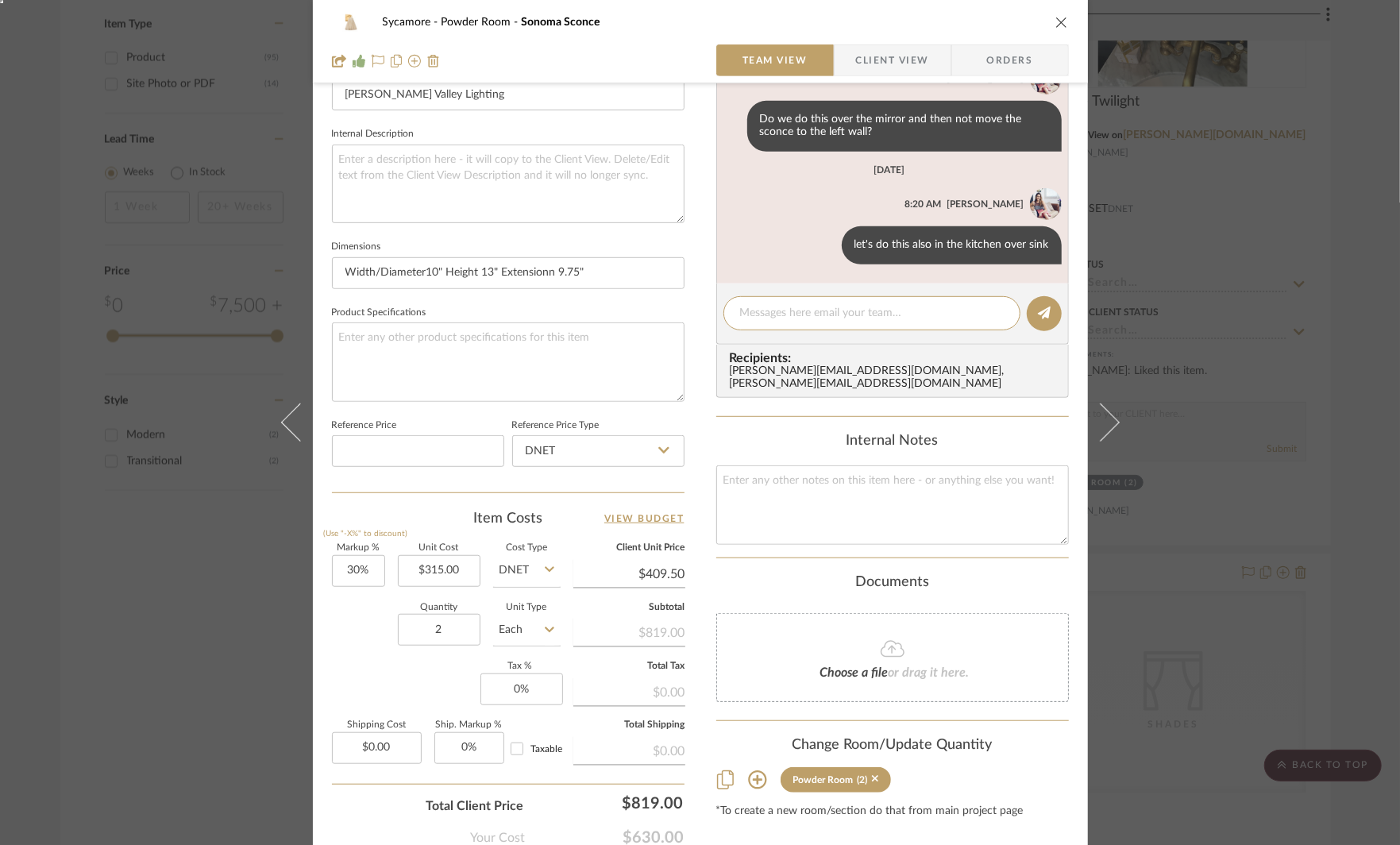
click at [751, 771] on icon at bounding box center [757, 780] width 18 height 18
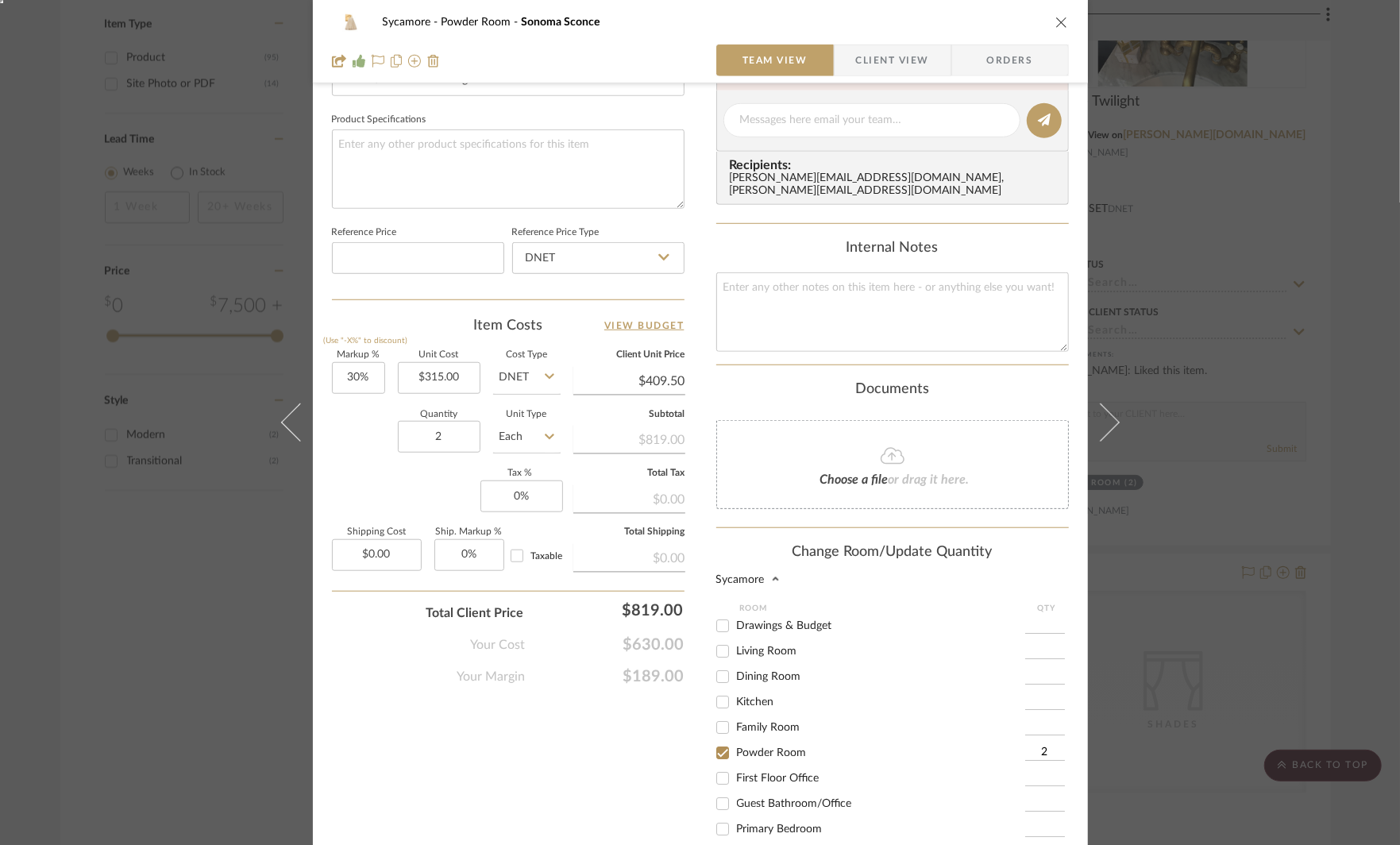
scroll to position [750, 0]
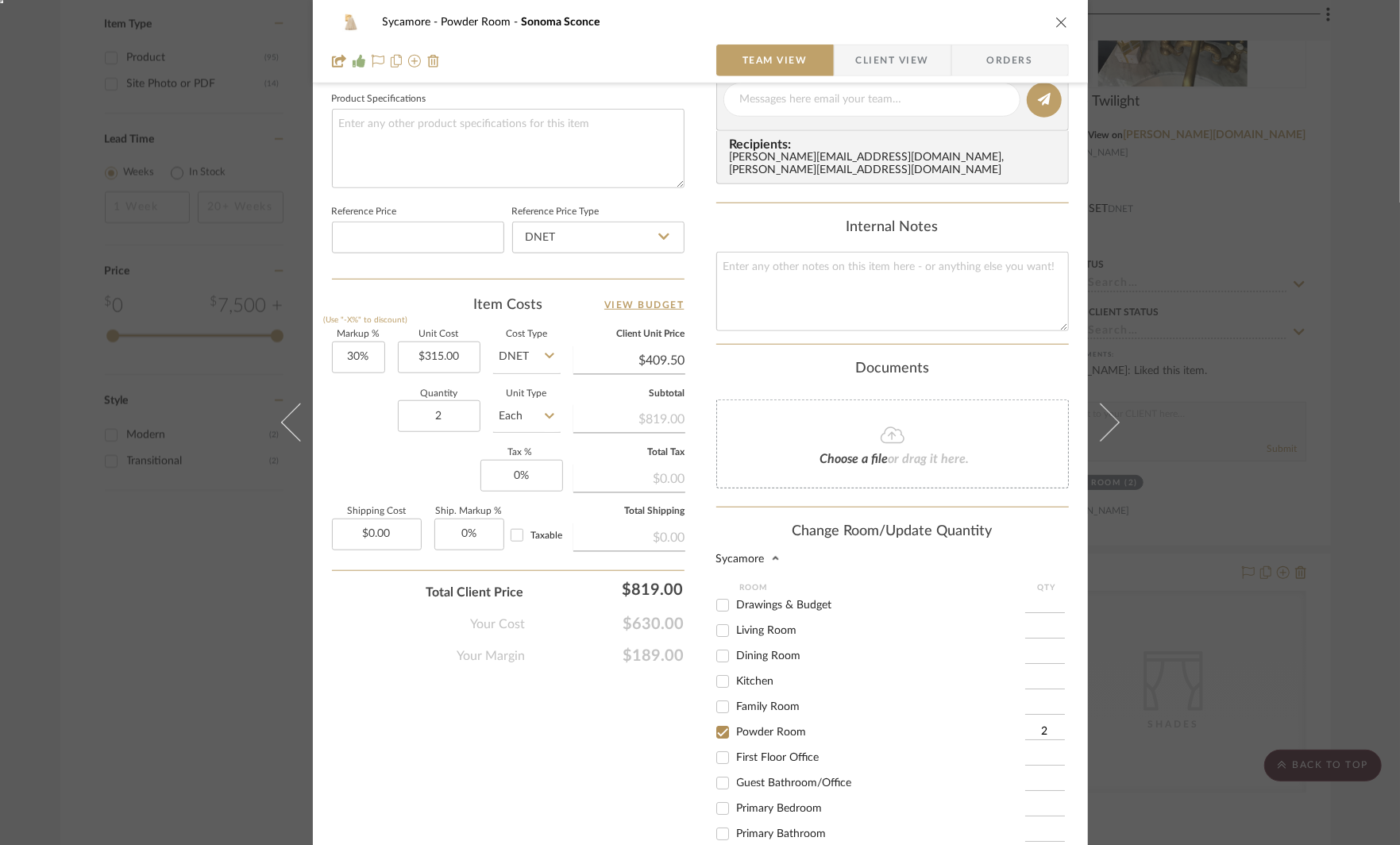
click at [737, 676] on span "Kitchen" at bounding box center [756, 681] width 38 height 11
click at [735, 669] on input "Kitchen" at bounding box center [723, 682] width 26 height 26
checkbox input "true"
type input "1"
drag, startPoint x: 1031, startPoint y: 671, endPoint x: 1060, endPoint y: 671, distance: 29.0
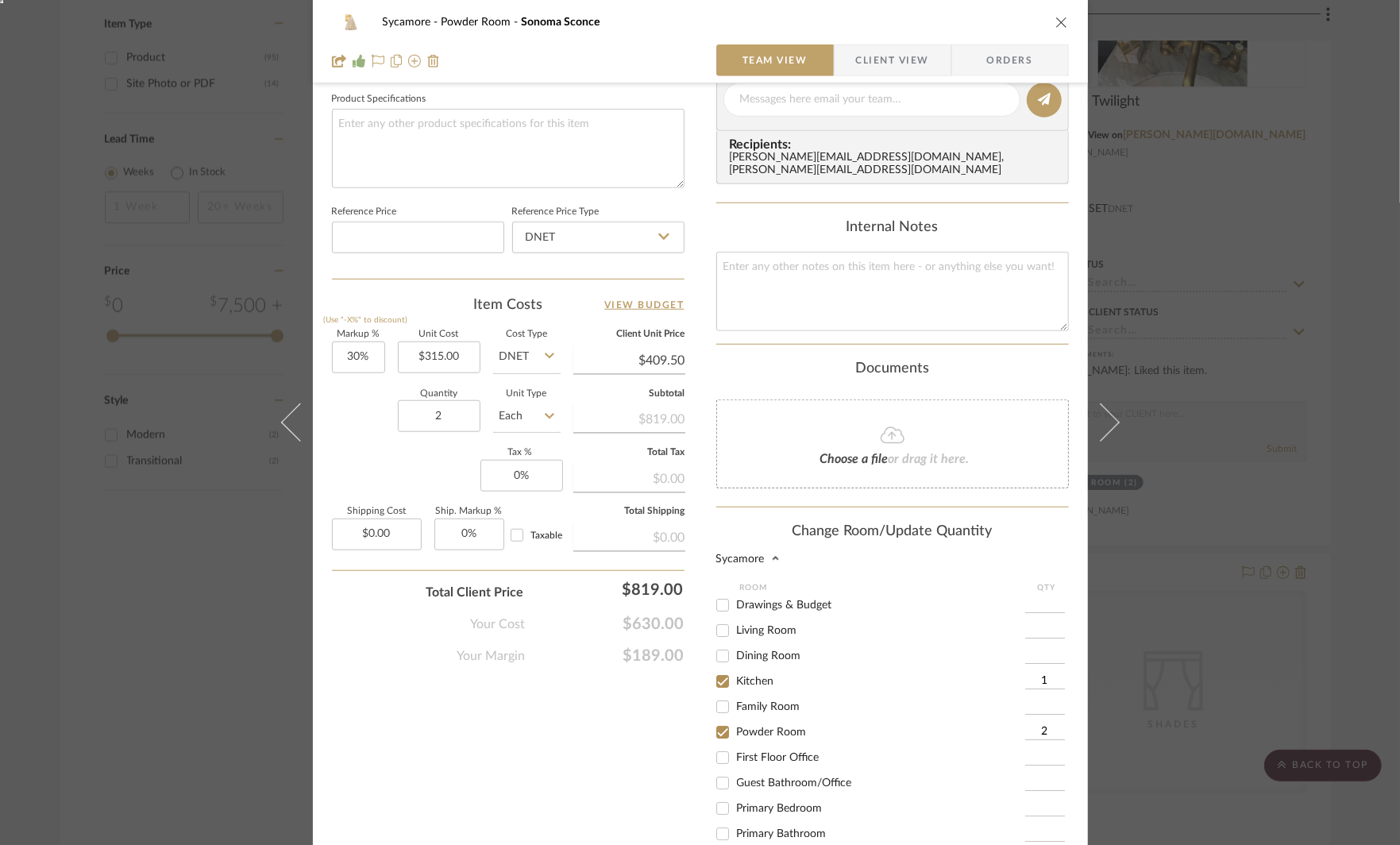
click at [1057, 671] on div "1" at bounding box center [1047, 682] width 44 height 26
drag, startPoint x: 1031, startPoint y: 718, endPoint x: 1060, endPoint y: 718, distance: 29.0
click at [1053, 724] on input "2" at bounding box center [1045, 732] width 39 height 16
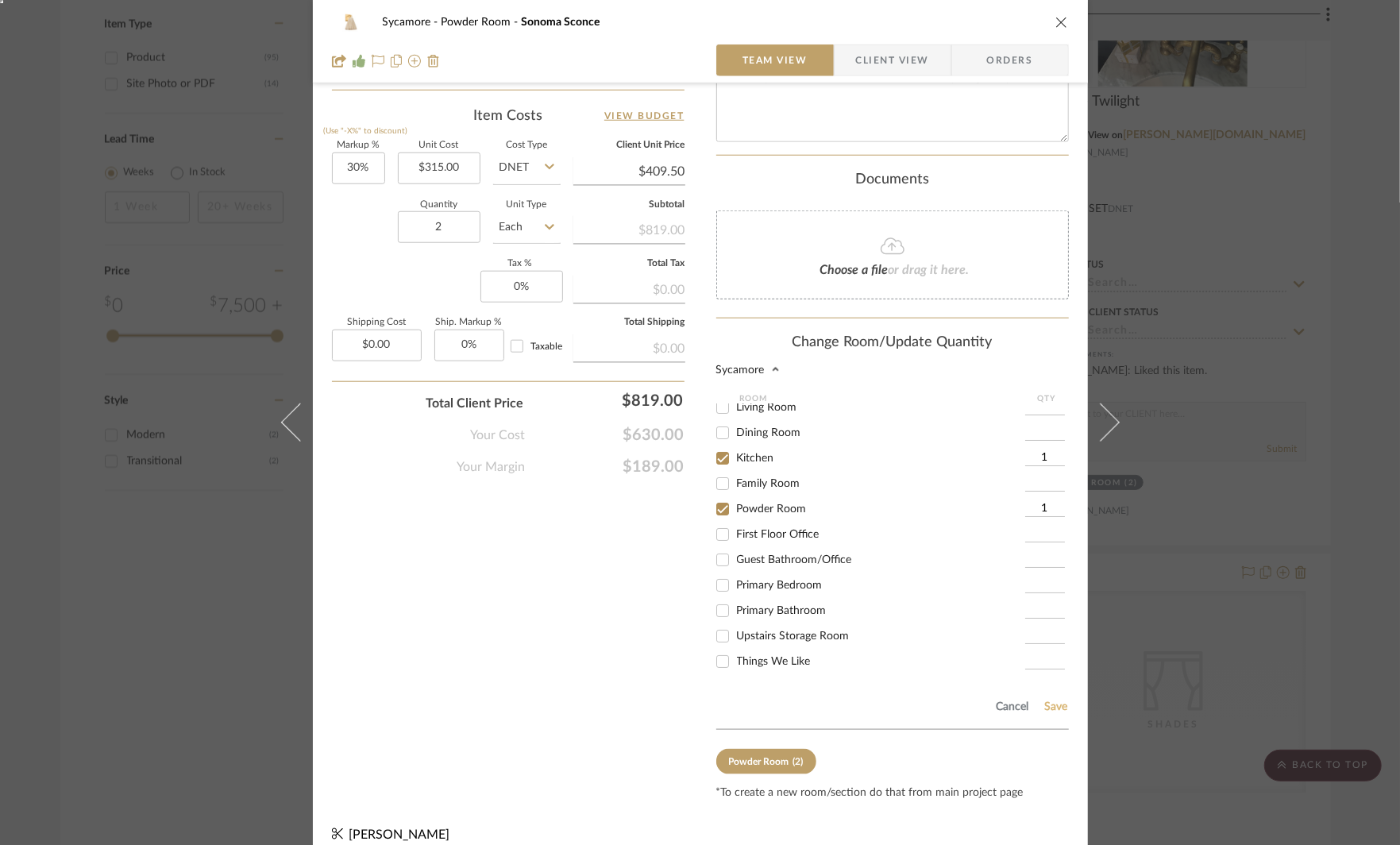
type input "1"
click at [1050, 701] on button "Save" at bounding box center [1056, 707] width 25 height 13
type input "1"
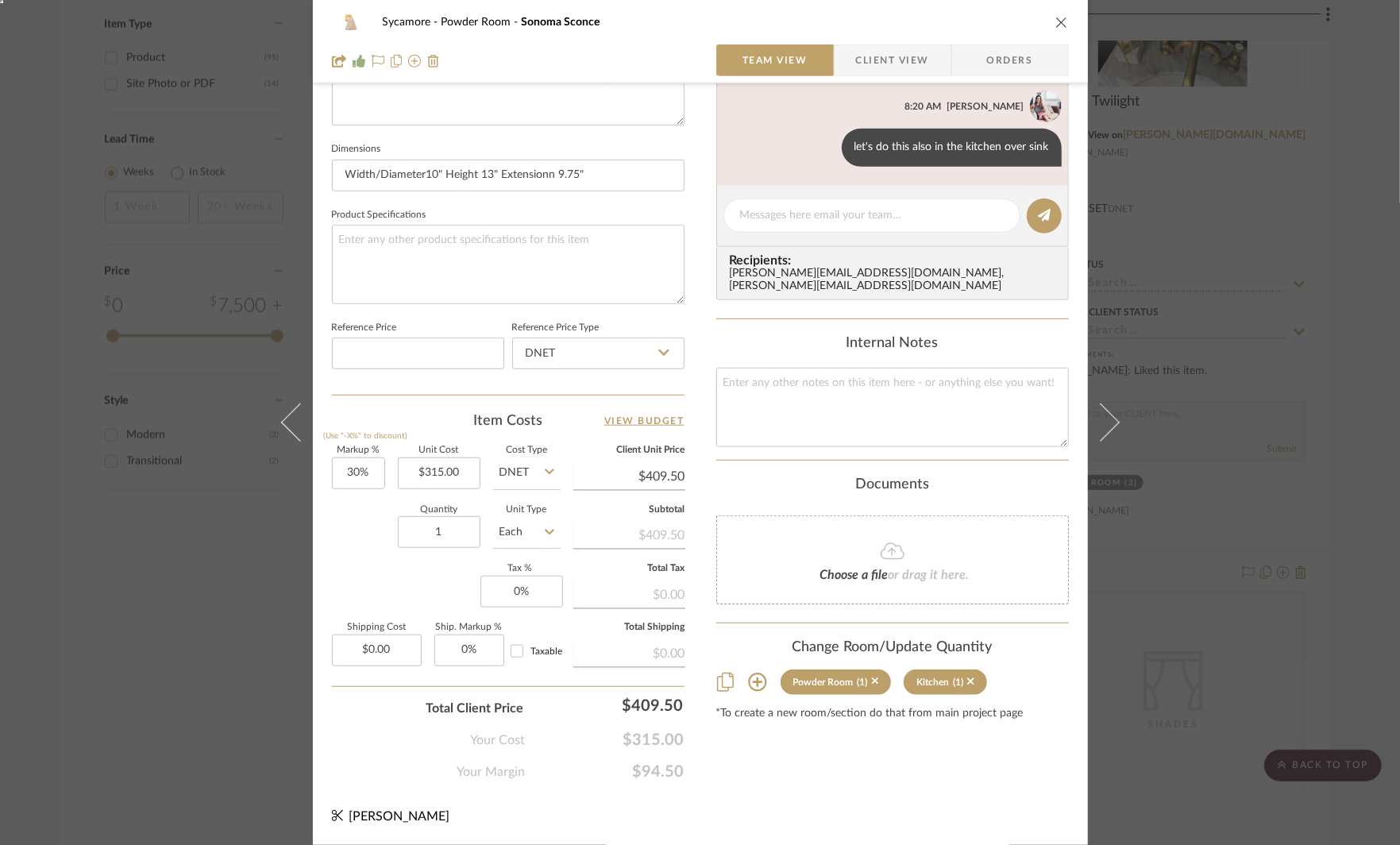
scroll to position [631, 0]
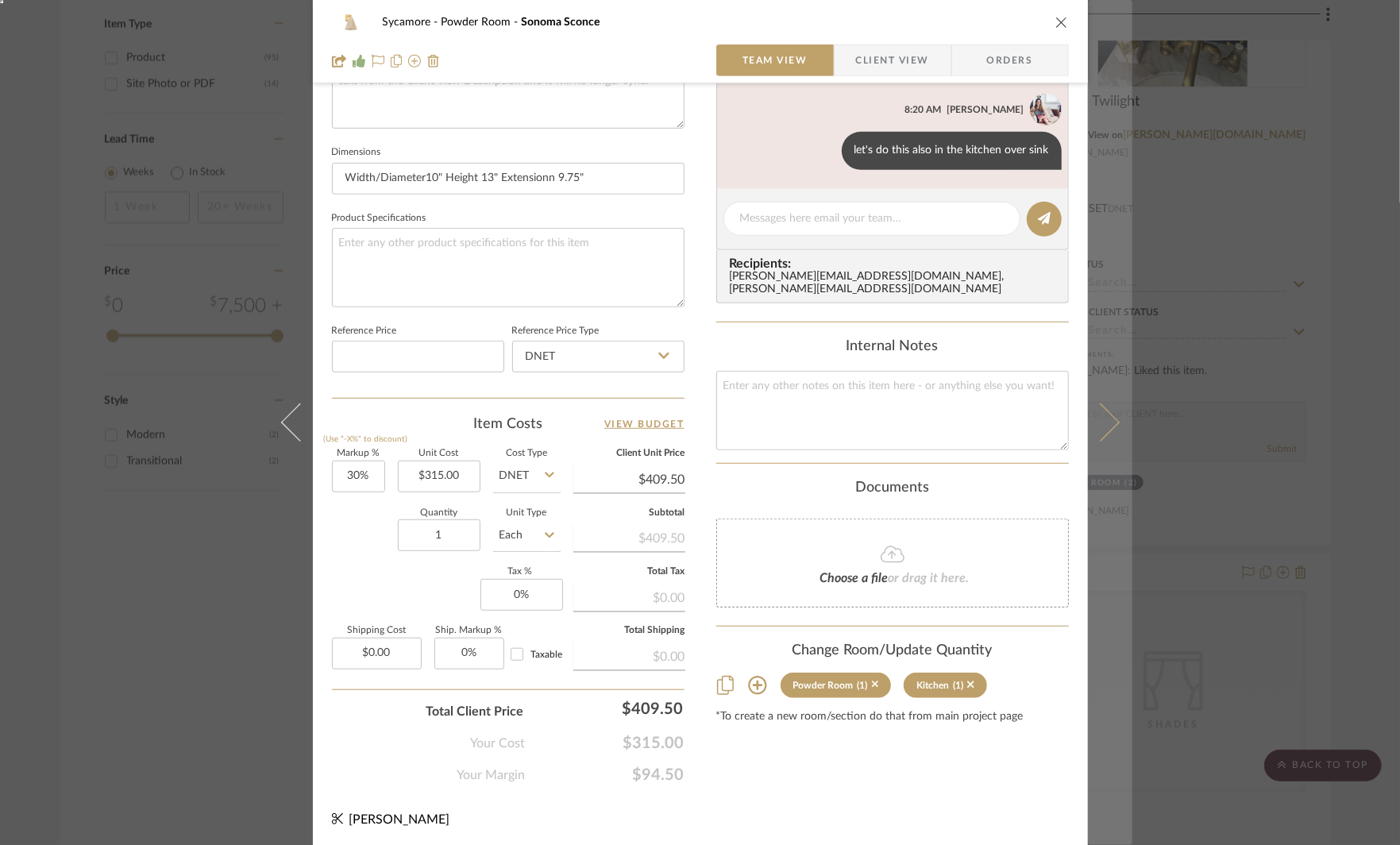
click at [1106, 420] on icon at bounding box center [1100, 422] width 38 height 38
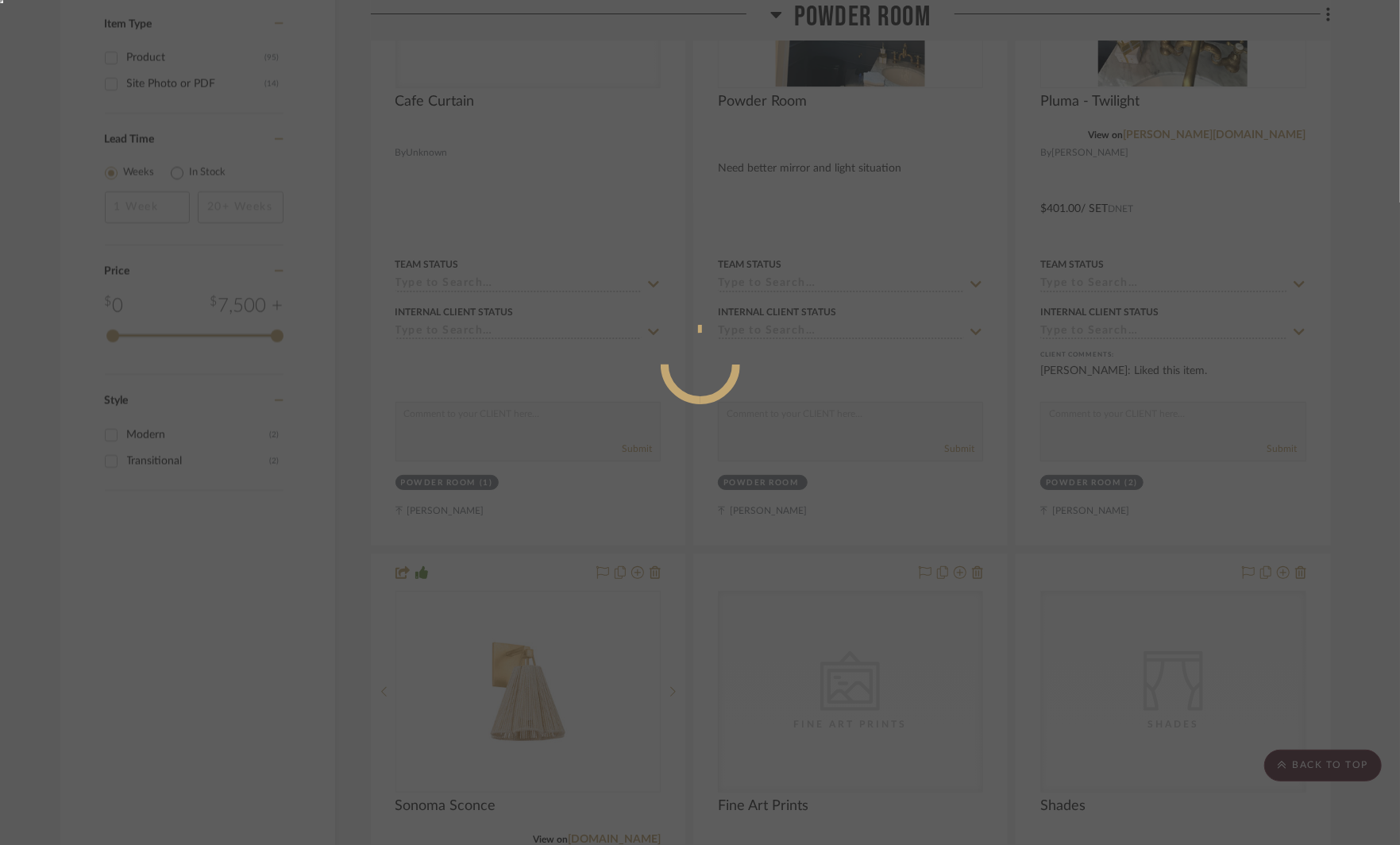
scroll to position [0, 0]
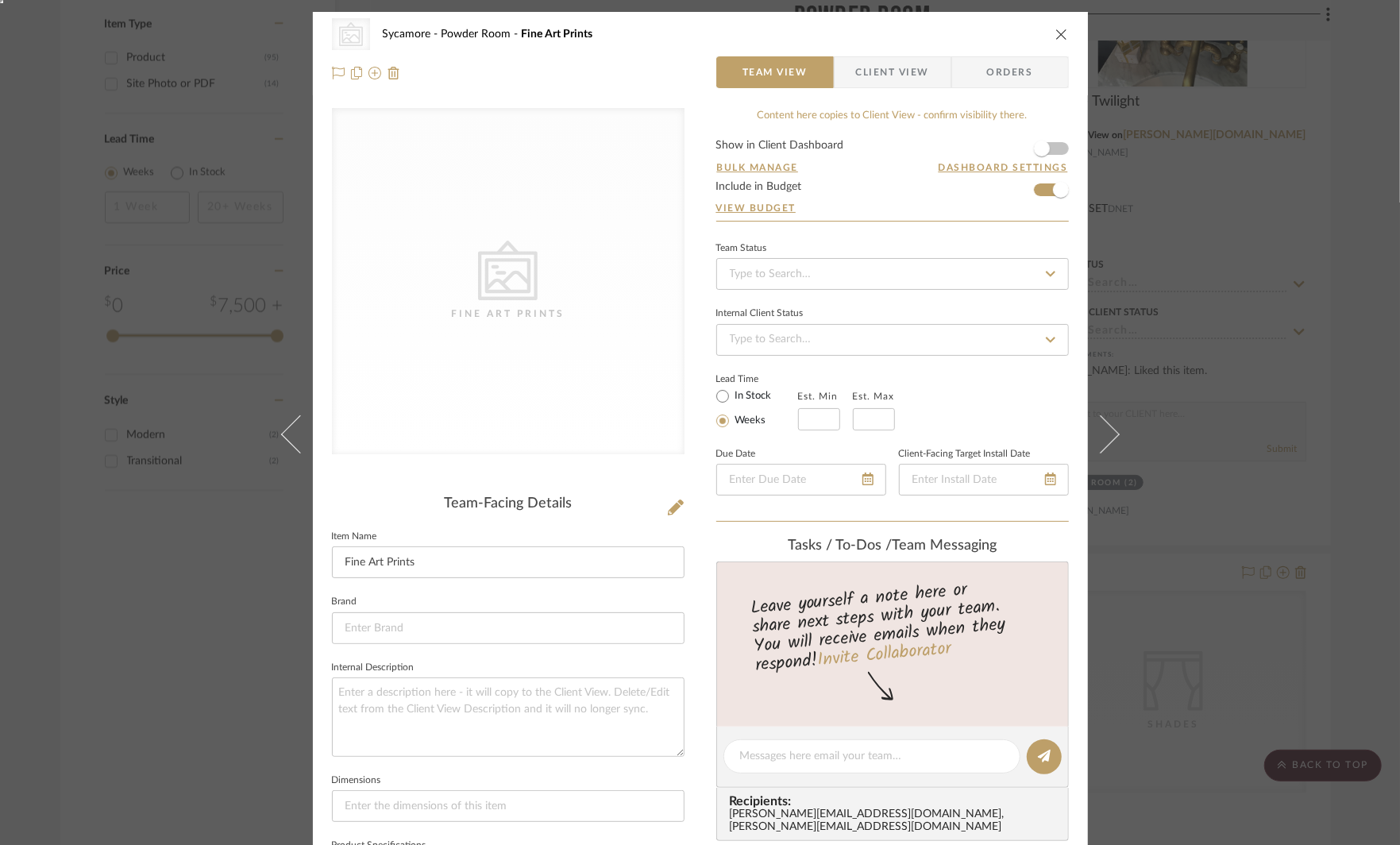
click at [1201, 303] on div "CategoryIconArt Created with Sketch. Fine Art Prints Sycamore Powder Room Fine …" at bounding box center [700, 422] width 1400 height 845
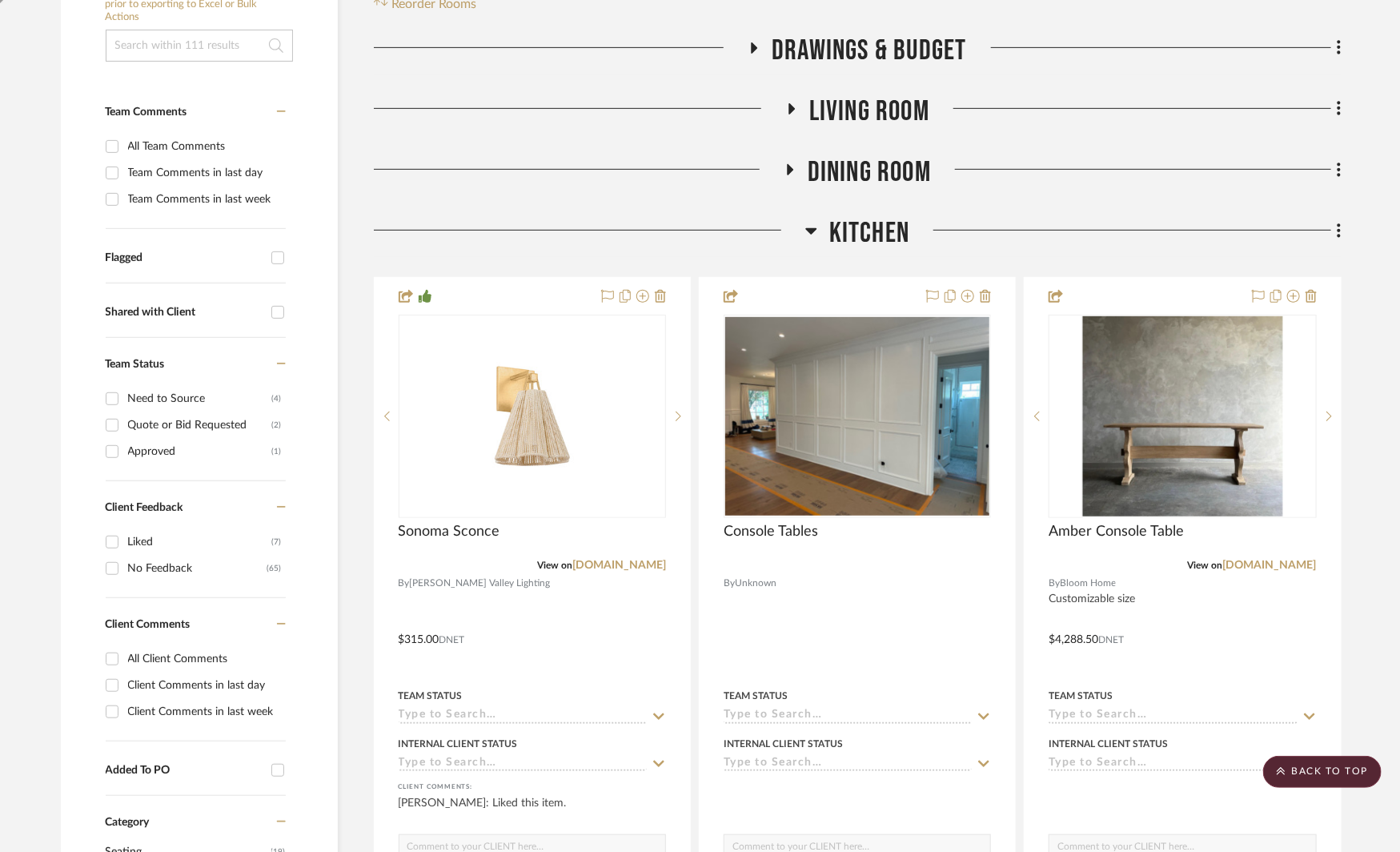
scroll to position [313, 0]
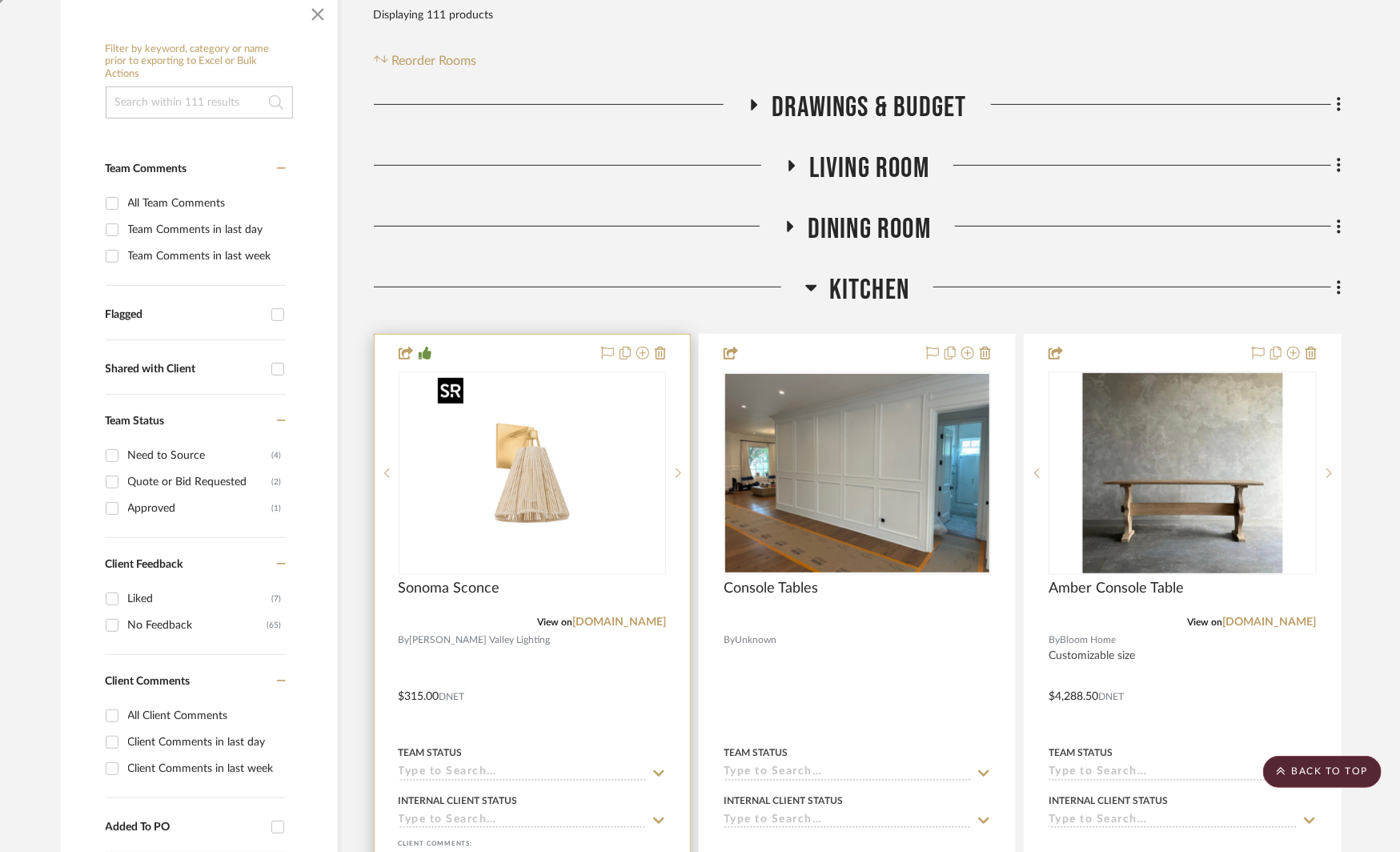
click at [554, 493] on img "0" at bounding box center [533, 474] width 200 height 200
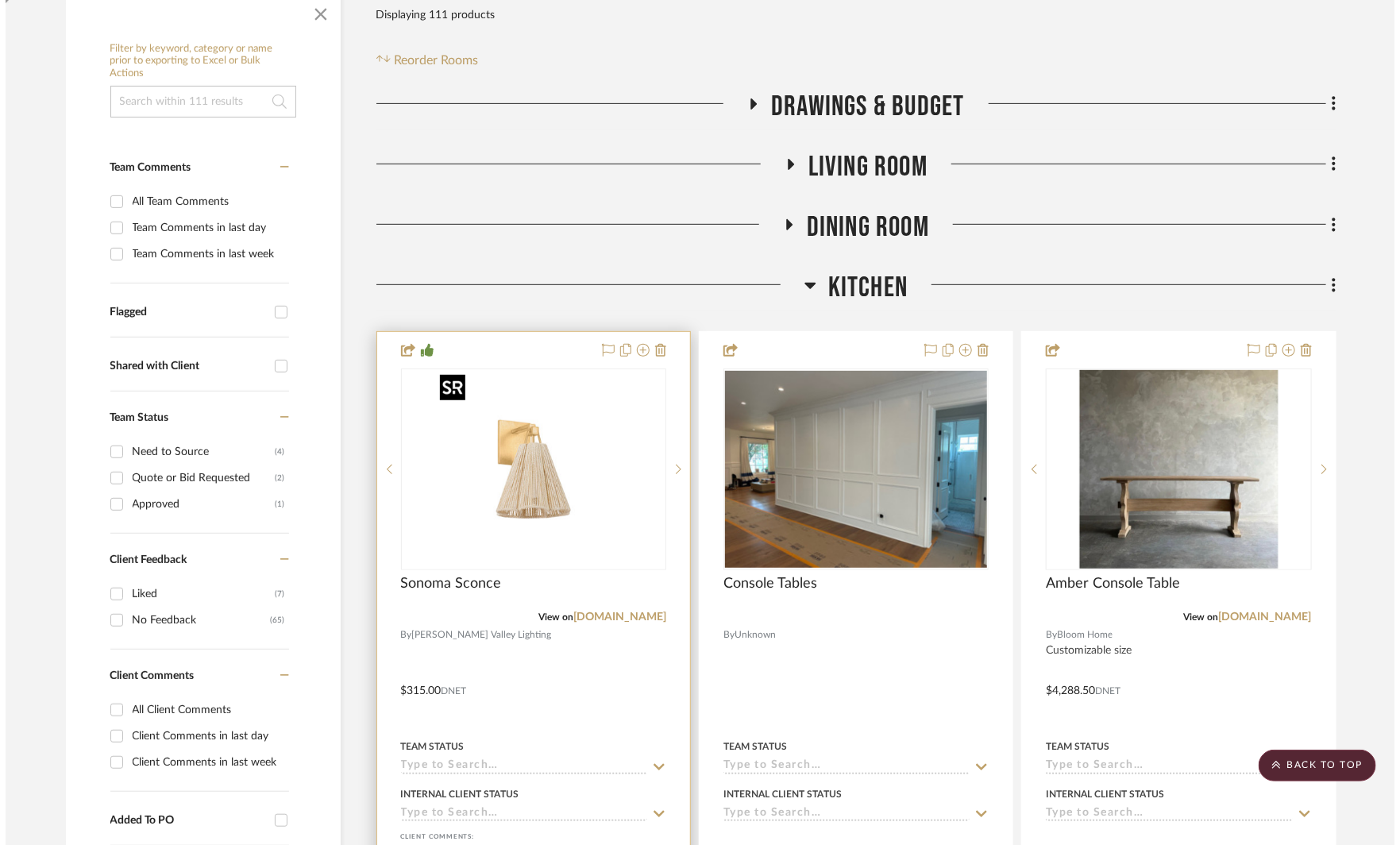
scroll to position [0, 0]
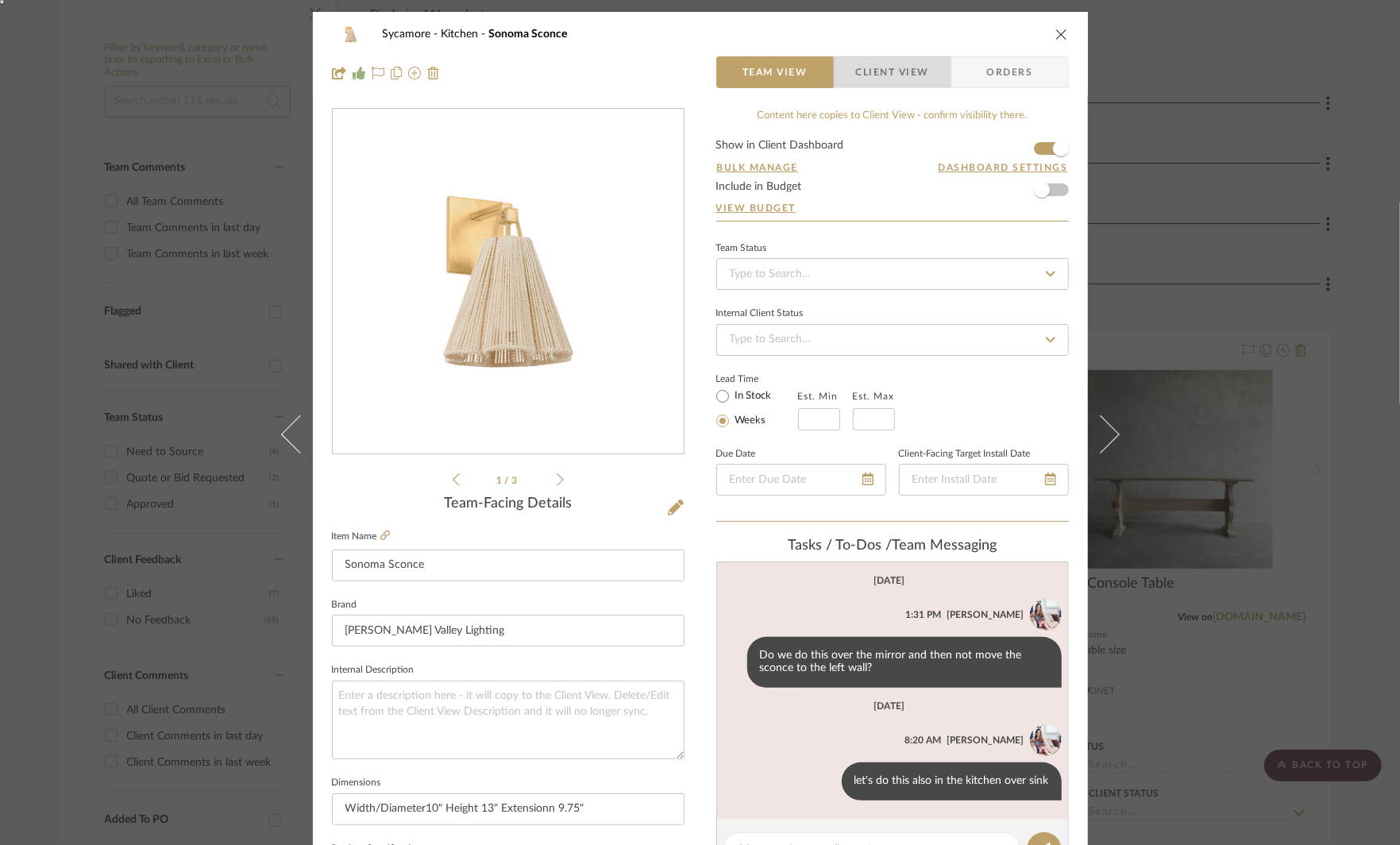
click at [871, 72] on span "Client View" at bounding box center [892, 72] width 73 height 32
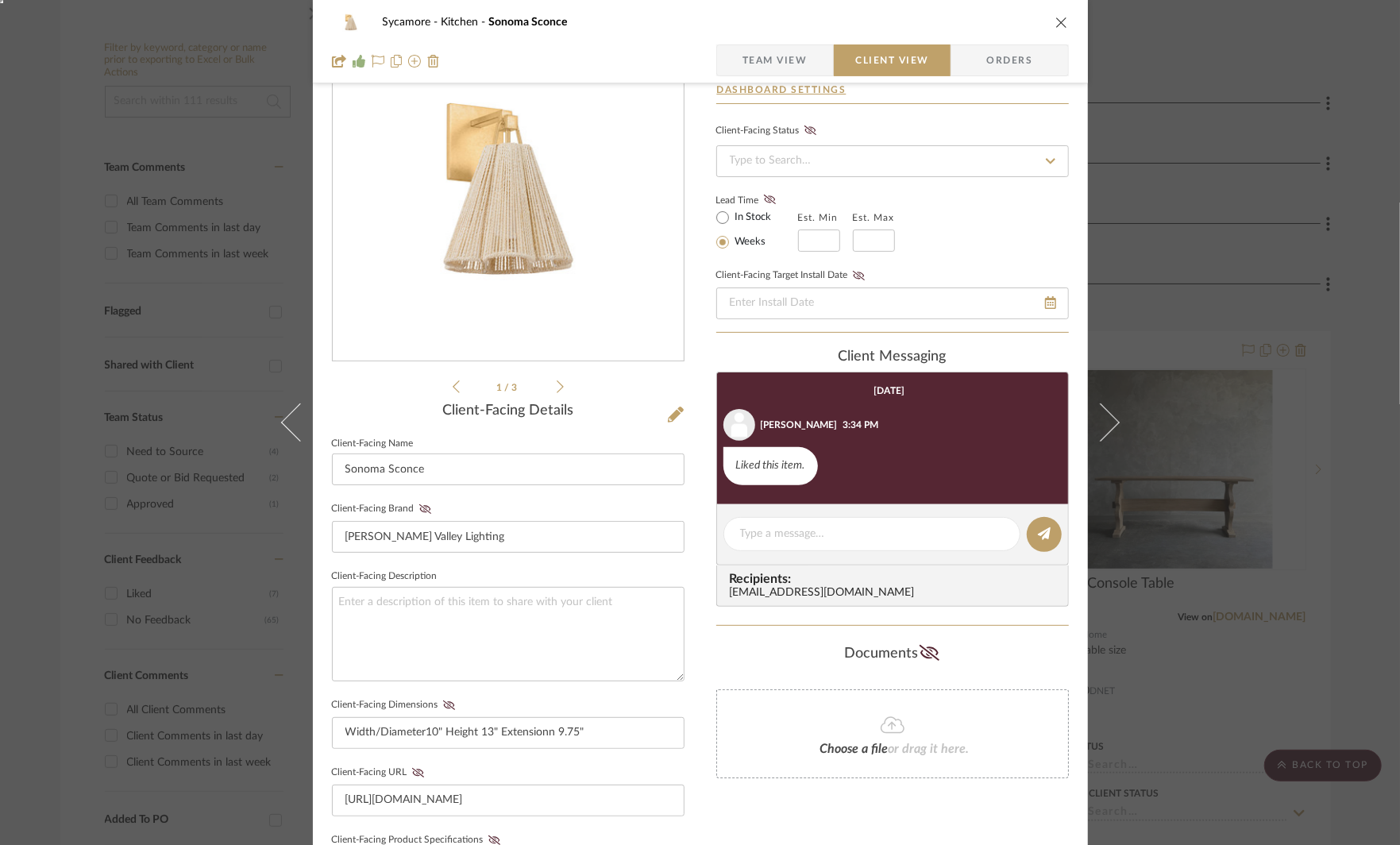
scroll to position [101, 0]
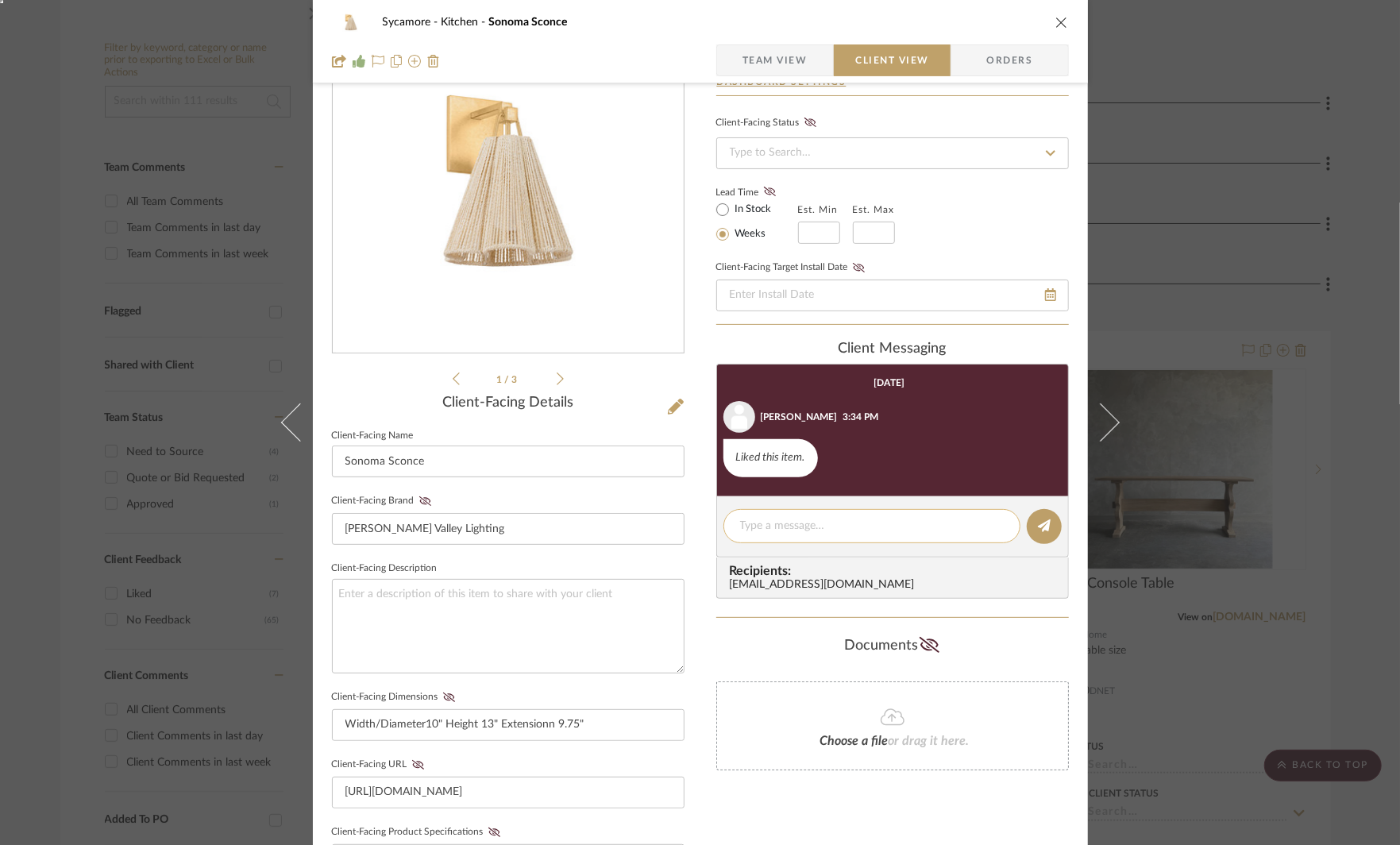
click at [751, 537] on div at bounding box center [872, 526] width 297 height 34
click at [752, 527] on textarea at bounding box center [872, 525] width 264 height 16
type textarea "This would be great over the sink in the kitchen as well."
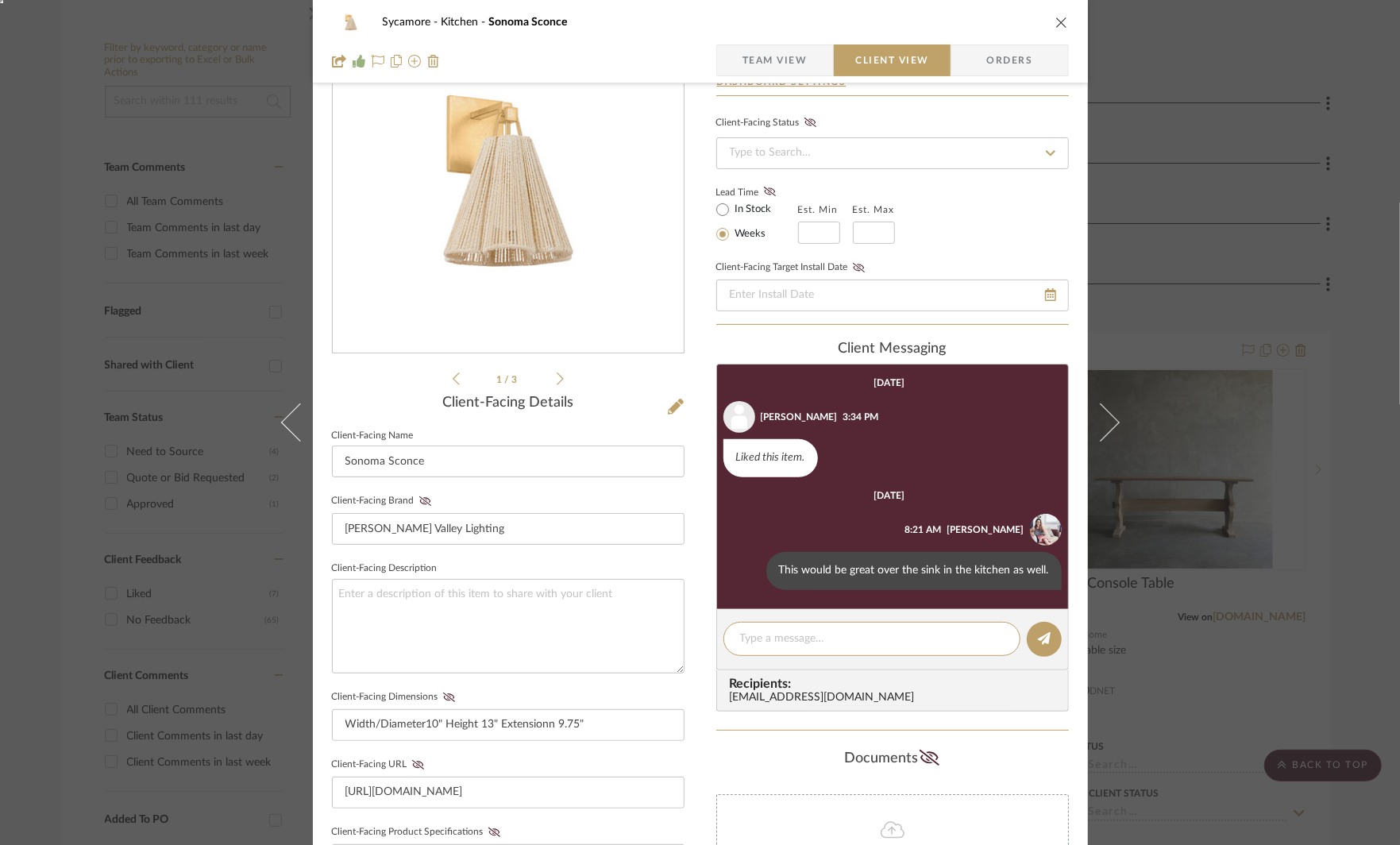
click at [1252, 291] on div "Sycamore Kitchen Sonoma Sconce Team View Client View Orders 1 / 3 Client-Facing…" at bounding box center [700, 422] width 1400 height 845
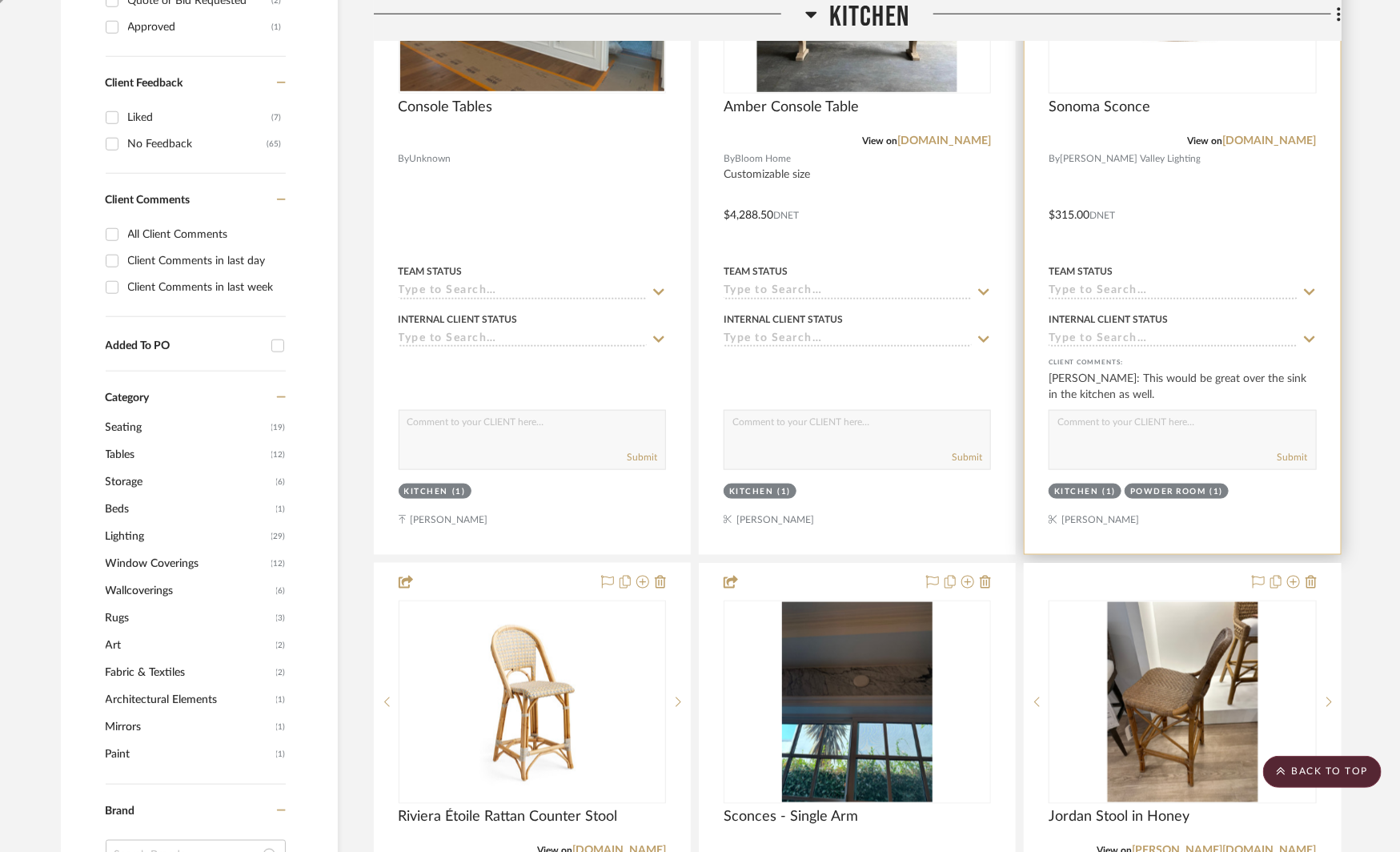
scroll to position [786, 0]
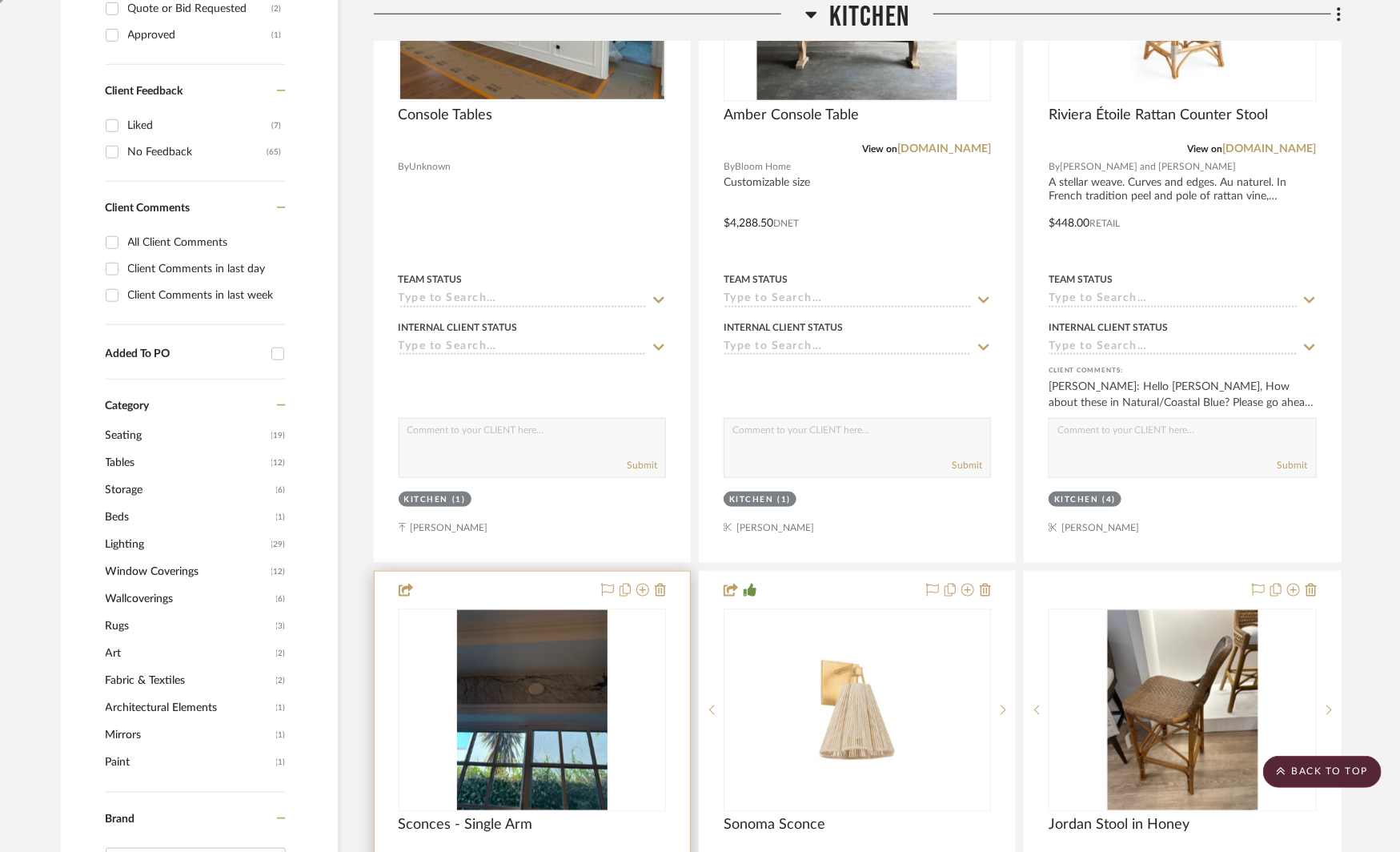
click at [637, 692] on div "0" at bounding box center [533, 710] width 266 height 202
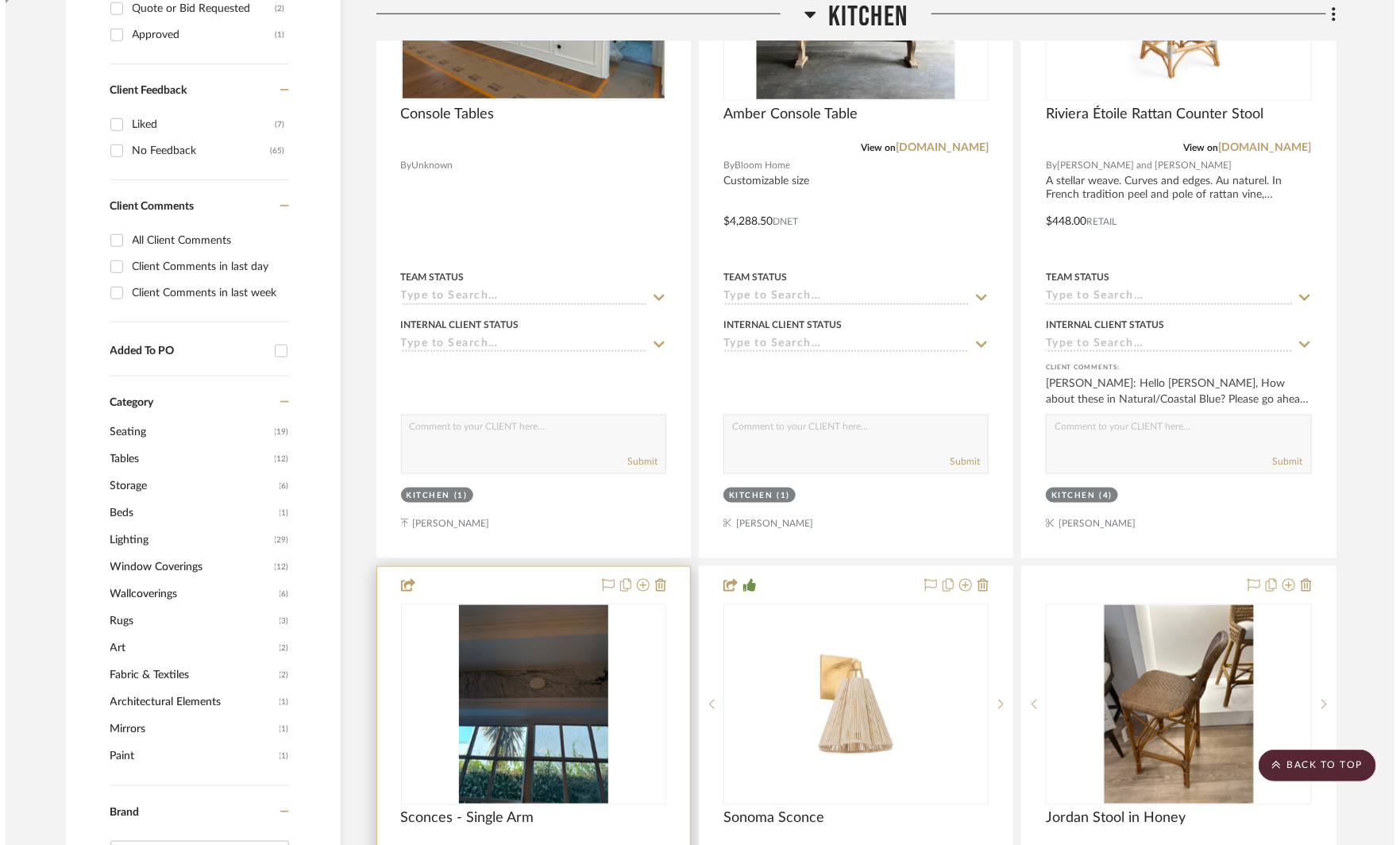
scroll to position [0, 0]
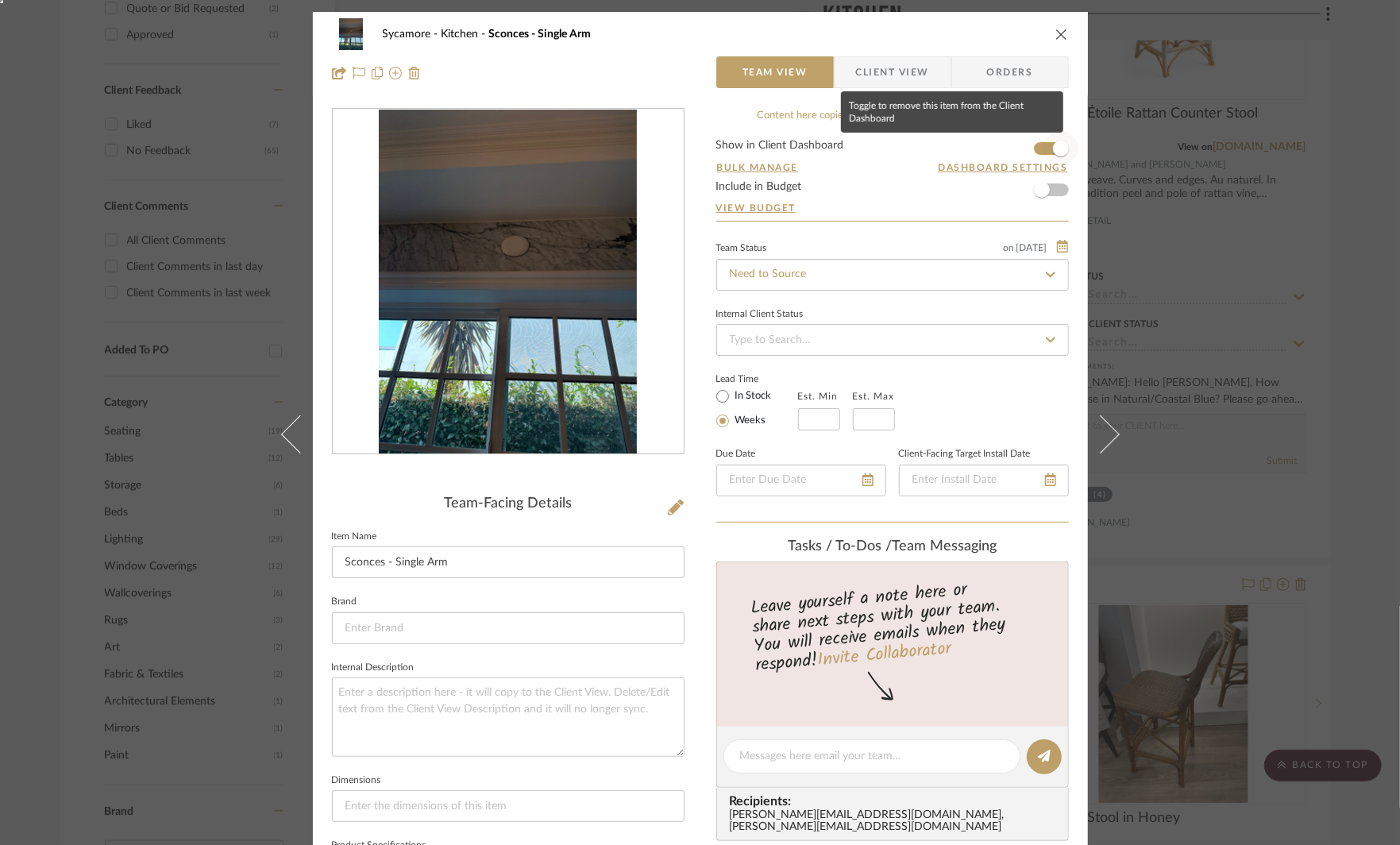
click at [1047, 142] on span "button" at bounding box center [1061, 148] width 35 height 35
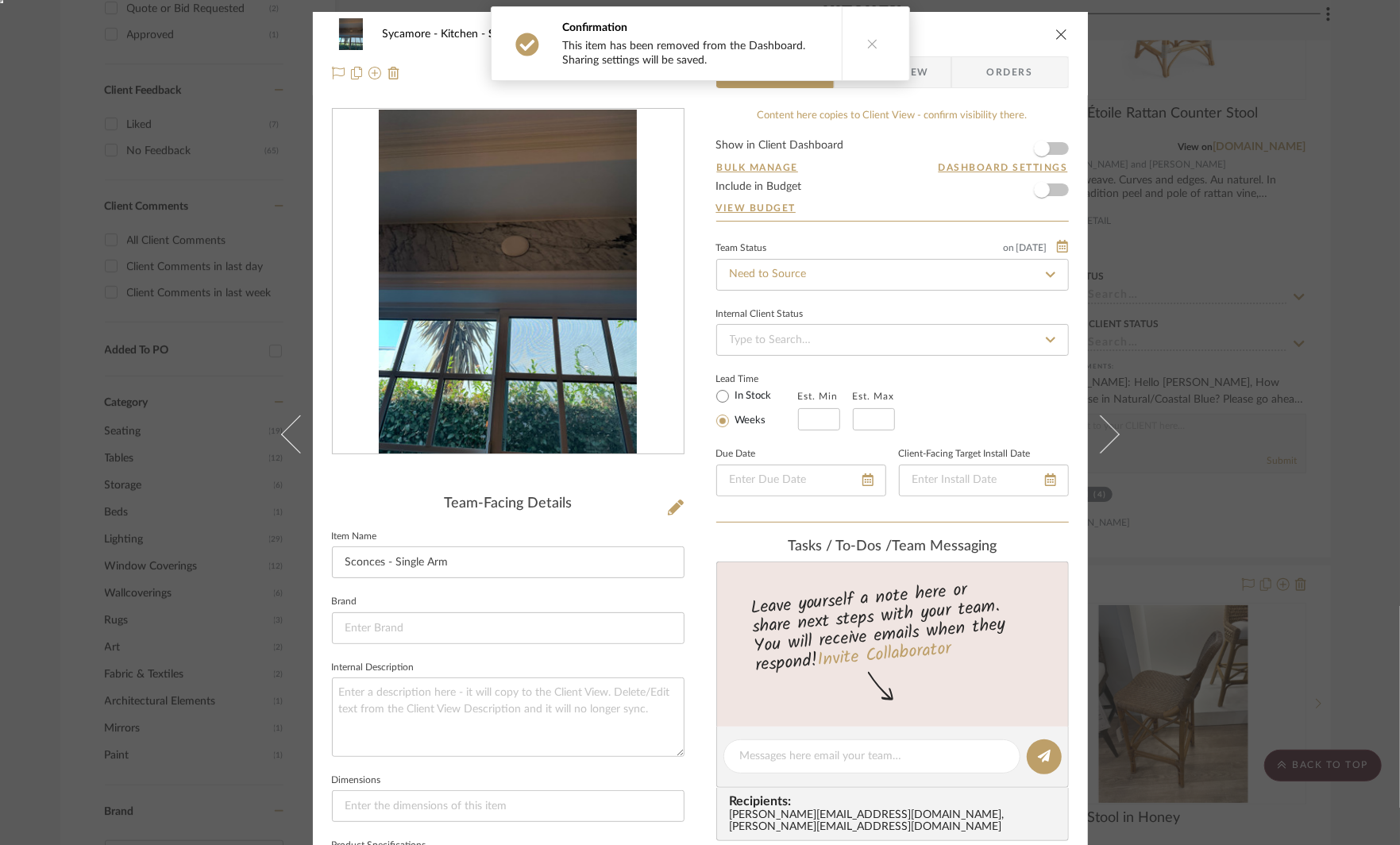
click at [1164, 318] on div "Sycamore Kitchen Sconces - Single Arm Team View Client View Orders Team-Facing …" at bounding box center [700, 422] width 1400 height 845
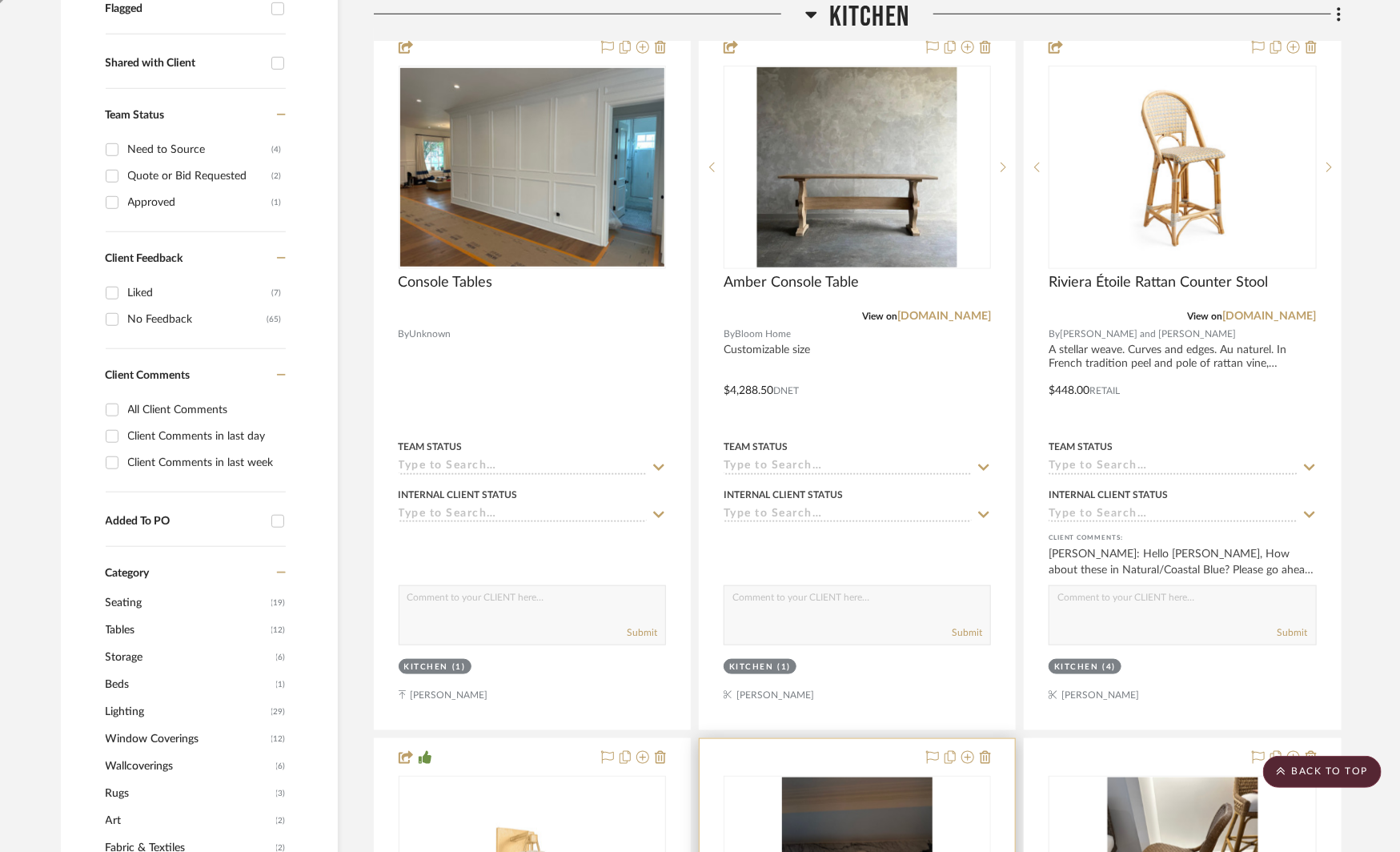
scroll to position [622, 0]
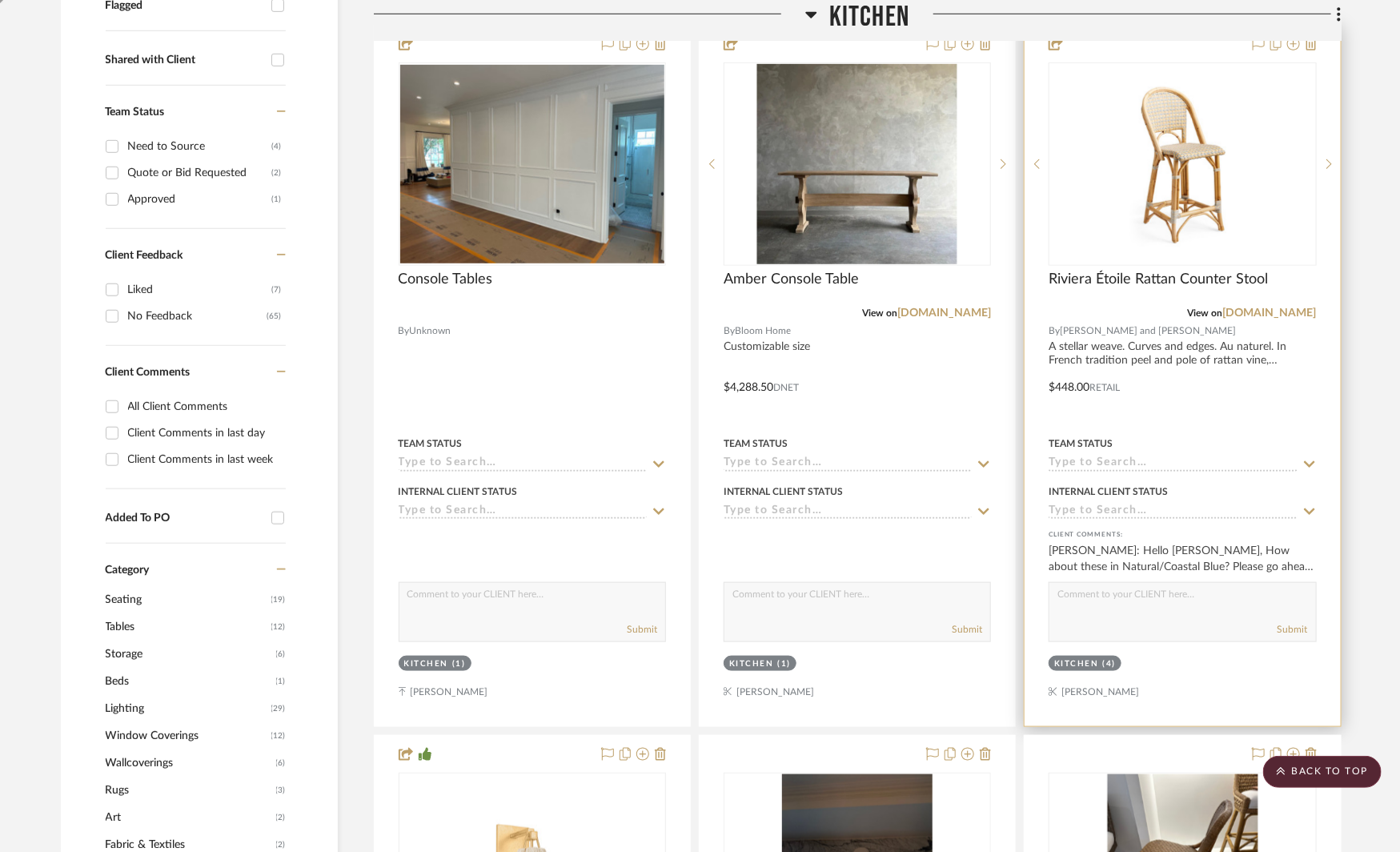
click at [1124, 455] on div "Team Status" at bounding box center [1182, 453] width 268 height 38
click at [1306, 464] on icon at bounding box center [1309, 464] width 15 height 13
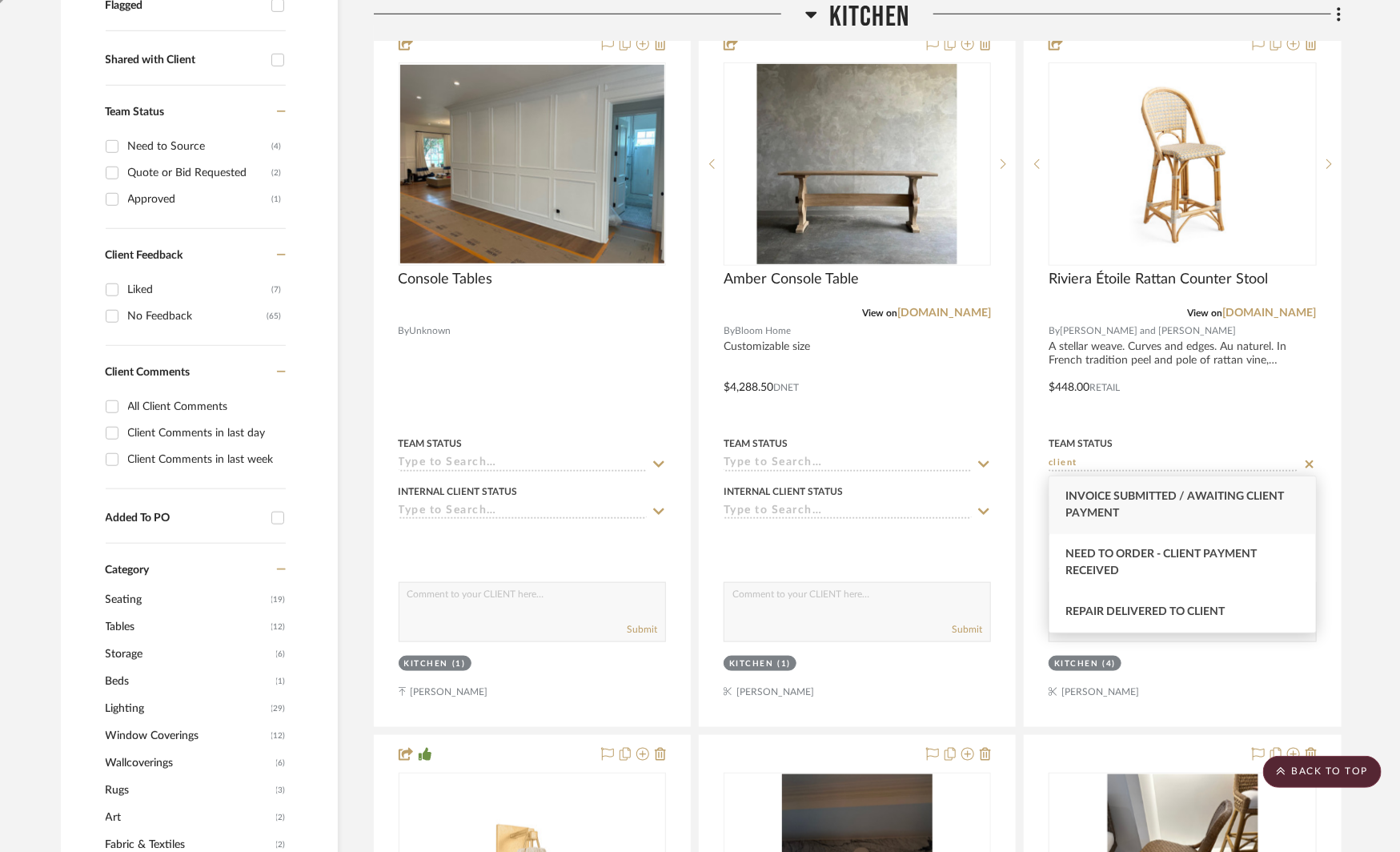
scroll to position [0, 0]
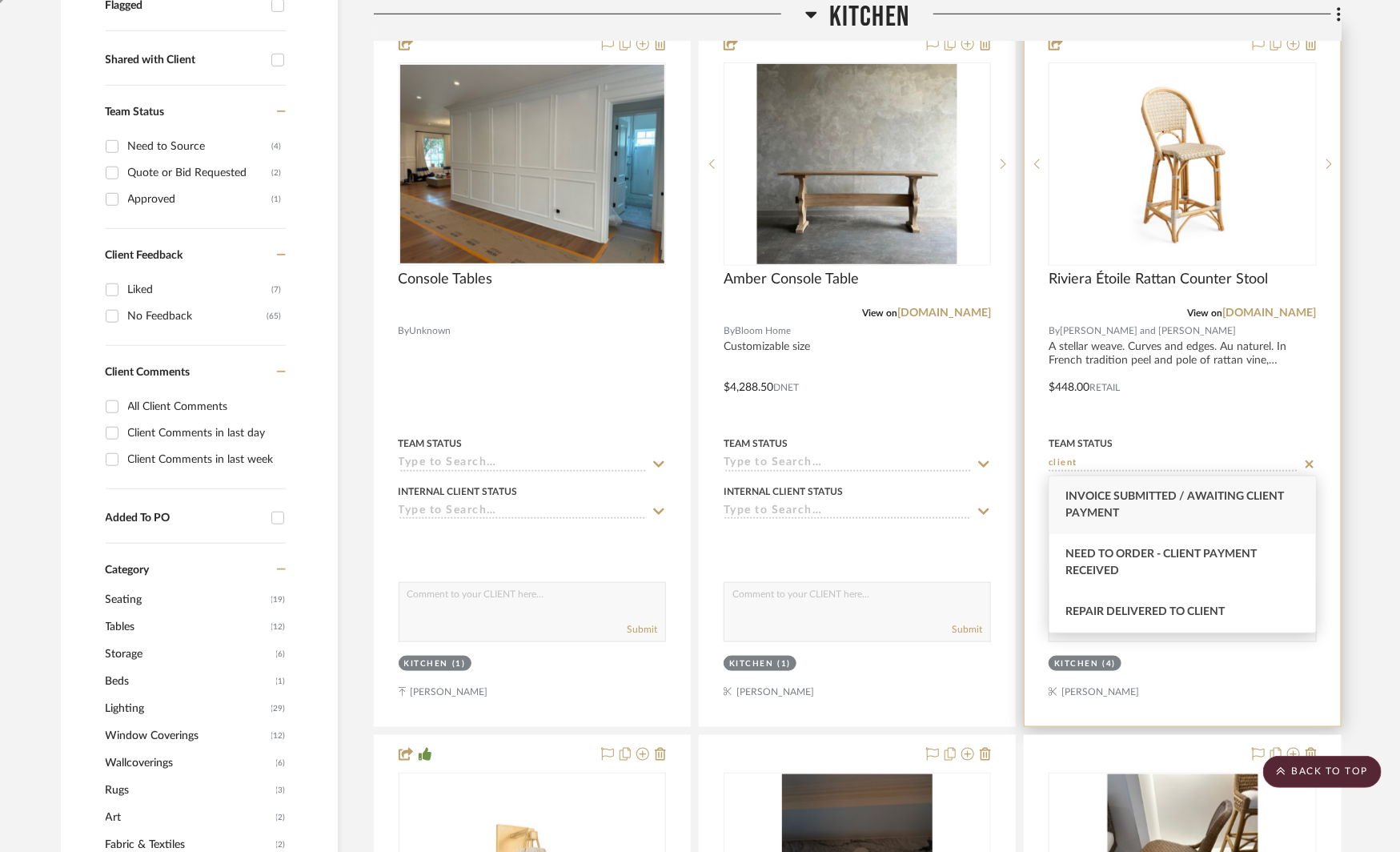
type input "client"
click at [1199, 404] on div at bounding box center [1182, 376] width 315 height 701
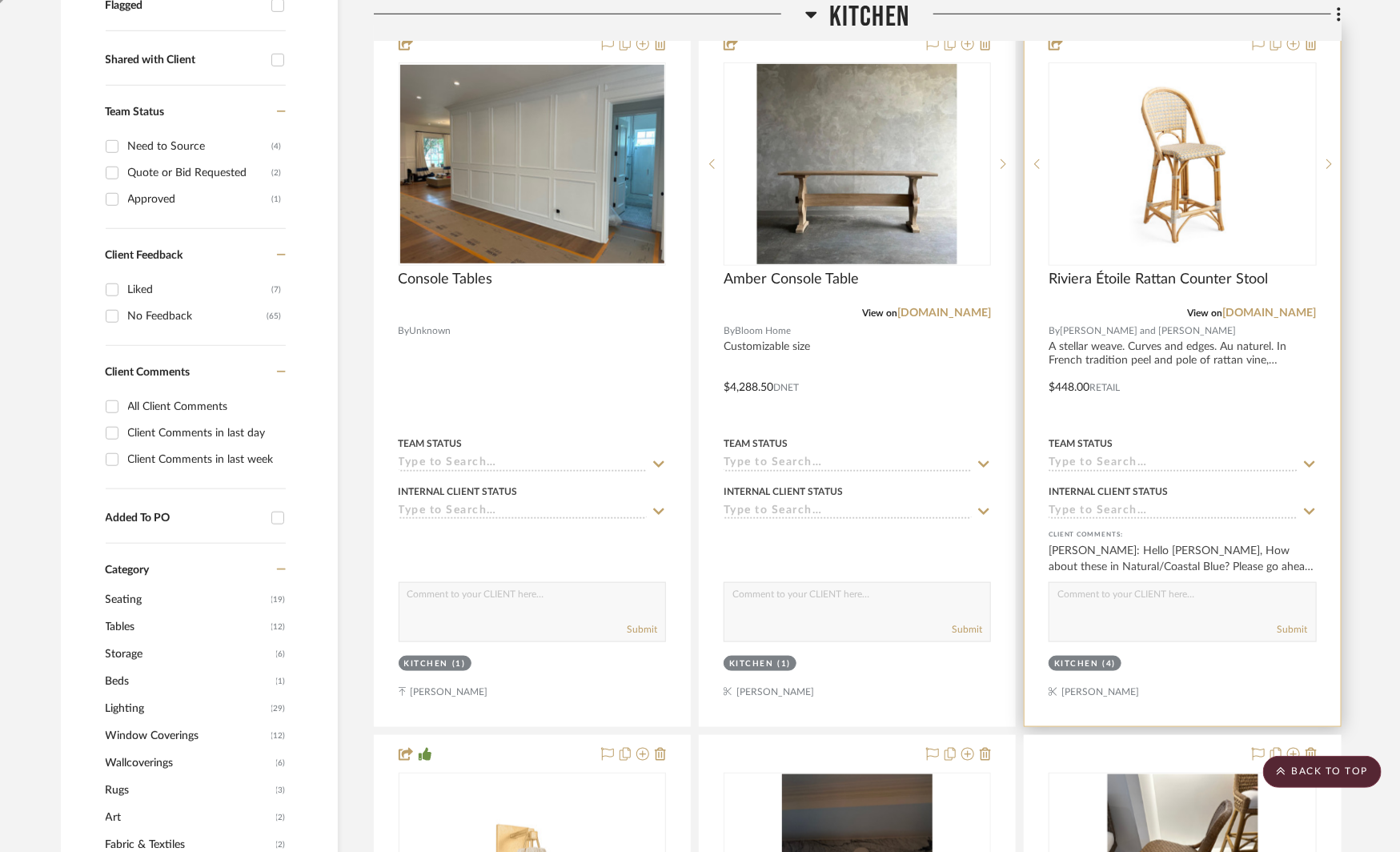
click at [1308, 461] on icon at bounding box center [1309, 464] width 15 height 13
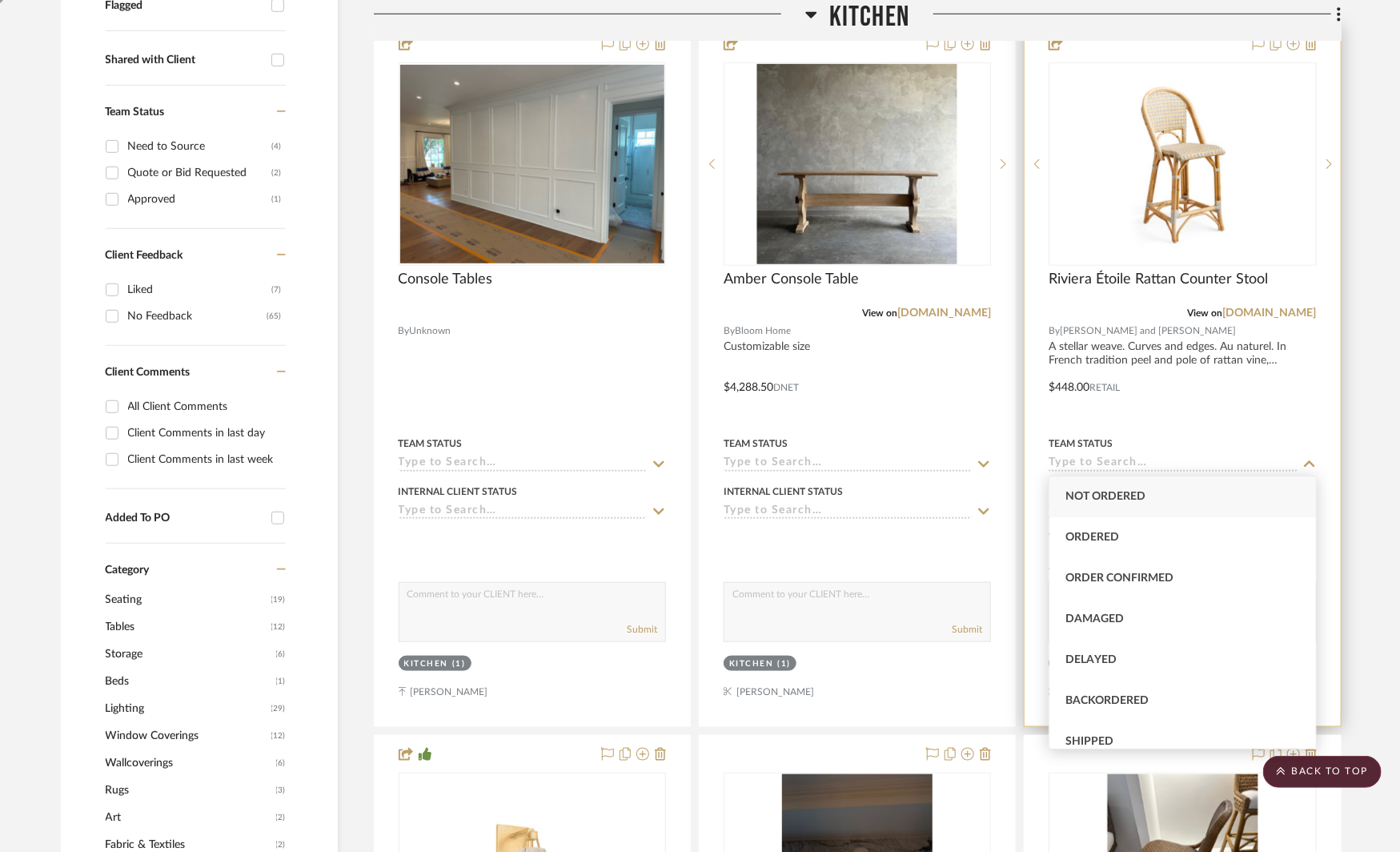
click at [1273, 366] on div at bounding box center [1182, 376] width 315 height 701
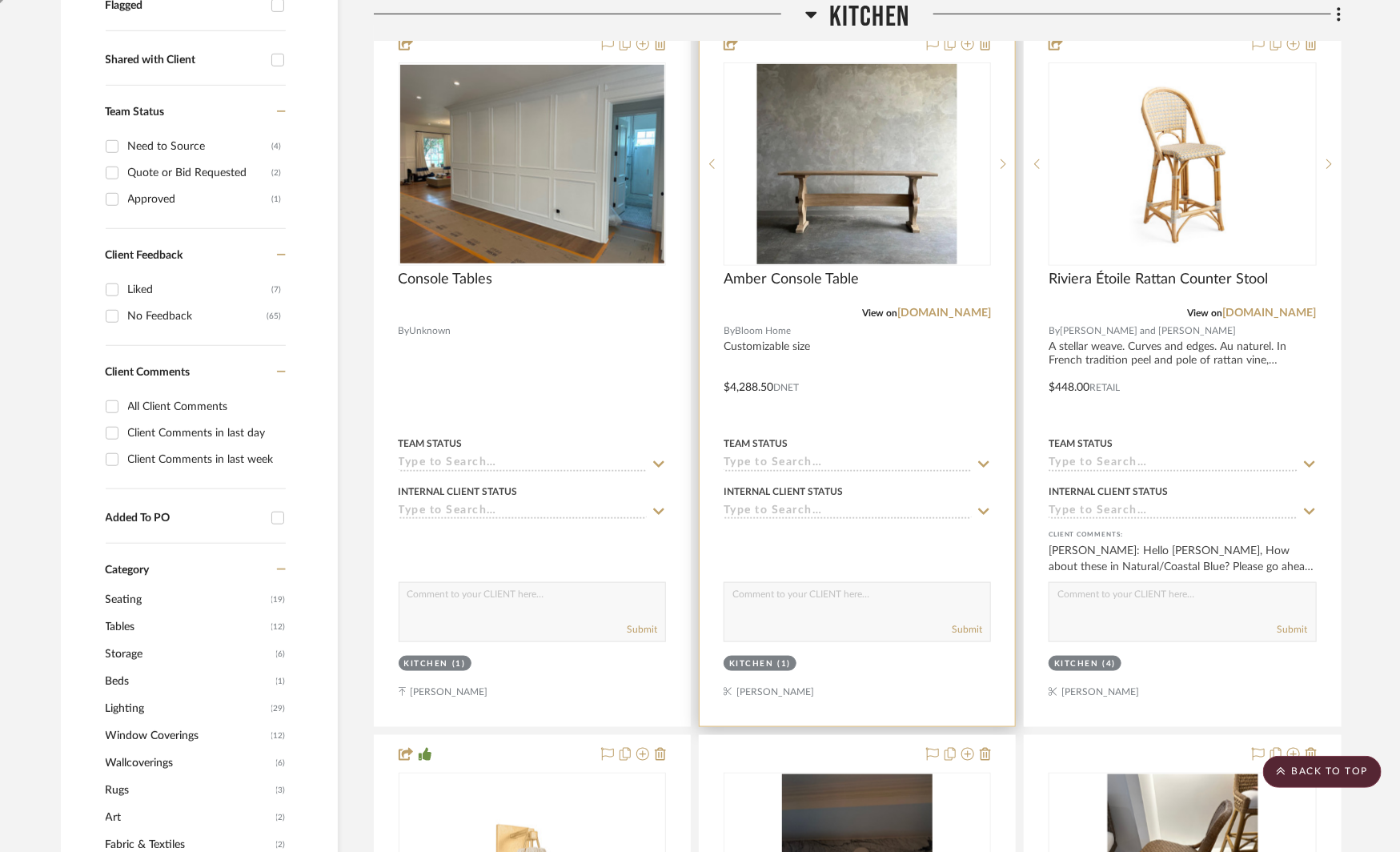
click at [866, 213] on img "0" at bounding box center [858, 164] width 200 height 200
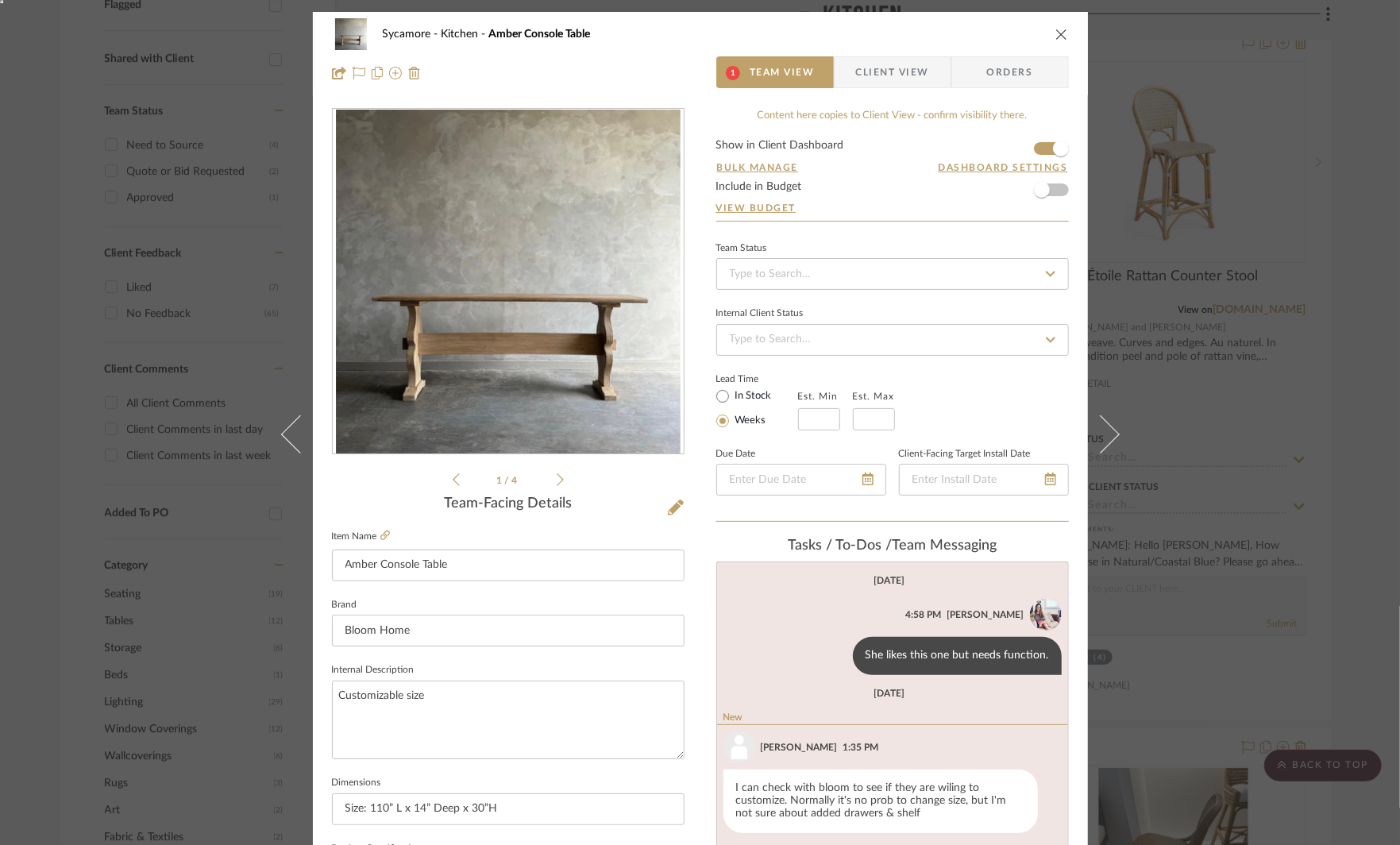
click at [554, 487] on ul "1 / 4" at bounding box center [508, 480] width 111 height 19
click at [557, 479] on icon at bounding box center [560, 480] width 7 height 15
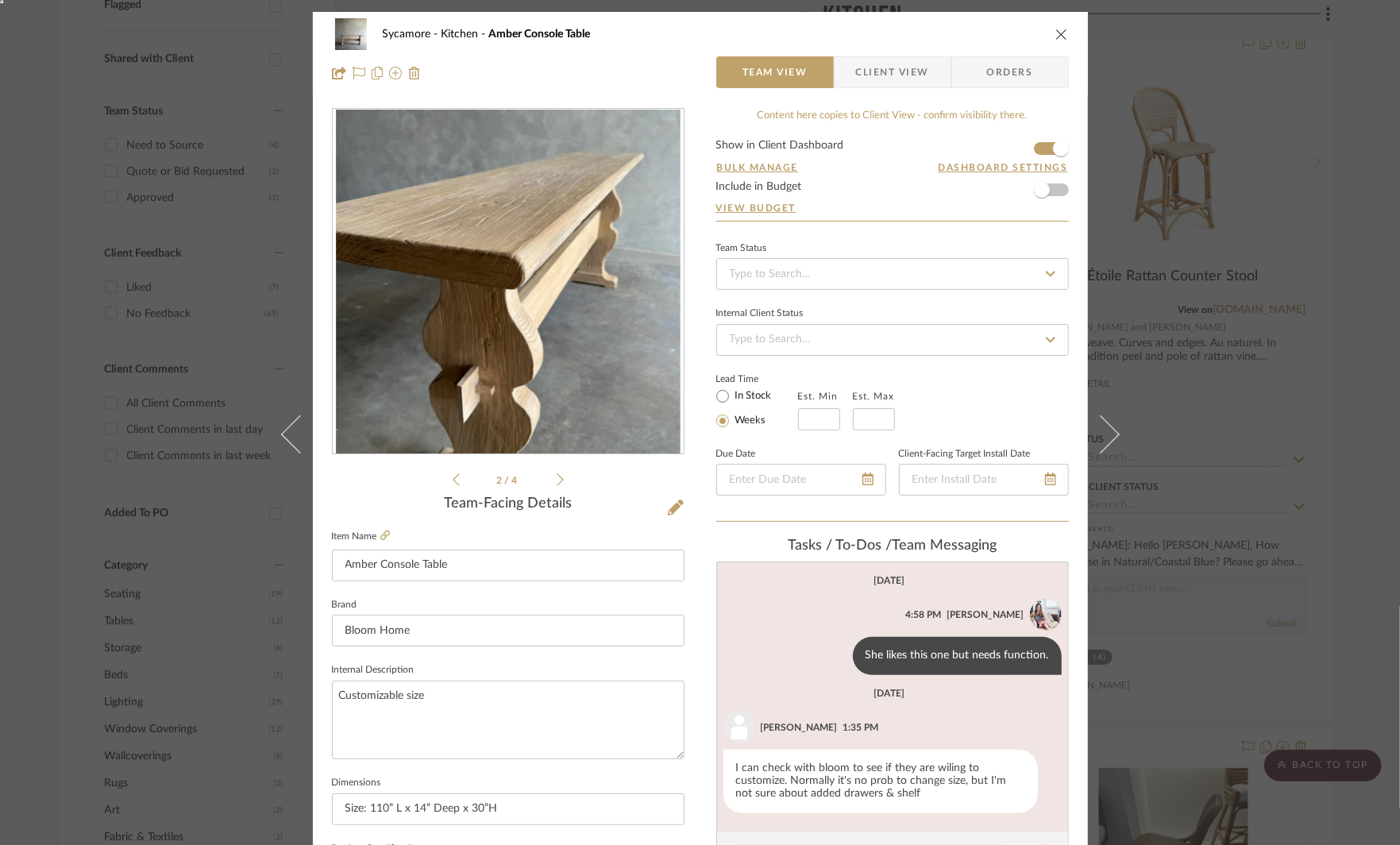
click at [557, 479] on icon at bounding box center [560, 480] width 7 height 15
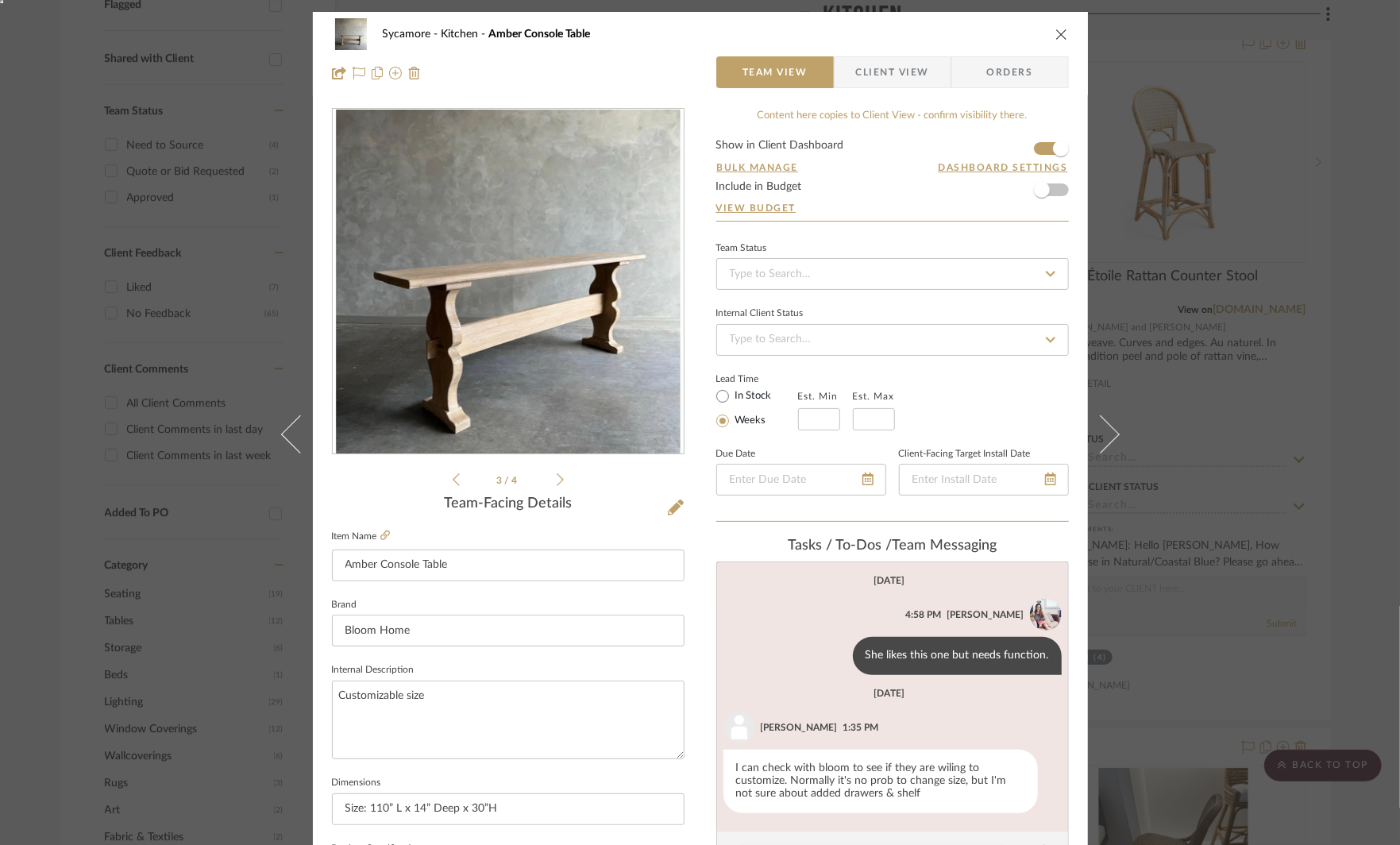
click at [1246, 419] on div "Sycamore Kitchen Amber Console Table Team View Client View Orders 3 / 4 Team-Fa…" at bounding box center [700, 422] width 1400 height 845
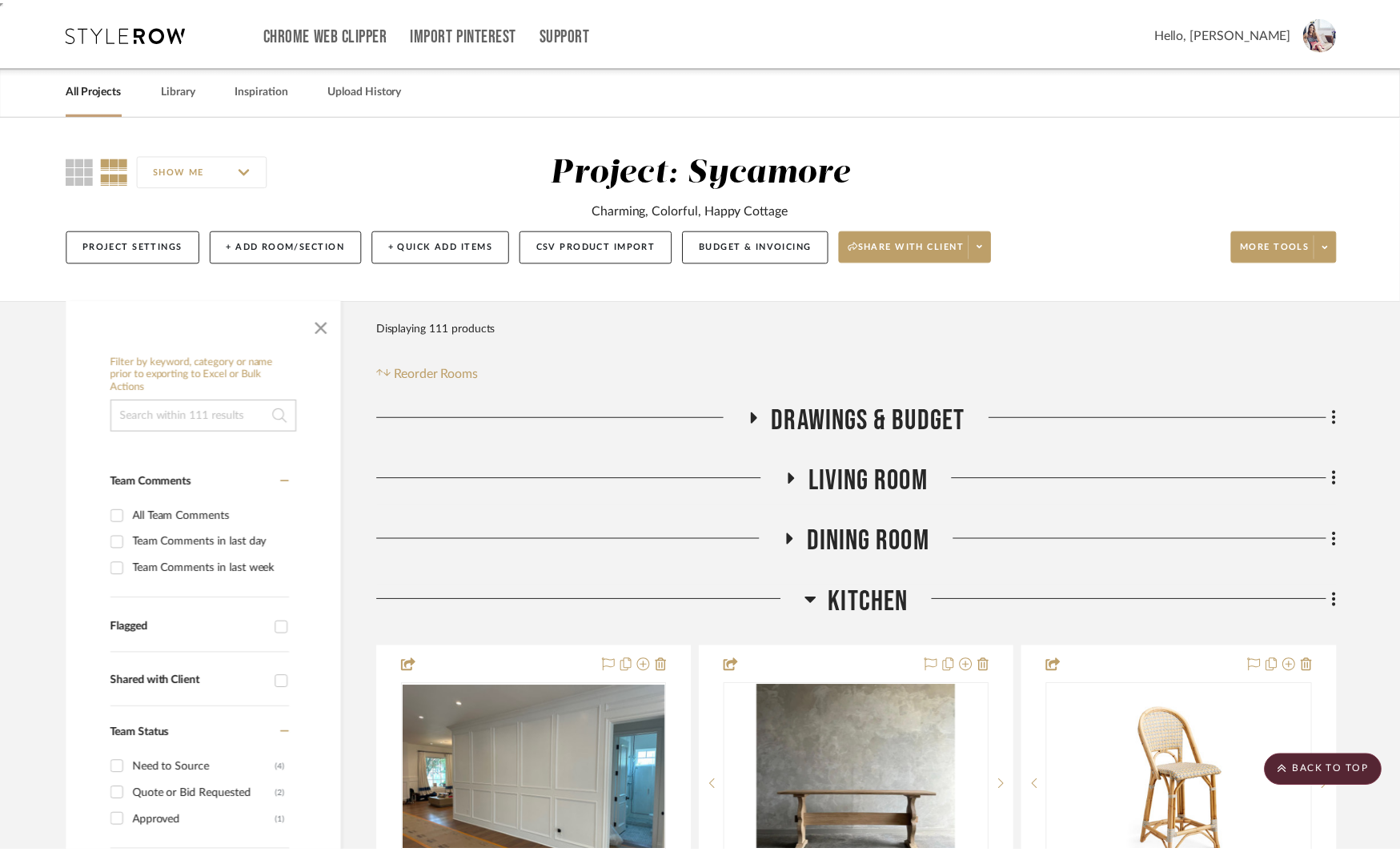
scroll to position [622, 0]
